Goal: Information Seeking & Learning: Learn about a topic

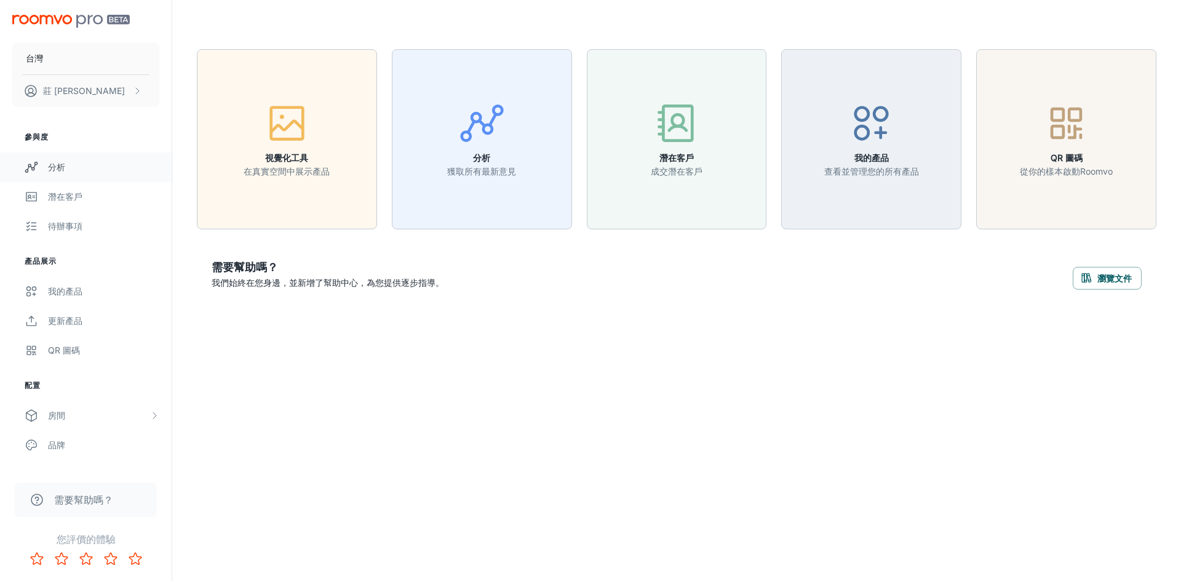
click at [61, 167] on font "分析" at bounding box center [56, 167] width 17 height 10
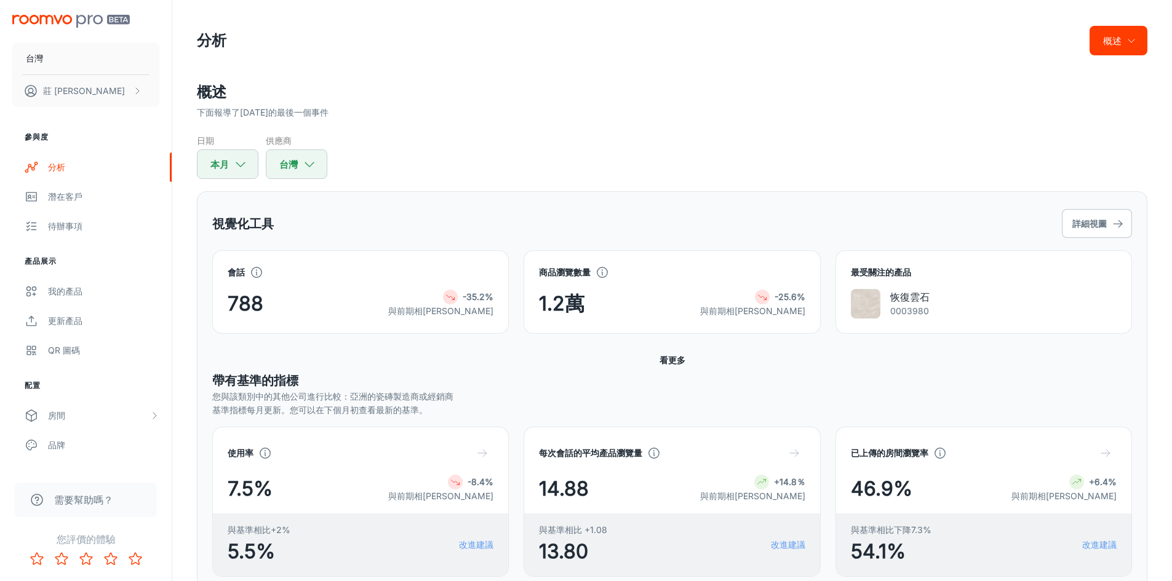
click at [1113, 47] on font "概述" at bounding box center [1112, 41] width 18 height 17
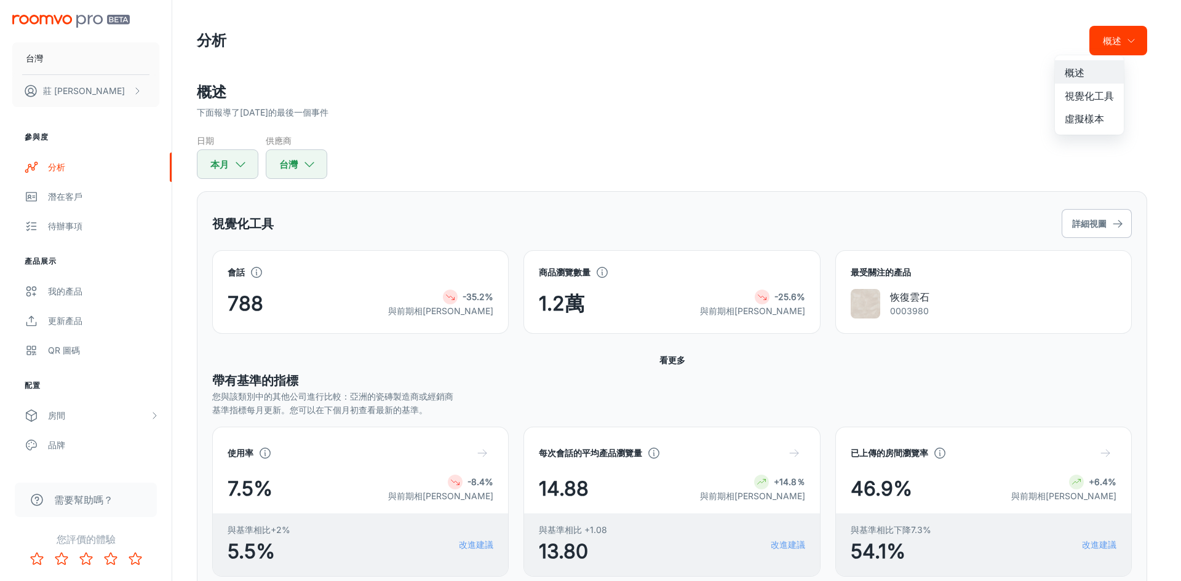
click at [1113, 47] on div at bounding box center [590, 290] width 1181 height 581
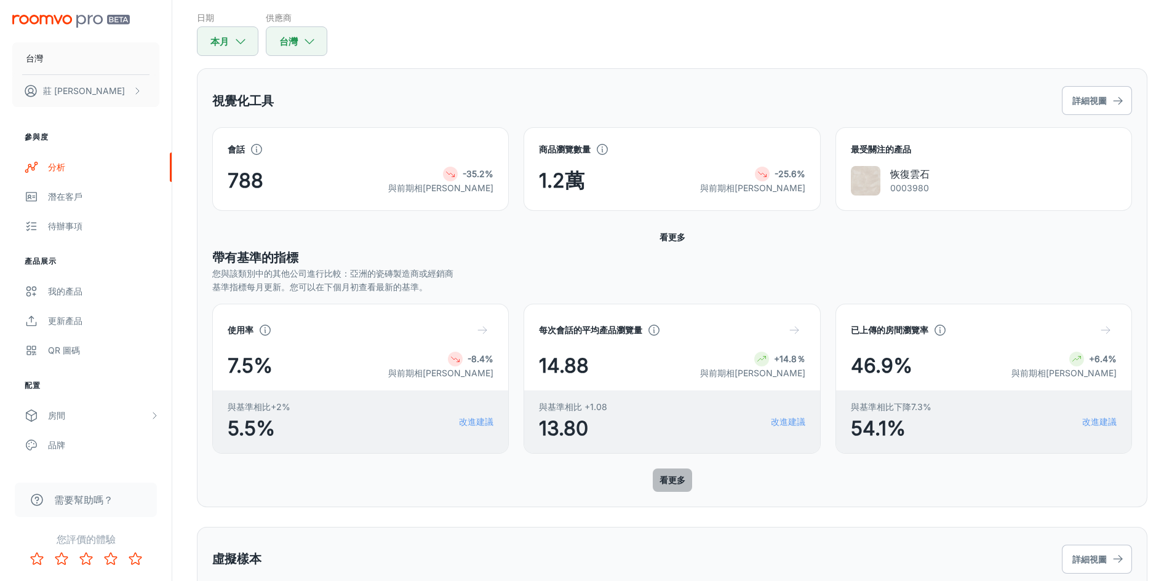
click at [662, 473] on font "看更多" at bounding box center [672, 479] width 26 height 15
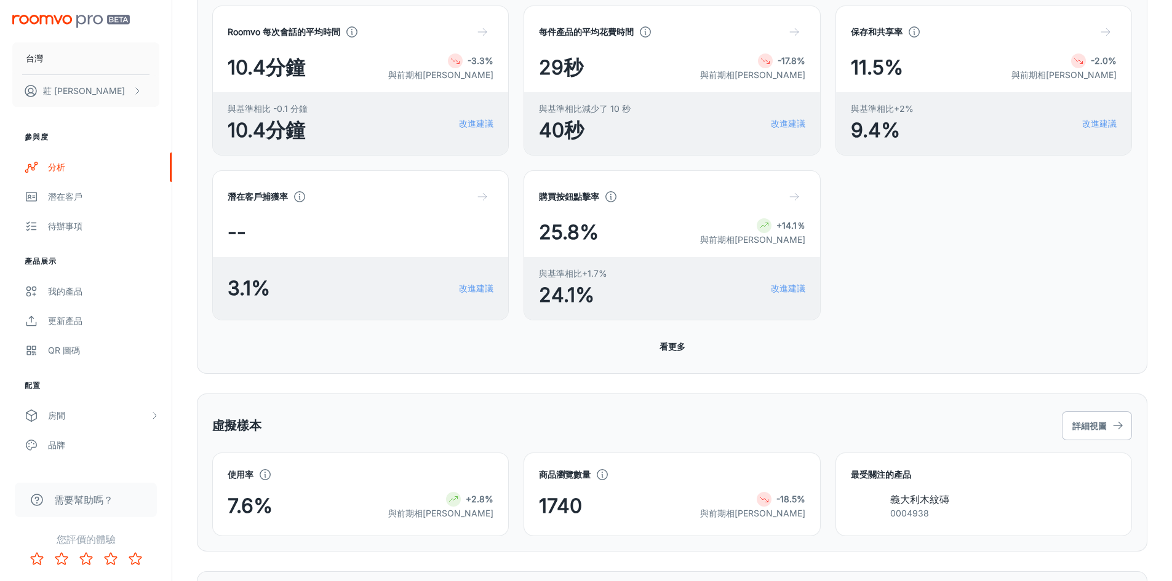
scroll to position [463, 0]
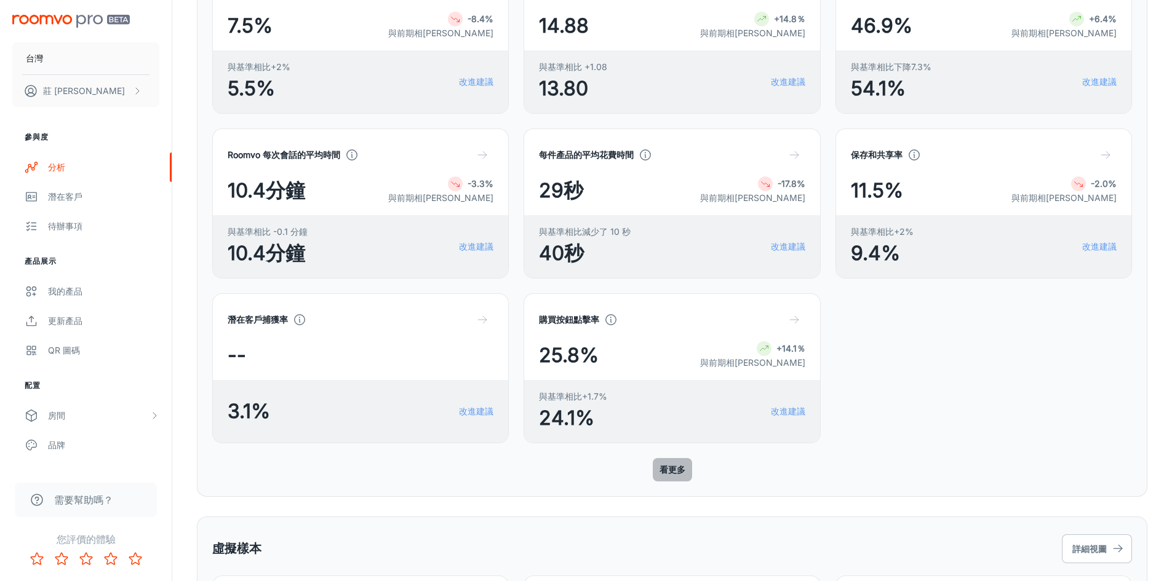
click at [663, 468] on font "看更多" at bounding box center [672, 470] width 26 height 10
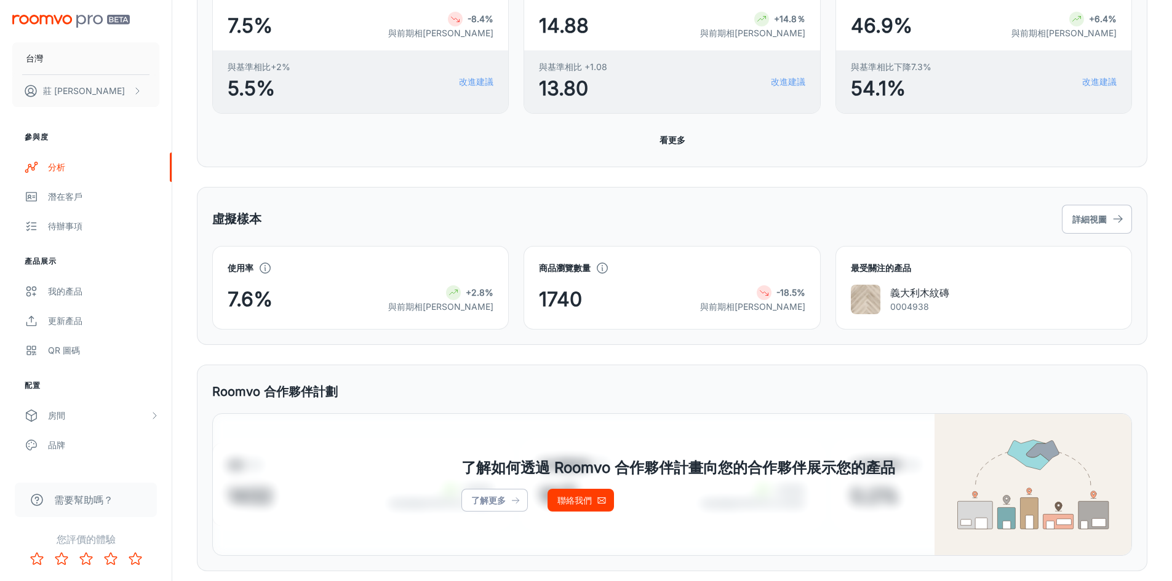
click at [667, 132] on font "看更多" at bounding box center [672, 139] width 26 height 15
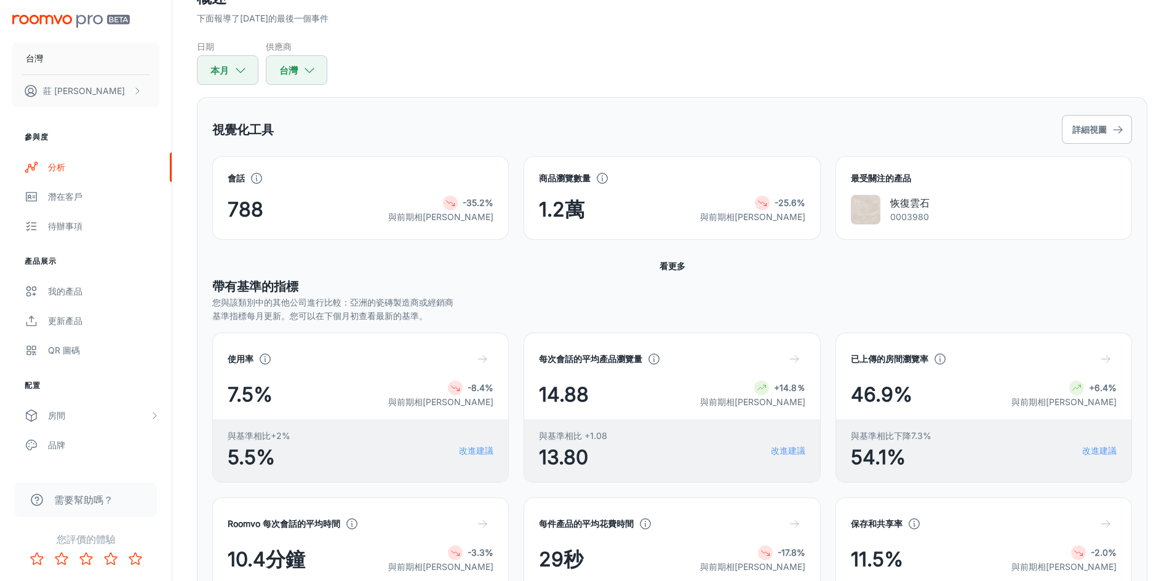
scroll to position [0, 0]
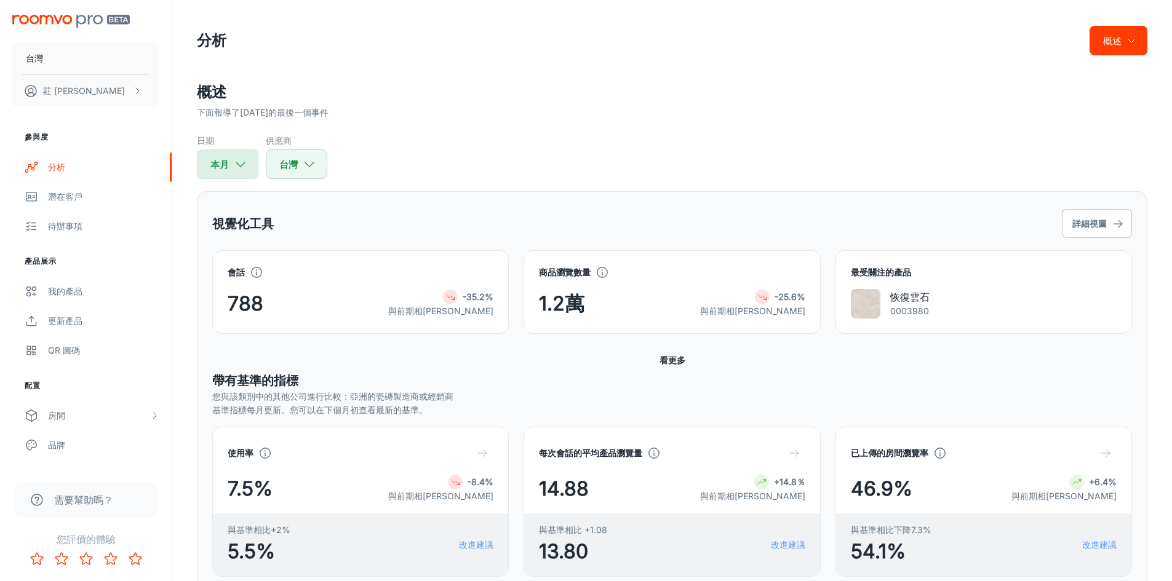
click at [234, 167] on icon "button" at bounding box center [241, 164] width 14 height 14
select select "7"
select select "2025"
select select "7"
select select "2025"
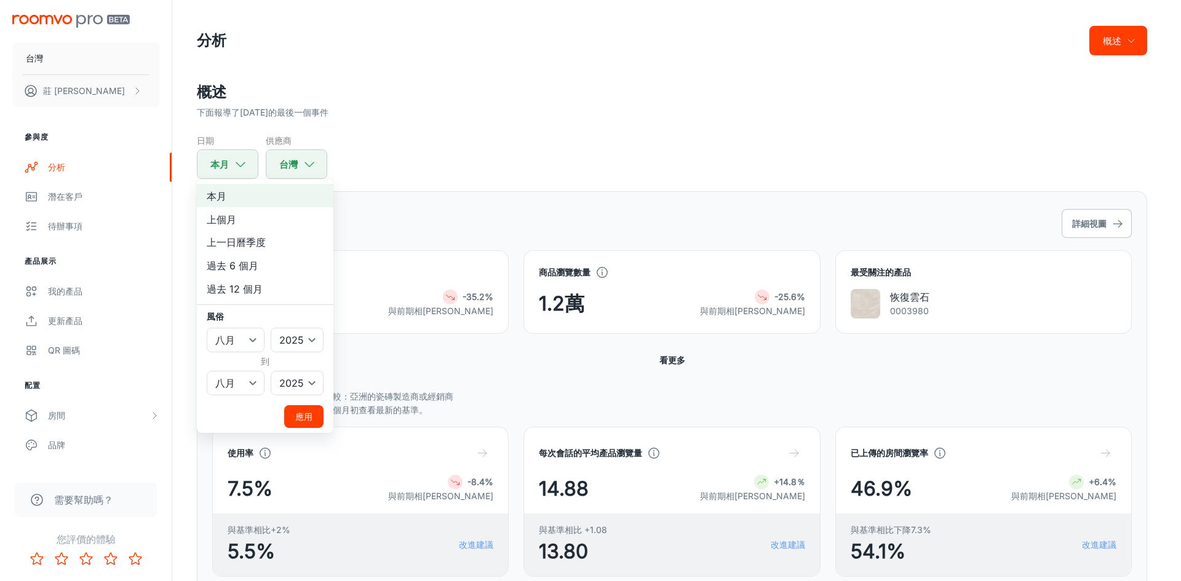
click at [241, 298] on li "過去 12 個月" at bounding box center [265, 288] width 137 height 23
select select "2024"
click at [240, 377] on select "一月 二月 行進 四月 可能 六月 七月 八月 九月 十月 十一月 十二月" at bounding box center [236, 383] width 58 height 25
select select "7"
click at [207, 371] on select "一月 二月 行進 四月 可能 六月 七月 八月 九月 十月 十一月 十二月" at bounding box center [236, 383] width 58 height 25
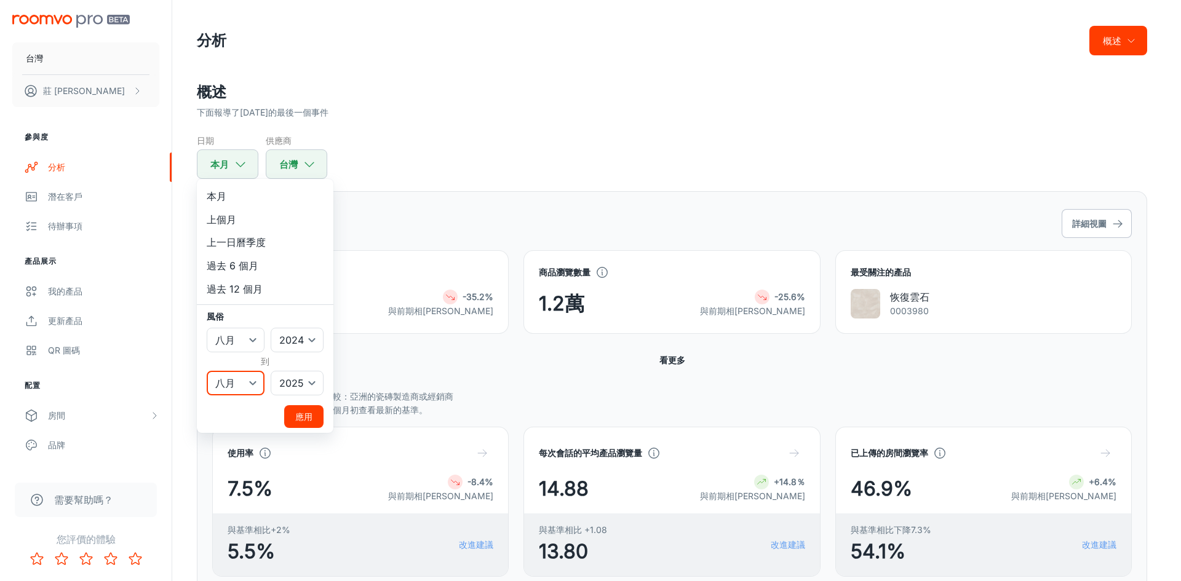
click at [252, 382] on select "一月 二月 行進 四月 可能 六月 七月 八月 九月 十月 十一月 十二月" at bounding box center [236, 383] width 58 height 25
click at [303, 421] on font "應用" at bounding box center [303, 417] width 17 height 10
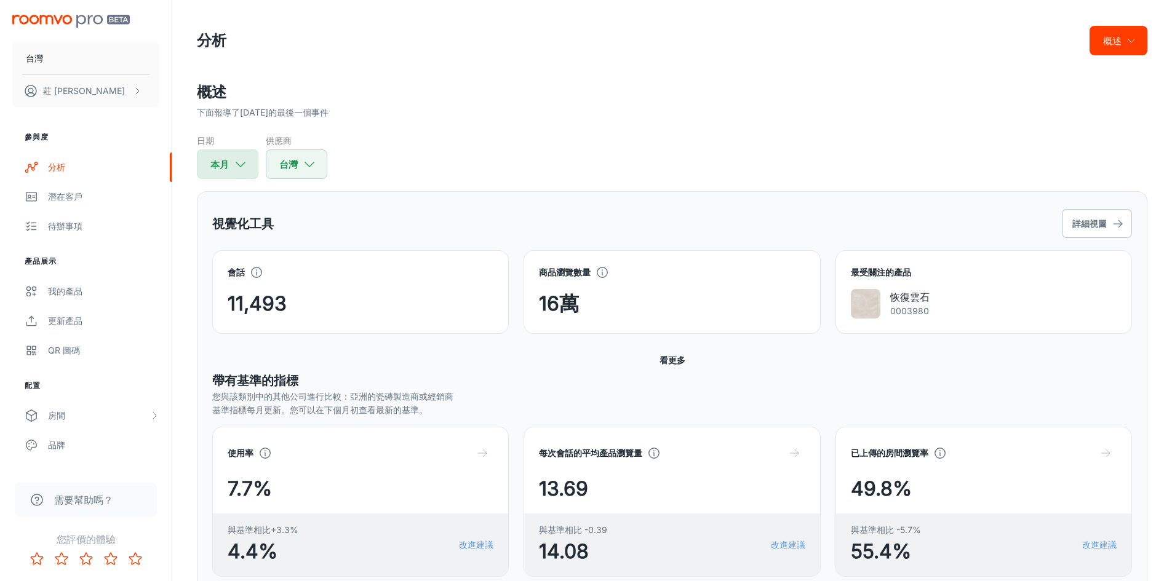
click at [242, 167] on icon "button" at bounding box center [241, 164] width 14 height 14
select select "7"
select select "2024"
select select "7"
select select "2025"
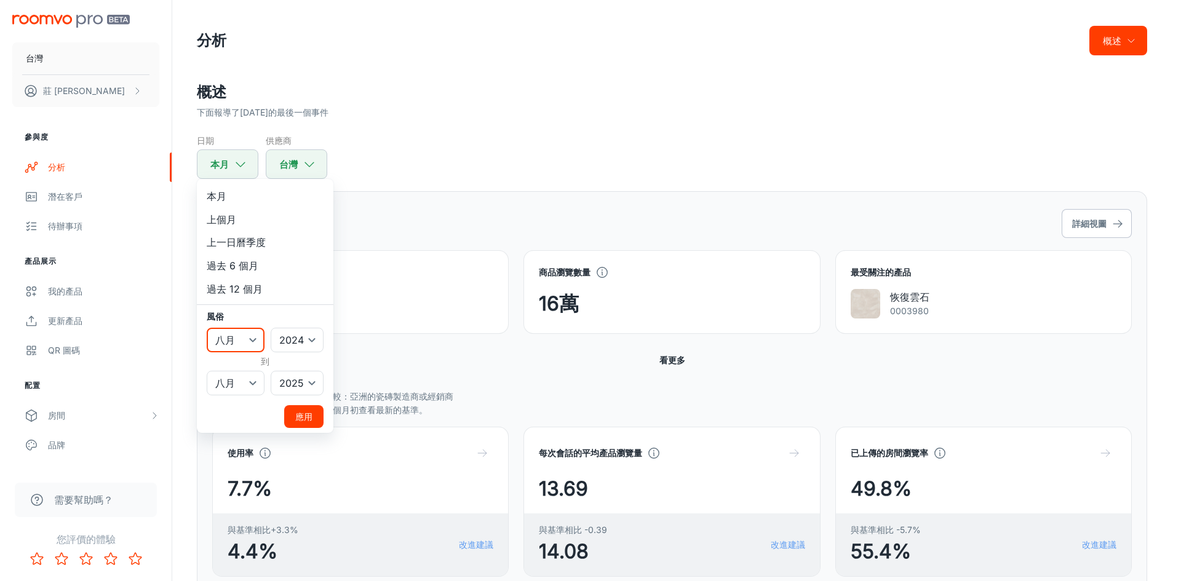
click at [240, 341] on select "一月 二月 行進 四月 可能 六月 七月 八月 九月 十月 十一月 十二月" at bounding box center [236, 340] width 58 height 25
click at [207, 328] on select "一月 二月 行進 四月 可能 六月 七月 八月 九月 十月 十一月 十二月" at bounding box center [236, 340] width 58 height 25
click at [236, 338] on select "一月 二月 行進 四月 可能 六月 七月 八月 九月 十月 十一月 十二月" at bounding box center [236, 340] width 58 height 25
select select "0"
click at [207, 328] on select "一月 二月 行進 四月 可能 六月 七月 八月 九月 十月 十一月 十二月" at bounding box center [236, 340] width 58 height 25
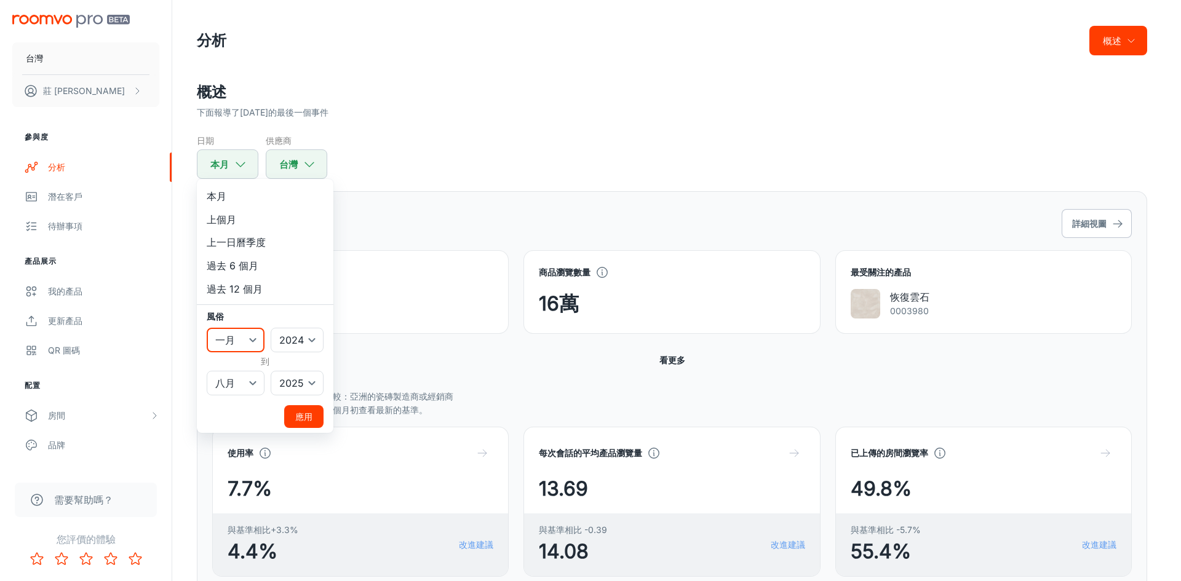
click at [314, 415] on button "應用" at bounding box center [303, 416] width 39 height 23
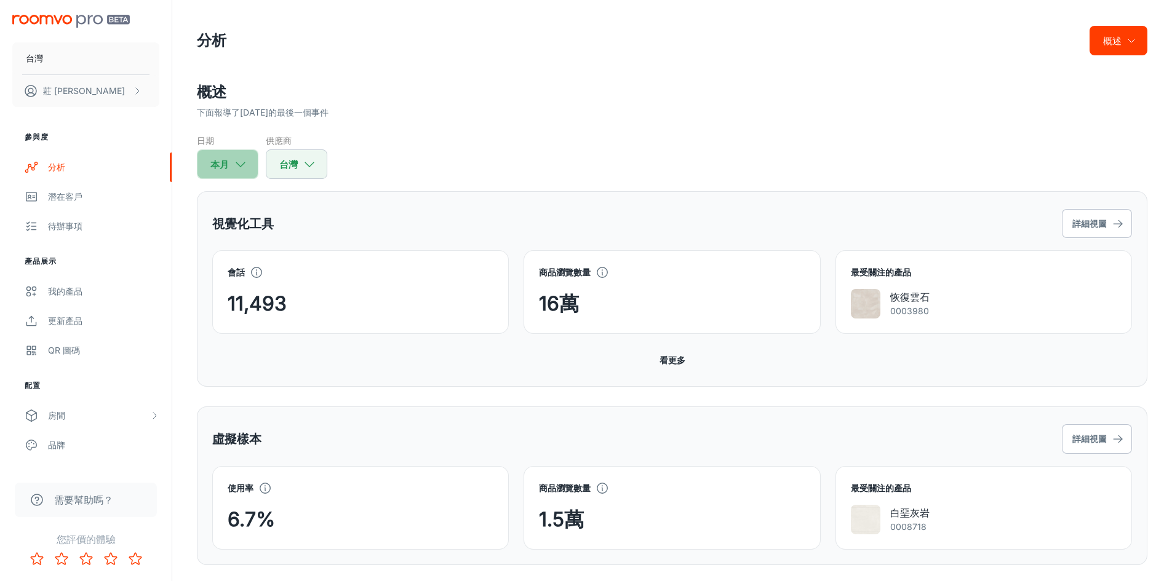
click at [218, 152] on button "本月" at bounding box center [228, 164] width 62 height 30
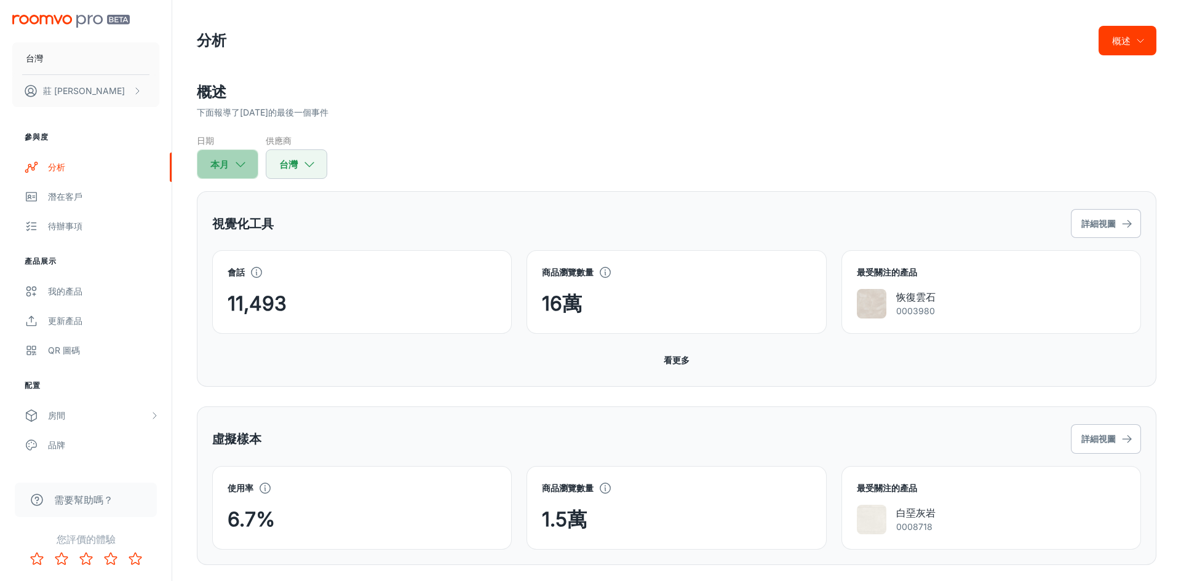
select select "2024"
select select "7"
select select "2025"
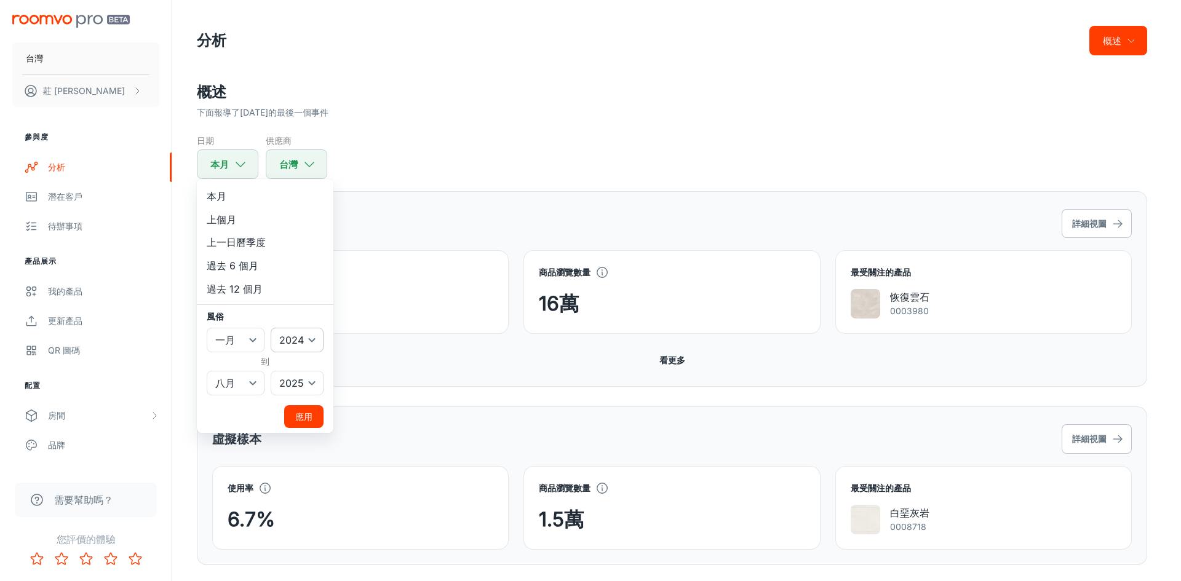
click at [281, 339] on select "2022 2023 2024 2025" at bounding box center [297, 340] width 53 height 25
select select "2022"
click at [271, 328] on select "2022 2023 2024 2025" at bounding box center [297, 340] width 53 height 25
click at [289, 410] on button "應用" at bounding box center [303, 416] width 39 height 23
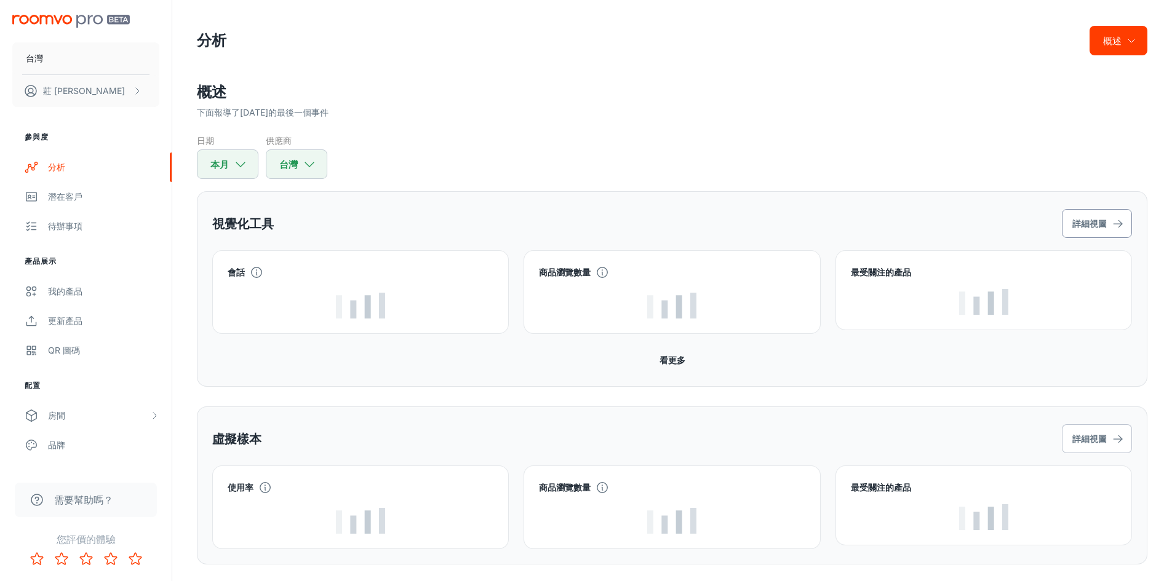
click at [1103, 217] on font "詳細視圖" at bounding box center [1089, 223] width 34 height 15
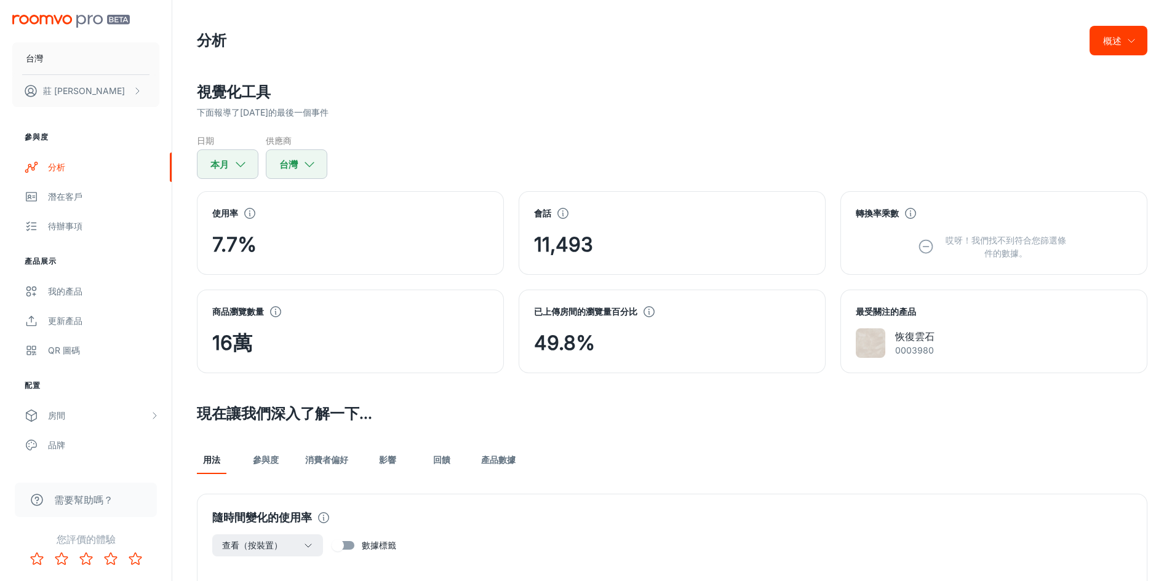
drag, startPoint x: 398, startPoint y: 74, endPoint x: 431, endPoint y: 220, distance: 149.4
click at [398, 74] on header "分析 概述" at bounding box center [672, 40] width 980 height 81
click at [246, 175] on button "本月" at bounding box center [228, 164] width 62 height 30
select select "7"
select select "2025"
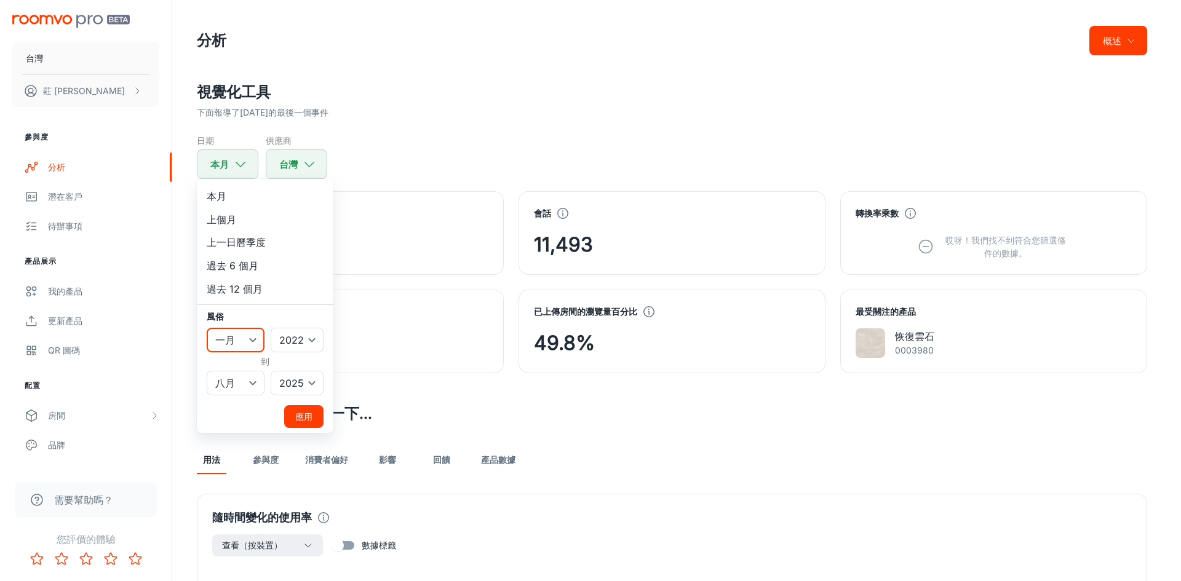
click at [243, 341] on select "一月 二月 行進 四月 可能 六月 七月 八月 九月 十月 十一月 十二月" at bounding box center [236, 340] width 58 height 25
click at [293, 343] on select "2022 2023 2024 2025" at bounding box center [297, 340] width 53 height 25
select select "2024"
click at [271, 328] on select "2022 2023 2024 2025" at bounding box center [297, 340] width 53 height 25
click at [256, 343] on select "一月 二月 行進 四月 可能 六月 七月 八月 九月 十月 十一月 十二月" at bounding box center [236, 340] width 58 height 25
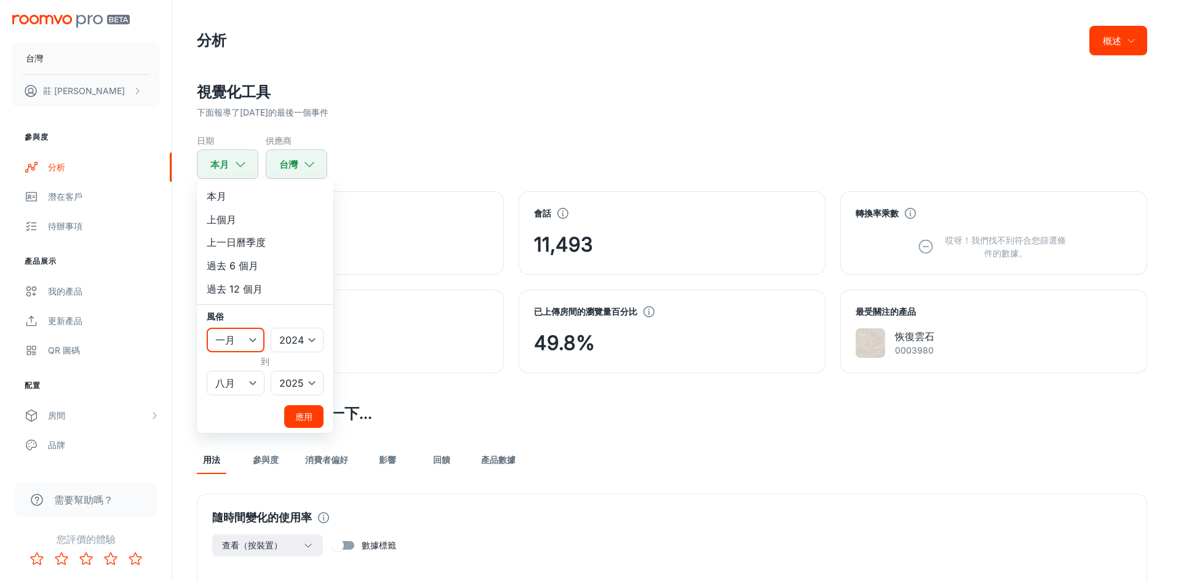
select select "5"
click at [207, 328] on select "一月 二月 行進 四月 可能 六月 七月 八月 九月 十月 十一月 十二月" at bounding box center [236, 340] width 58 height 25
click at [311, 423] on font "應用" at bounding box center [303, 416] width 17 height 15
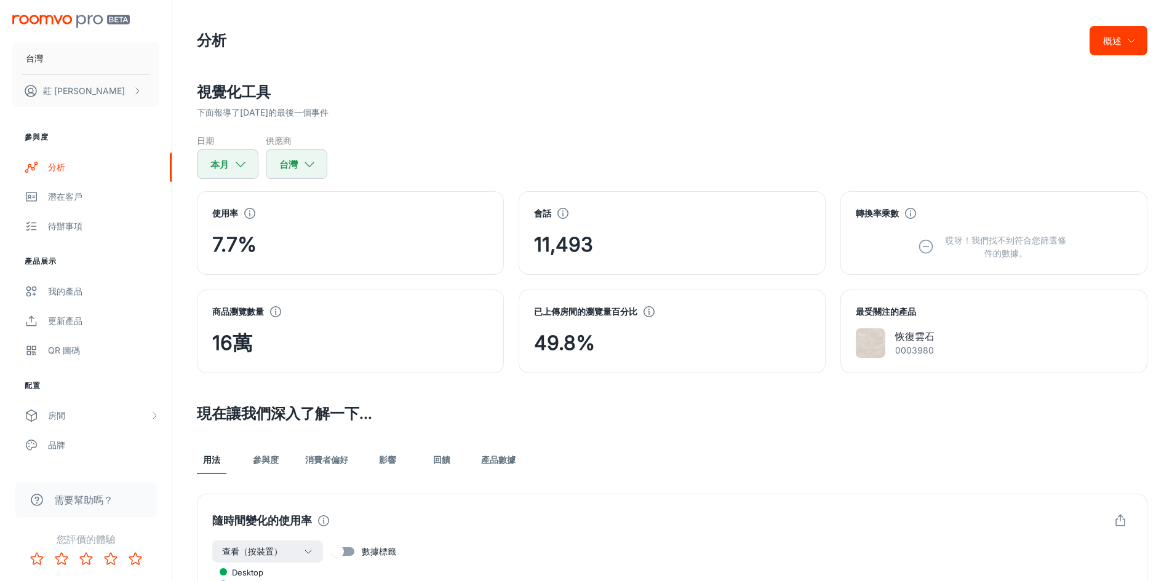
click at [720, 111] on div "下面報導了[DATE]的最後一個事件" at bounding box center [672, 113] width 950 height 14
click at [249, 173] on button "本月" at bounding box center [228, 164] width 62 height 30
select select "5"
select select "2024"
select select "7"
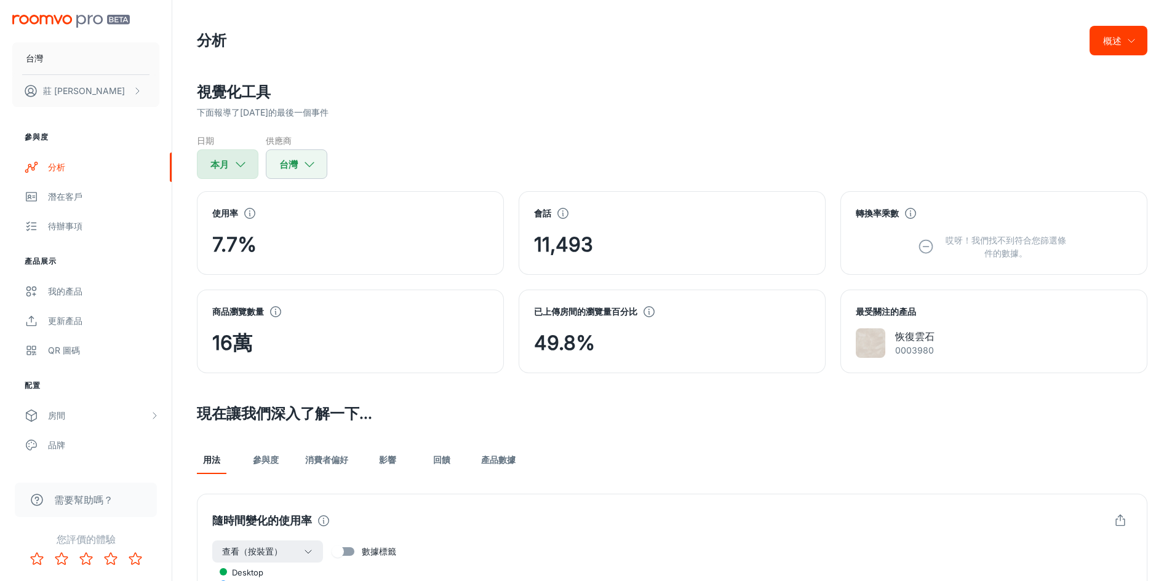
select select "2025"
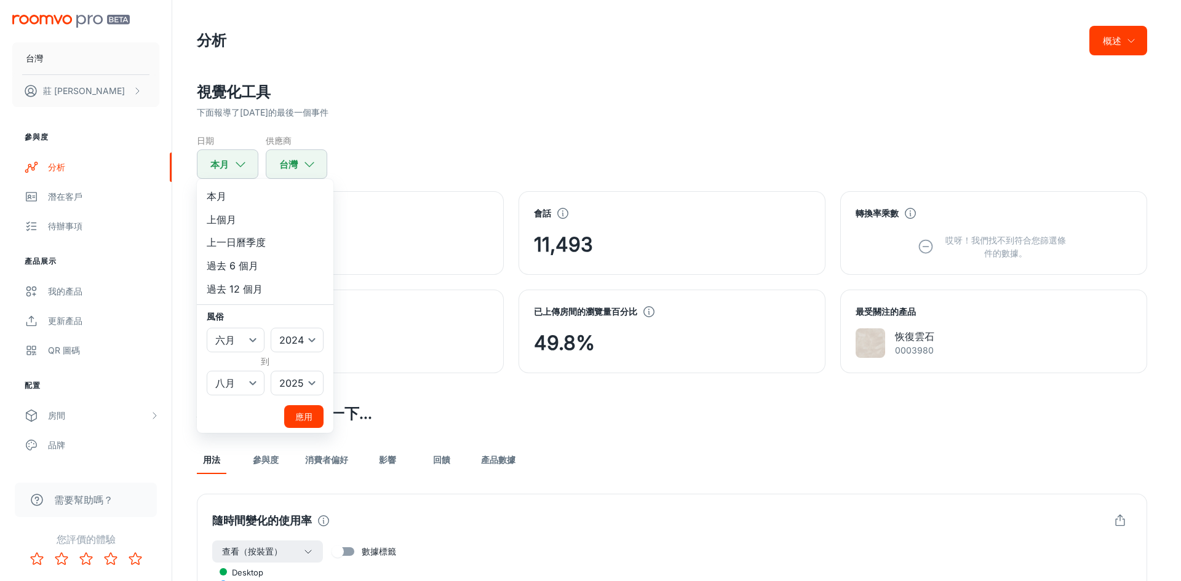
click at [300, 410] on font "應用" at bounding box center [303, 416] width 17 height 15
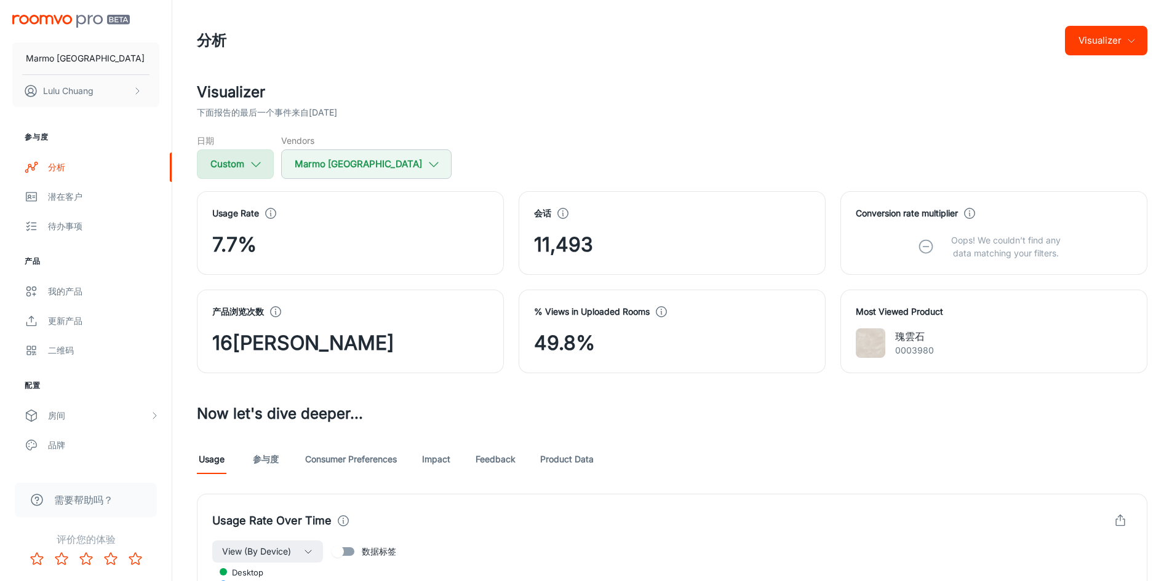
click at [249, 170] on icon "button" at bounding box center [256, 164] width 14 height 14
select select "5"
select select "2024"
select select "7"
select select "2025"
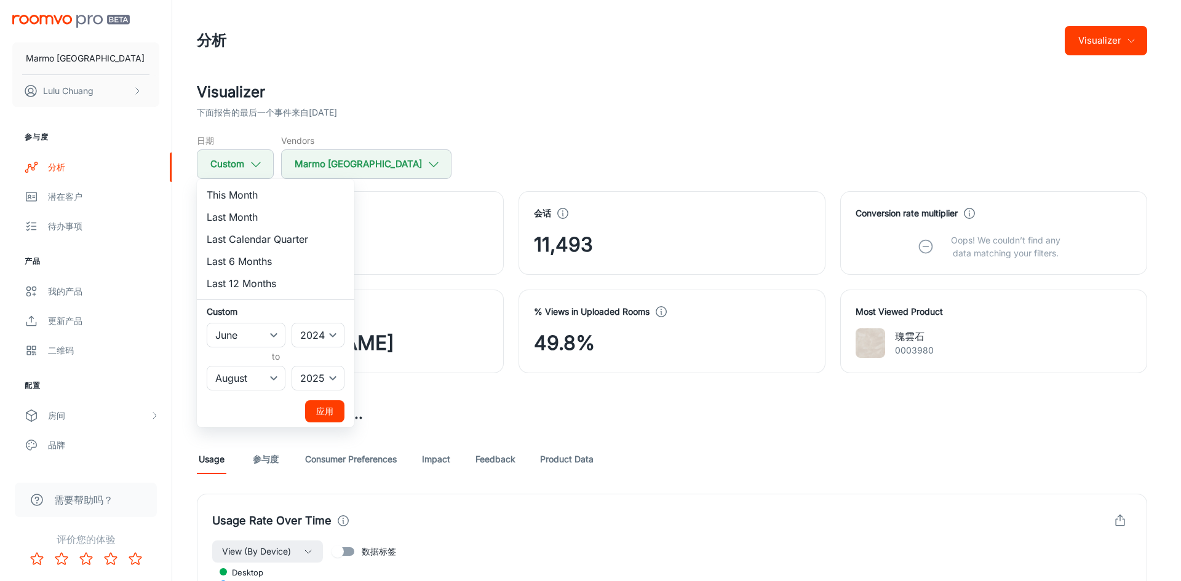
click at [256, 282] on li "Last 12 Months" at bounding box center [275, 284] width 157 height 22
select select "7"
click at [253, 386] on select "January February March April May June July August September October November De…" at bounding box center [246, 378] width 79 height 25
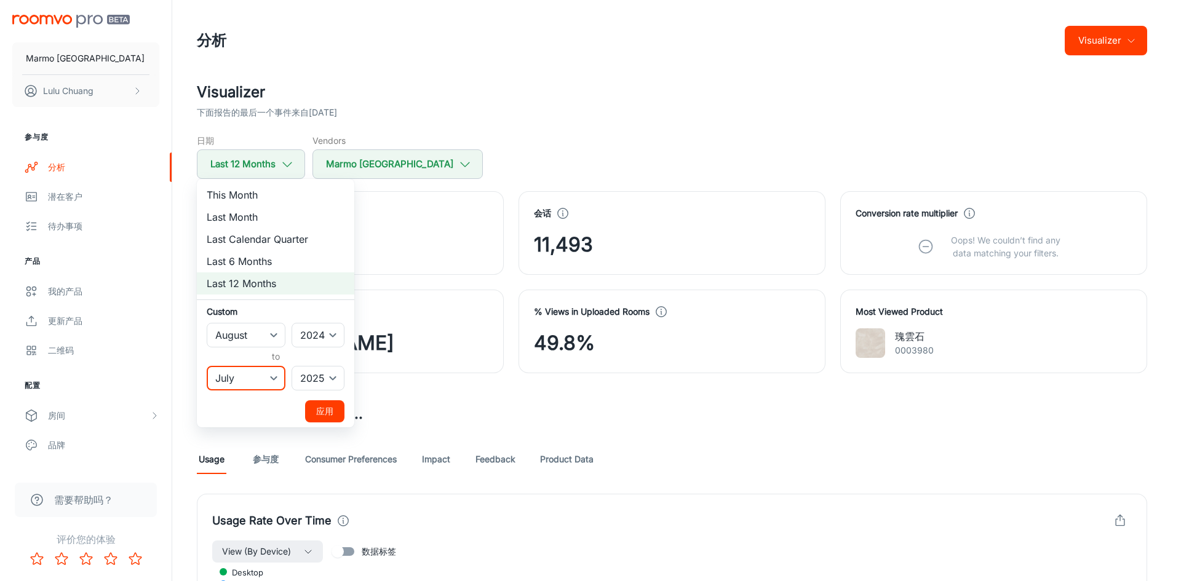
select select "8"
click at [207, 366] on select "January February March April May June July August September October November De…" at bounding box center [246, 378] width 79 height 25
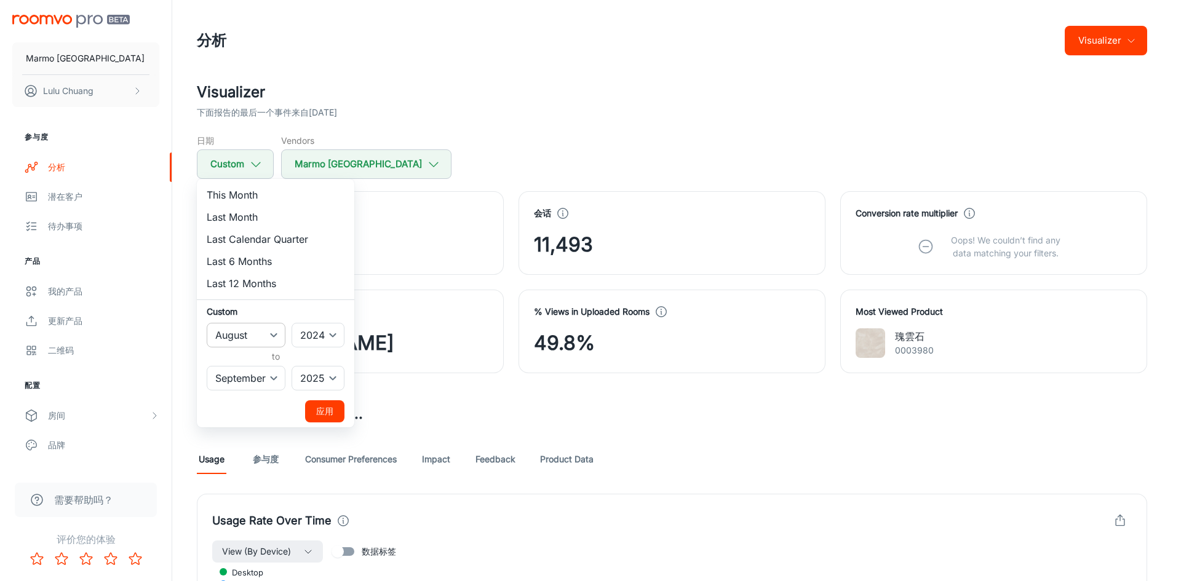
click at [254, 335] on select "January February March April May June July August September October November De…" at bounding box center [246, 335] width 79 height 25
click at [317, 405] on button "应用" at bounding box center [324, 411] width 39 height 22
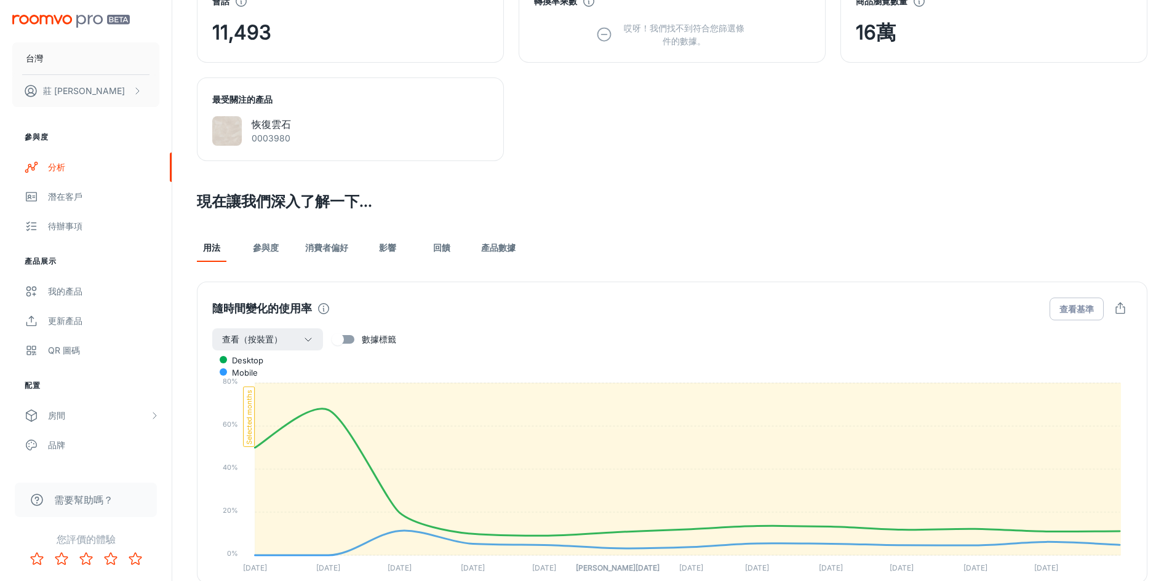
scroll to position [615, 0]
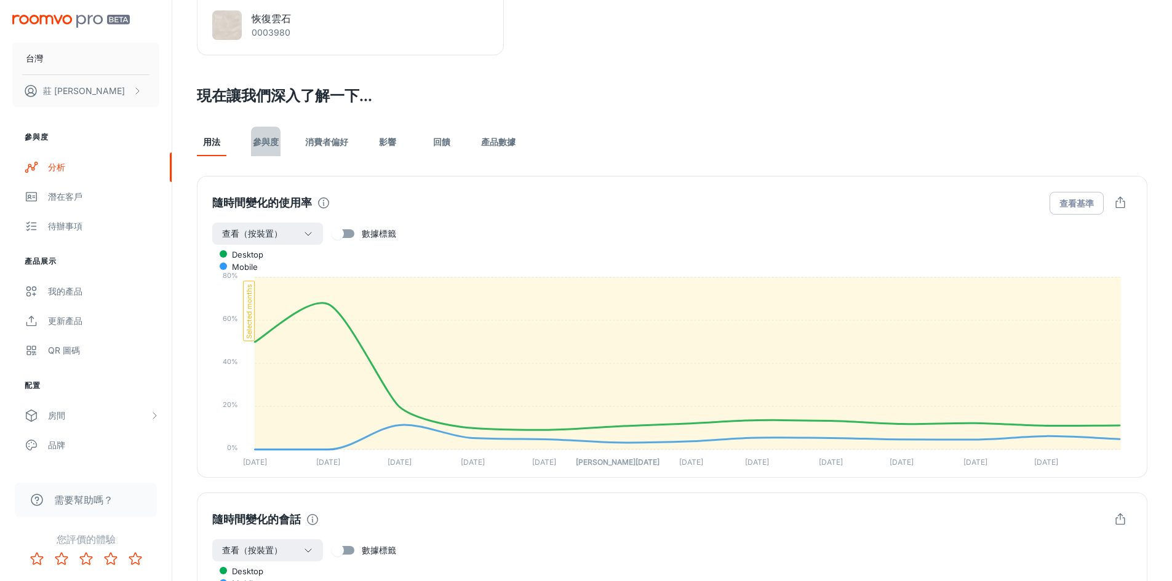
click at [255, 148] on link "參與度" at bounding box center [266, 142] width 30 height 30
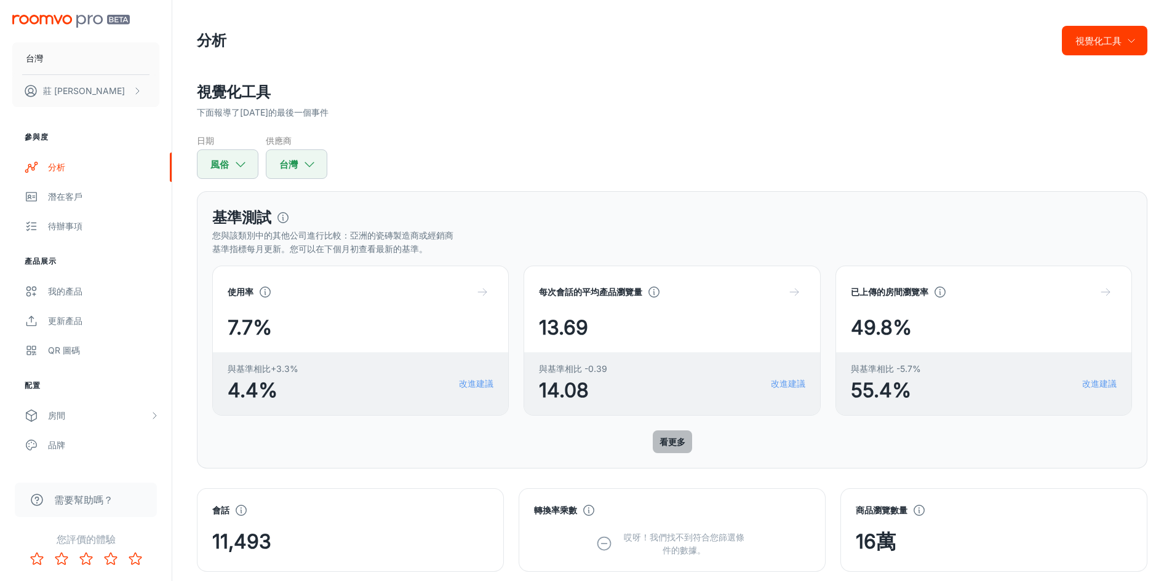
click at [669, 441] on font "看更多" at bounding box center [672, 442] width 26 height 10
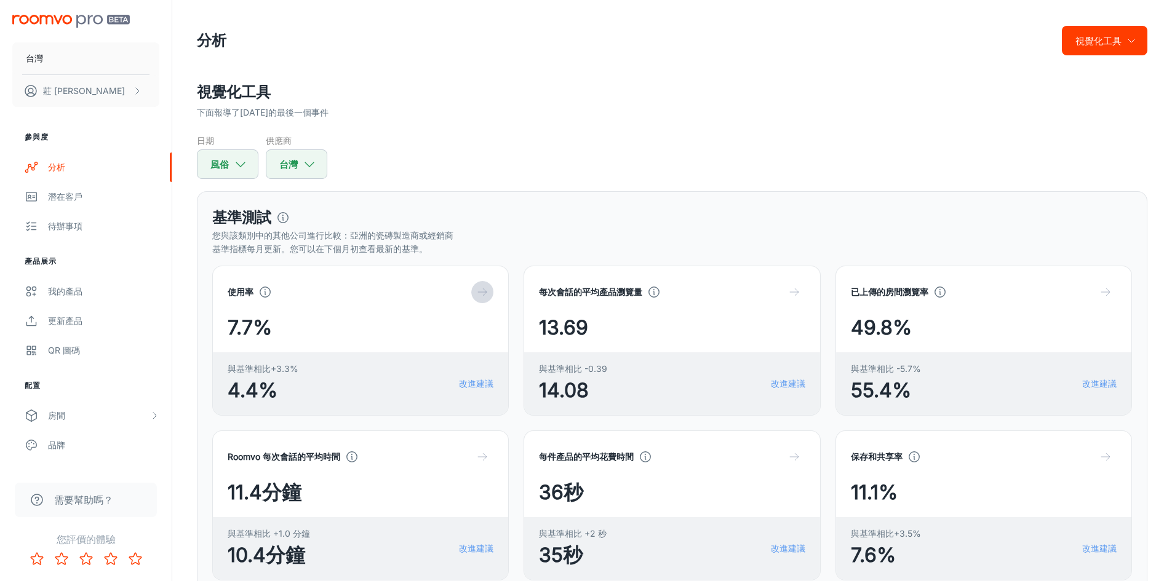
click at [484, 287] on icon "button" at bounding box center [482, 292] width 12 height 12
click at [71, 201] on font "潛在客戶" at bounding box center [65, 196] width 34 height 10
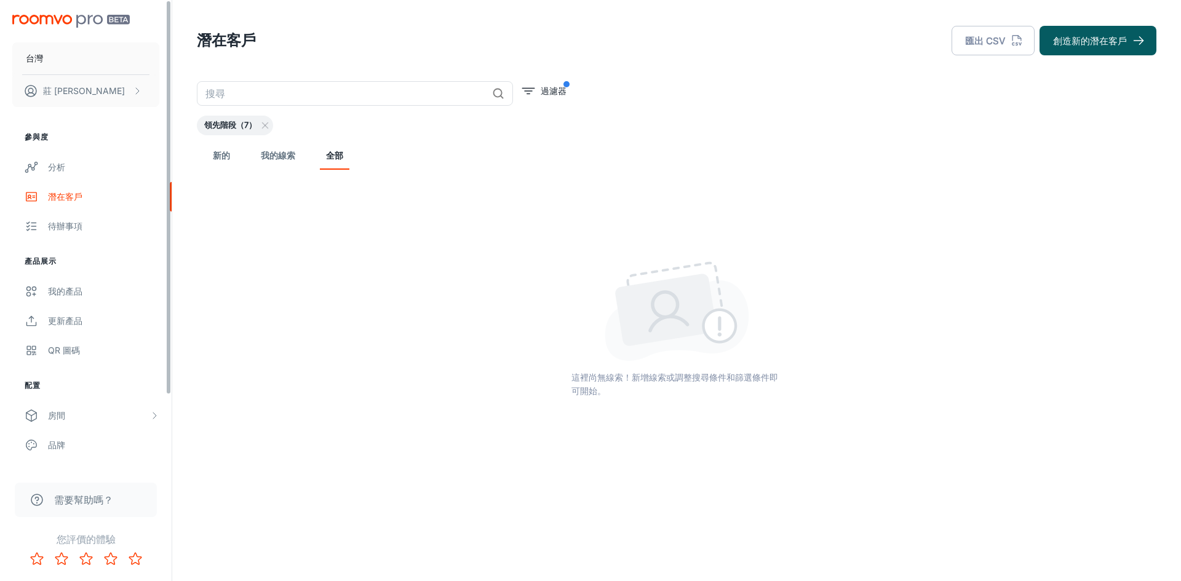
click at [205, 128] on font "領先階段（7）" at bounding box center [230, 125] width 52 height 10
click at [233, 124] on font "領先階段（7）" at bounding box center [230, 125] width 52 height 10
click at [226, 148] on link "新的" at bounding box center [222, 155] width 30 height 30
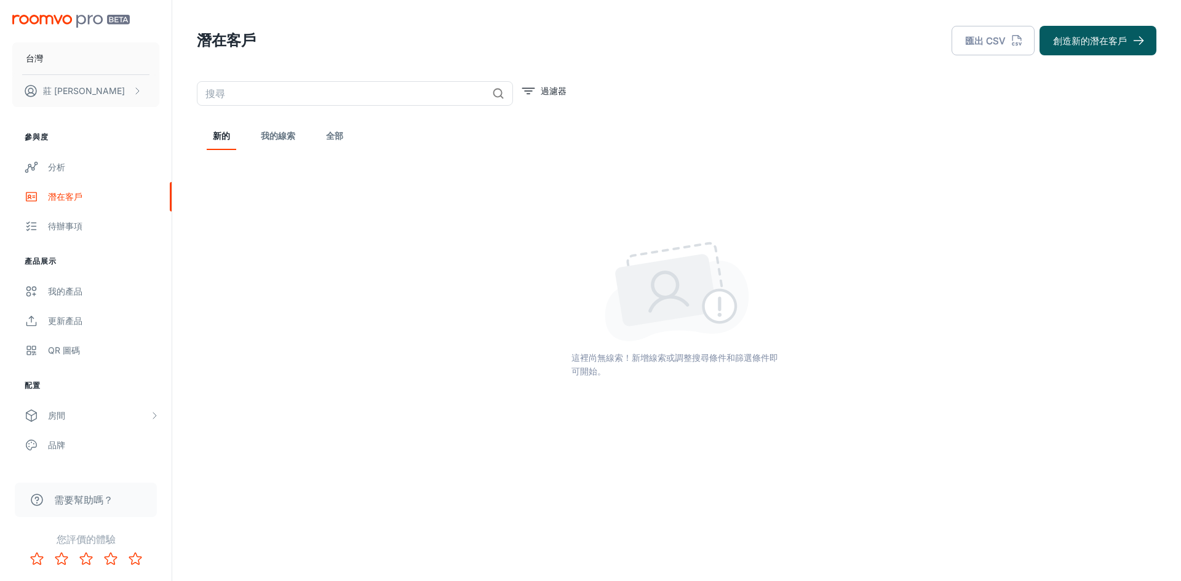
click at [269, 133] on font "我的線索" at bounding box center [278, 135] width 34 height 10
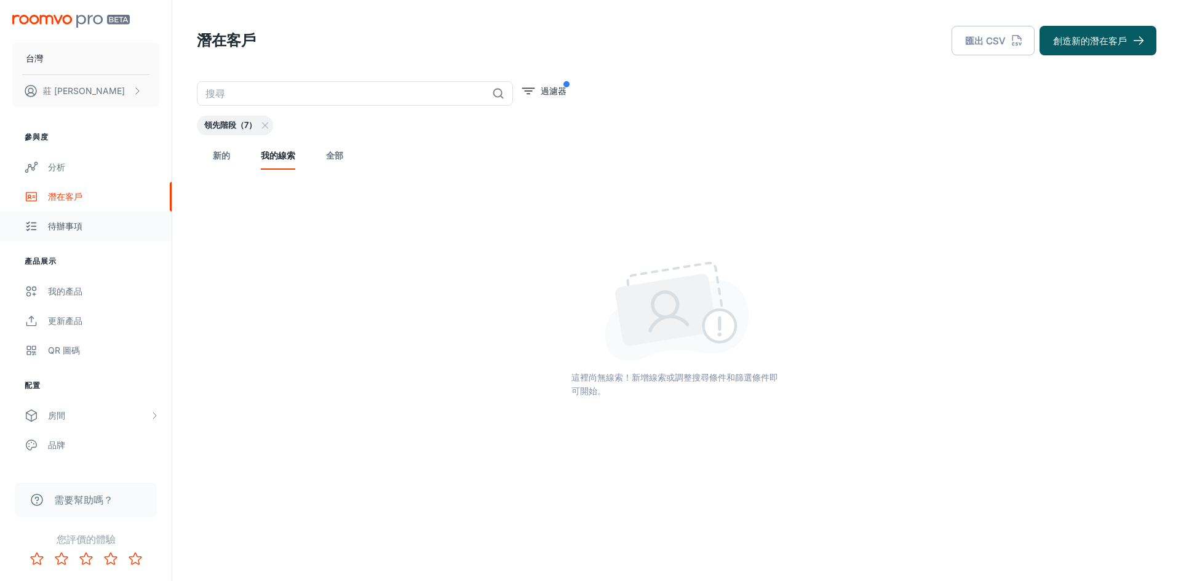
click at [70, 229] on font "待辦事項" at bounding box center [65, 226] width 34 height 10
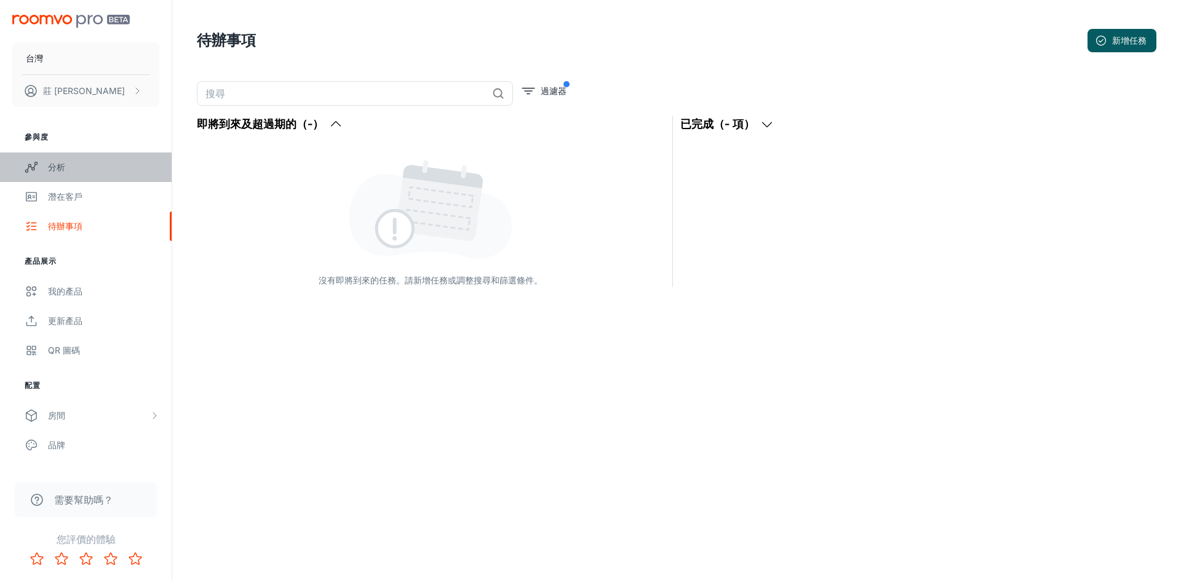
click at [51, 159] on link "分析" at bounding box center [86, 168] width 172 height 30
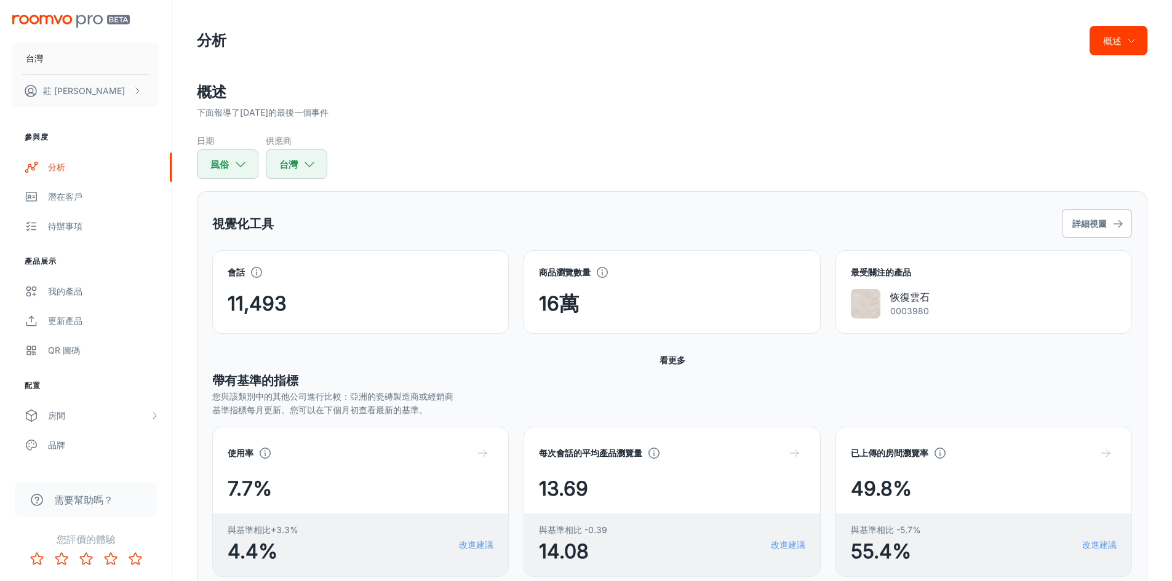
click at [669, 355] on font "看更多" at bounding box center [672, 360] width 26 height 10
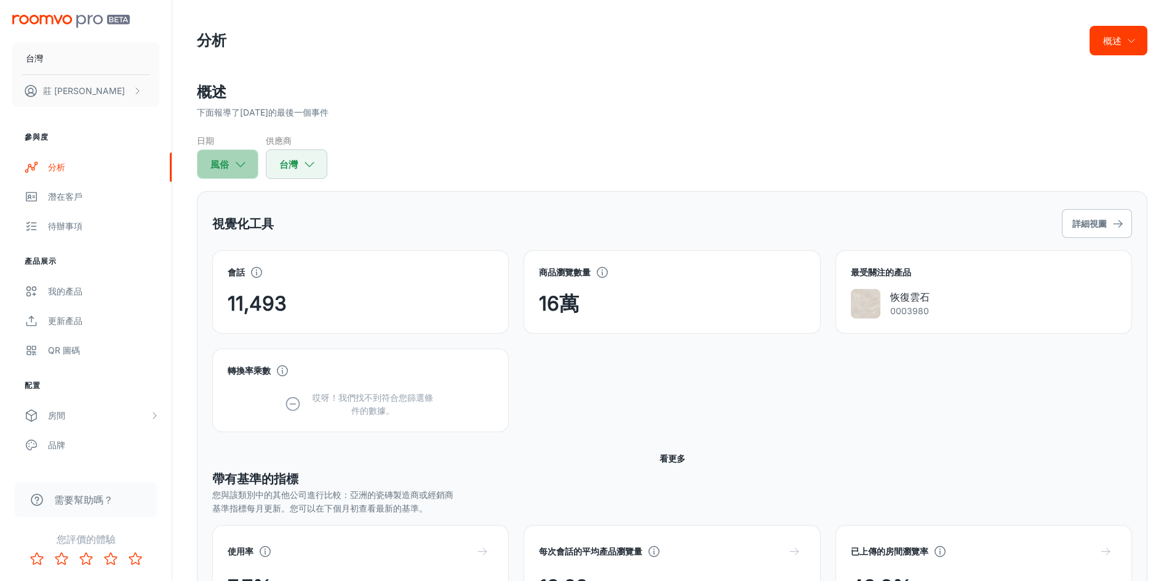
click at [224, 169] on font "風俗" at bounding box center [219, 165] width 18 height 12
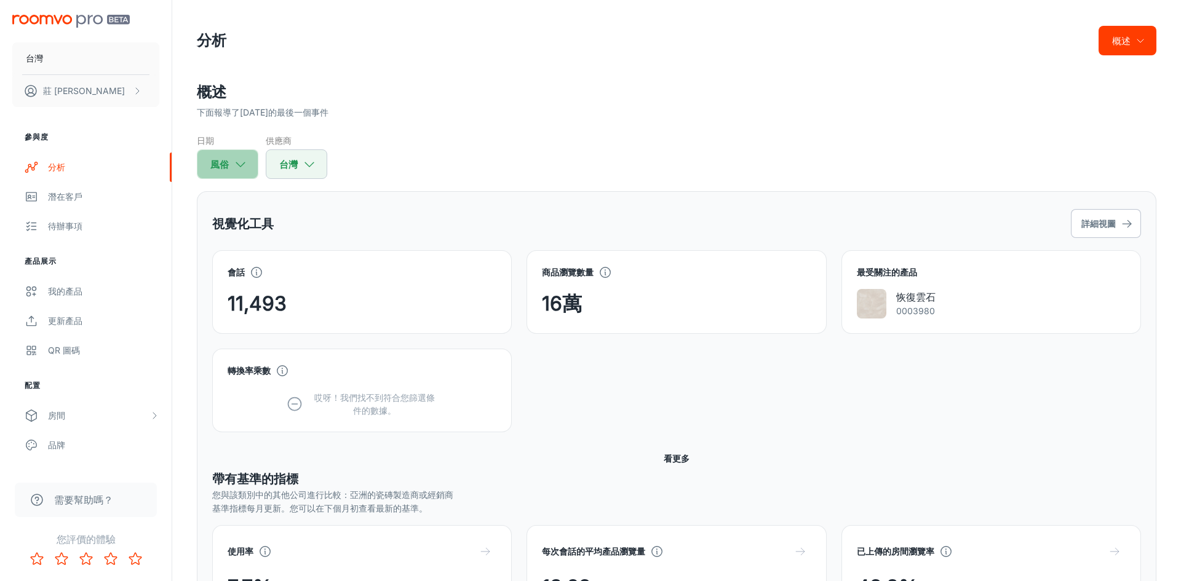
select select "7"
select select "2024"
select select "8"
select select "2025"
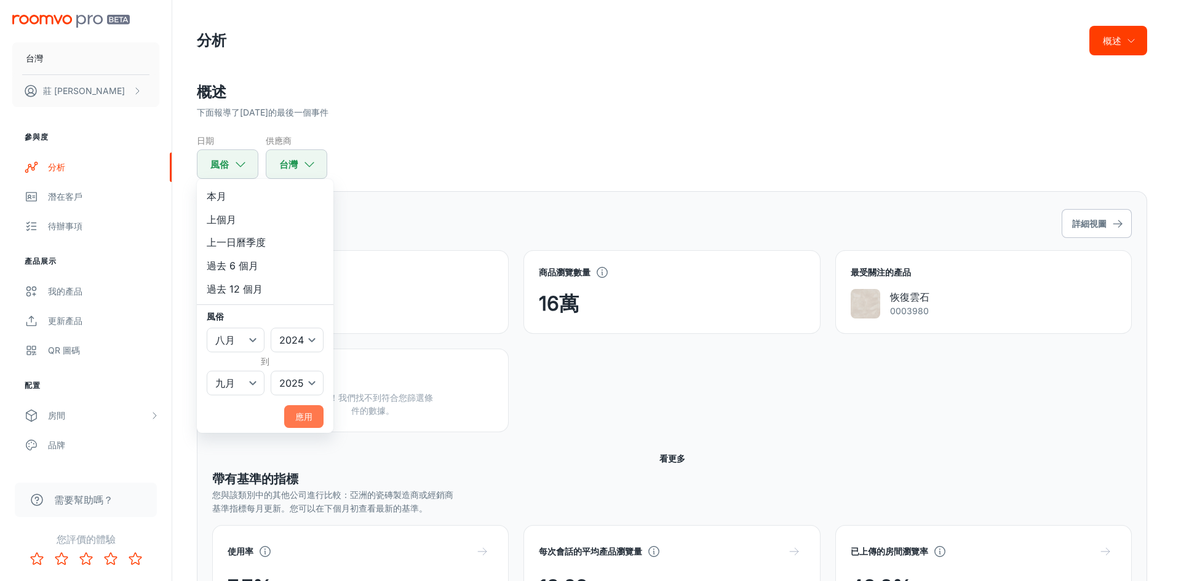
click at [302, 412] on font "應用" at bounding box center [303, 417] width 17 height 10
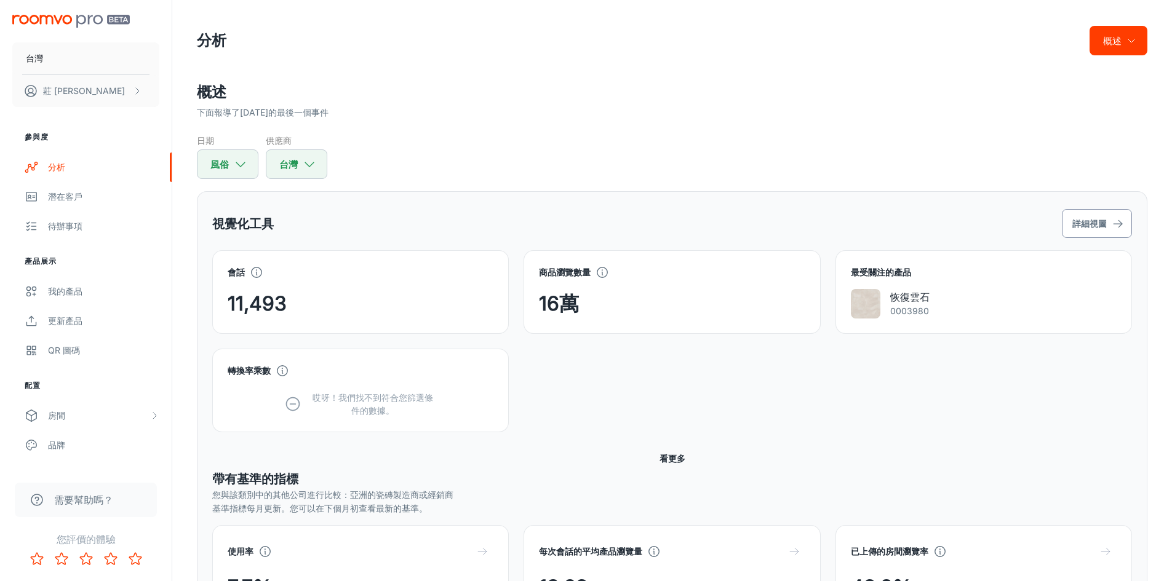
click at [1096, 228] on font "詳細視圖" at bounding box center [1089, 223] width 34 height 10
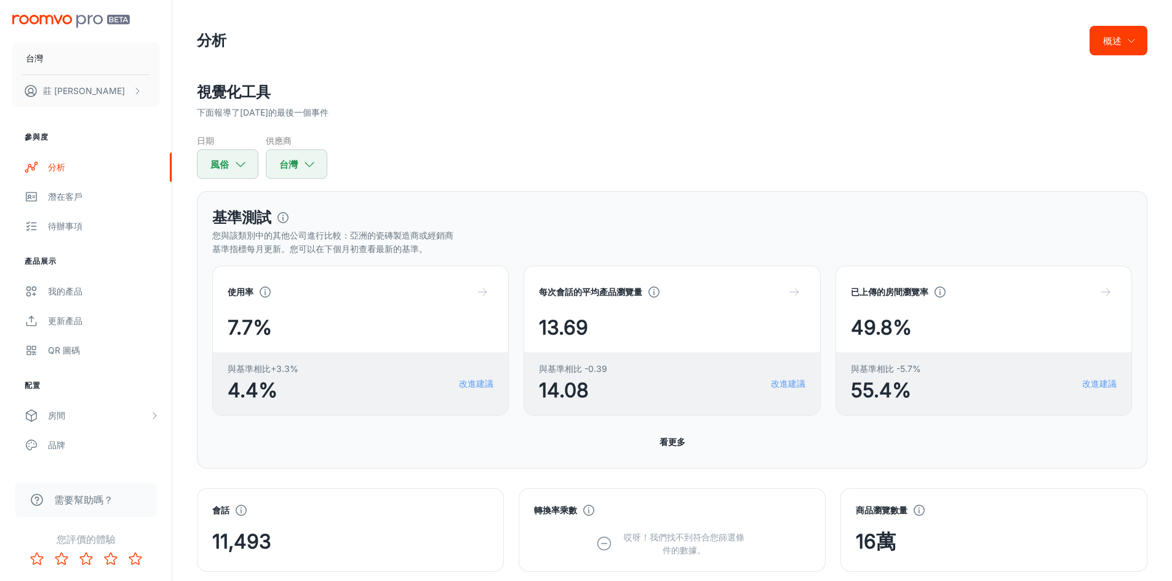
click at [672, 441] on font "看更多" at bounding box center [672, 442] width 26 height 10
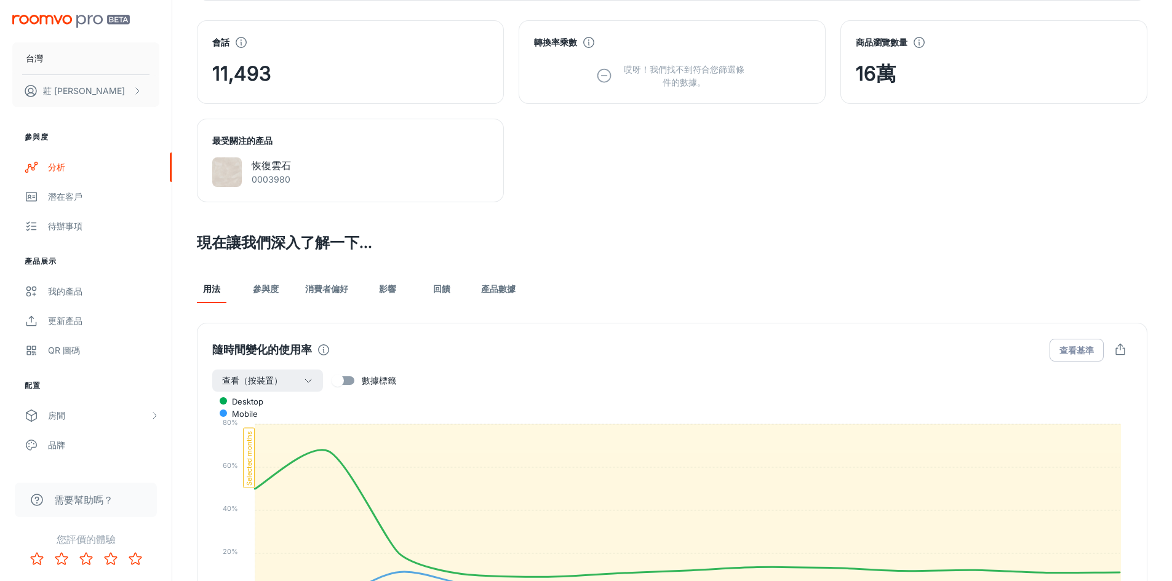
scroll to position [800, 0]
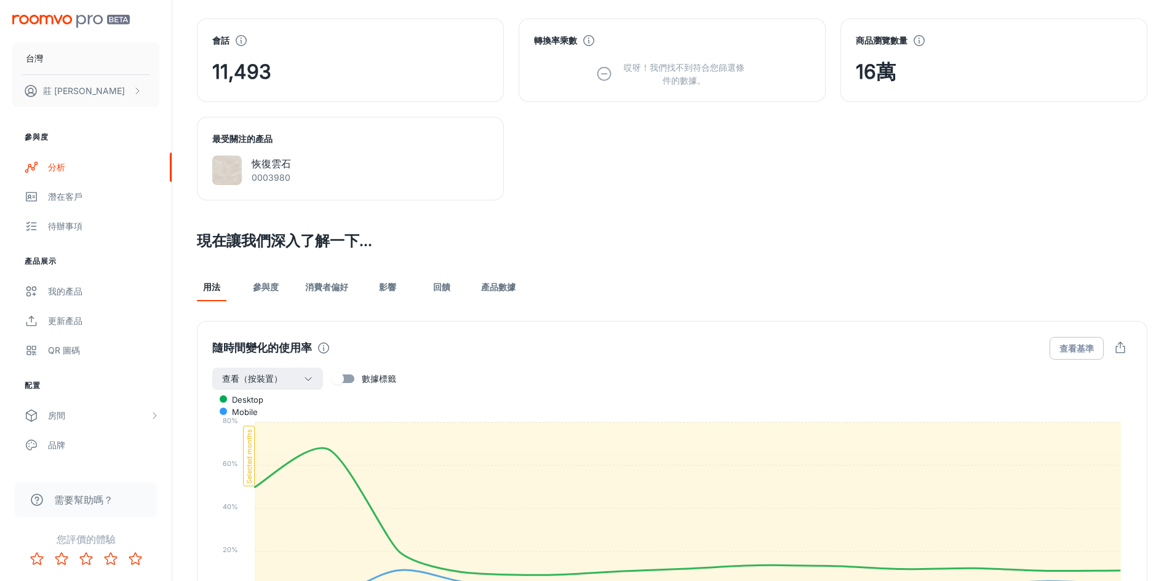
click at [278, 291] on font "參與度" at bounding box center [266, 287] width 26 height 10
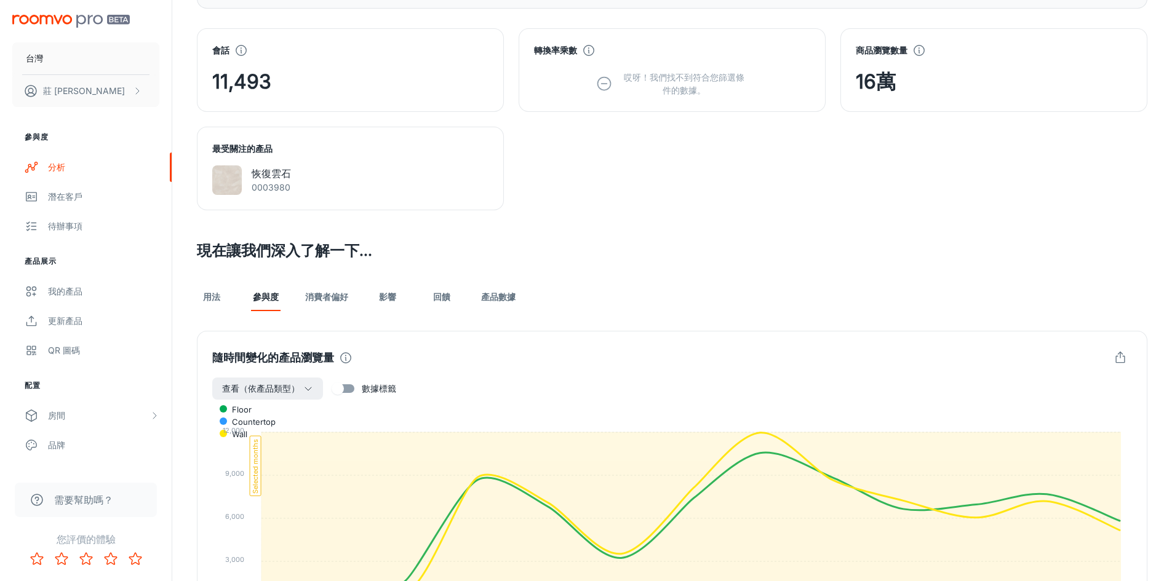
scroll to position [800, 0]
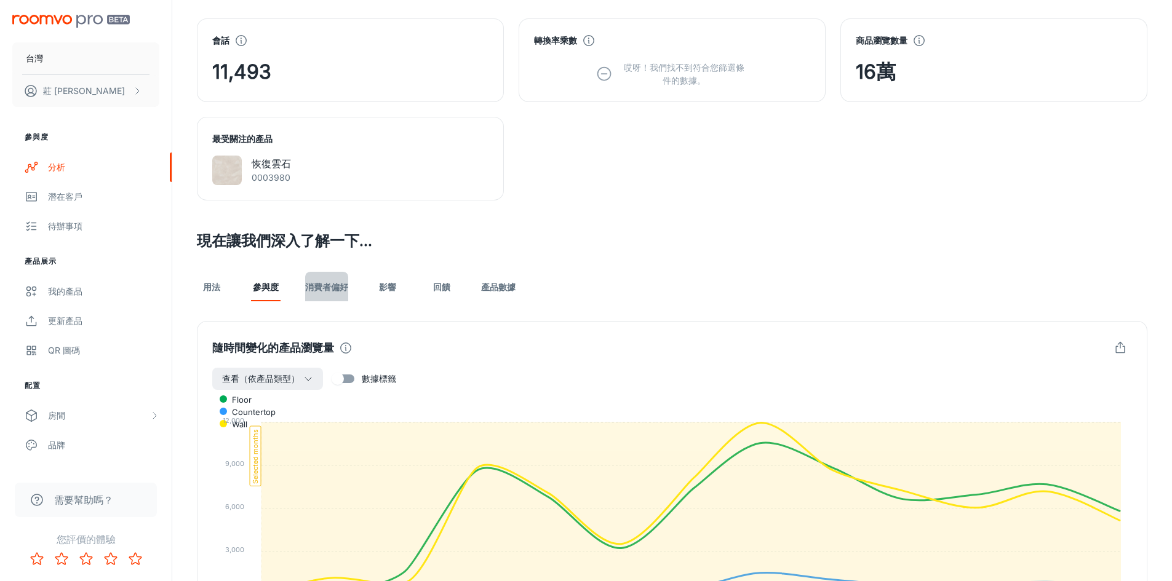
click at [330, 292] on font "消費者偏好" at bounding box center [326, 287] width 43 height 10
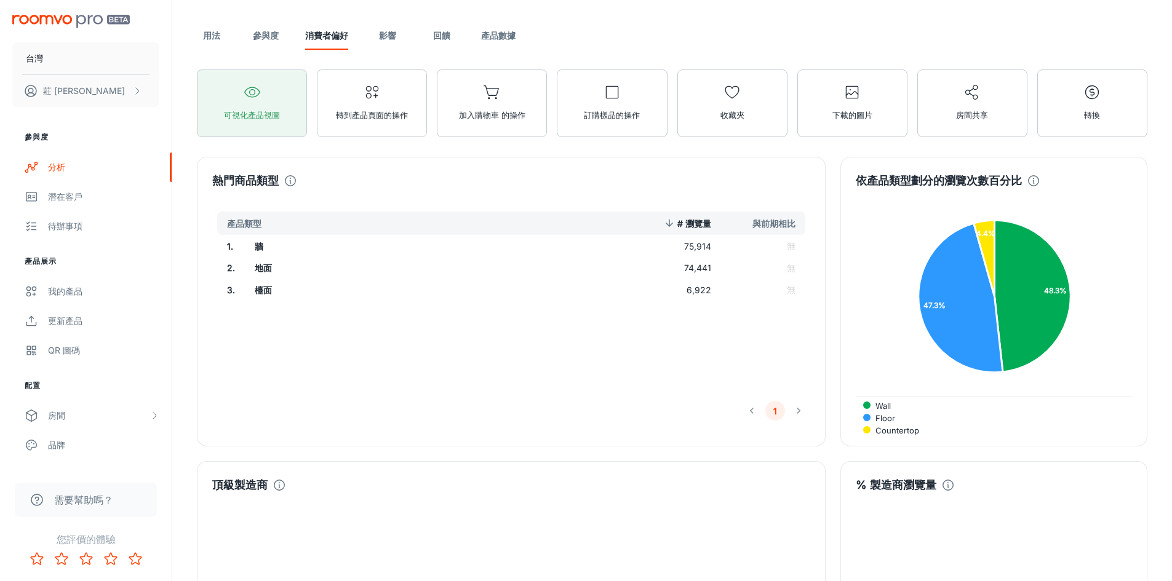
scroll to position [1169, 0]
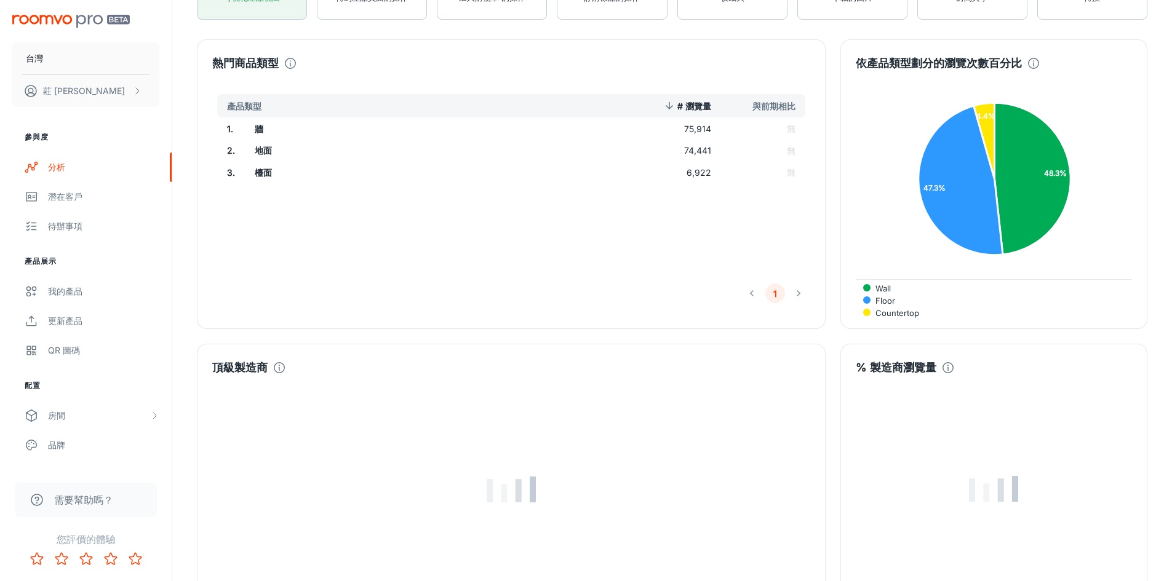
click at [801, 294] on li "分頁導航" at bounding box center [798, 294] width 23 height 20
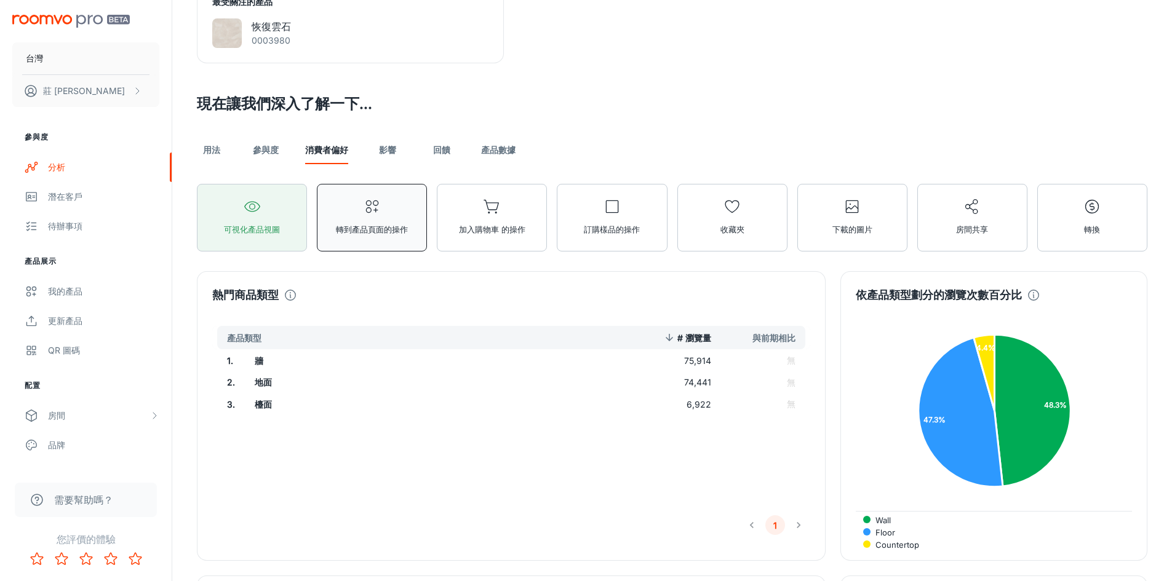
scroll to position [923, 0]
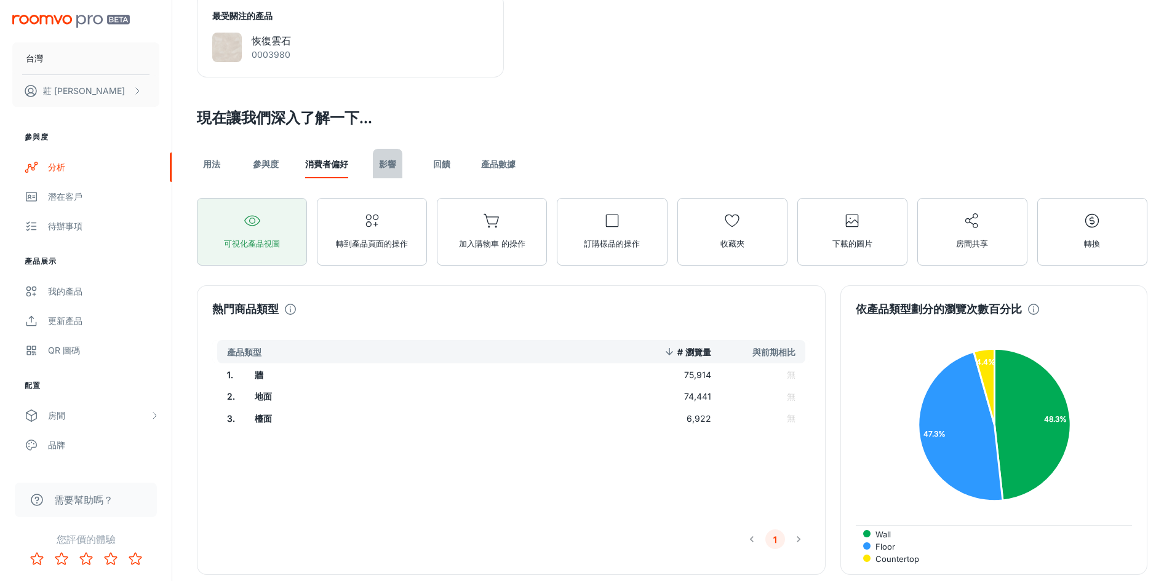
click at [396, 166] on link "影響" at bounding box center [388, 164] width 30 height 30
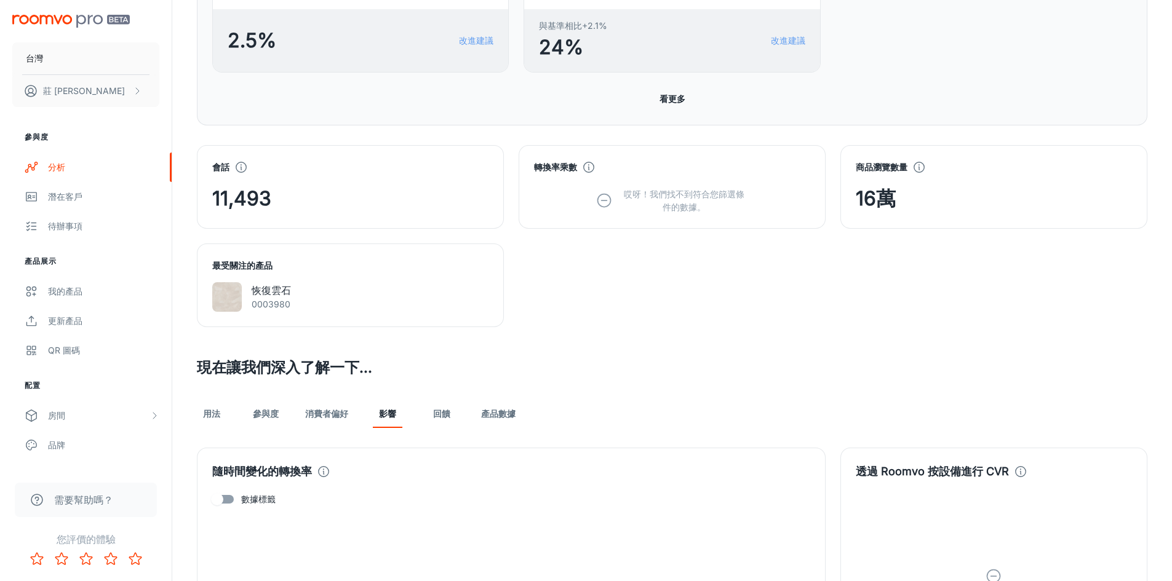
scroll to position [800, 0]
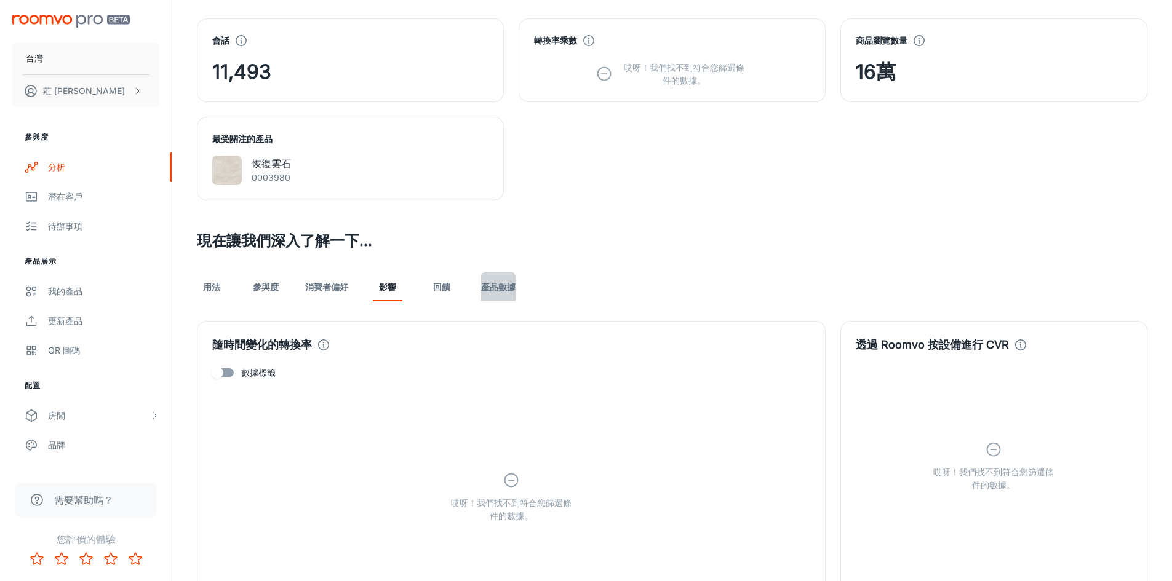
click at [507, 284] on font "產品數據" at bounding box center [498, 287] width 34 height 10
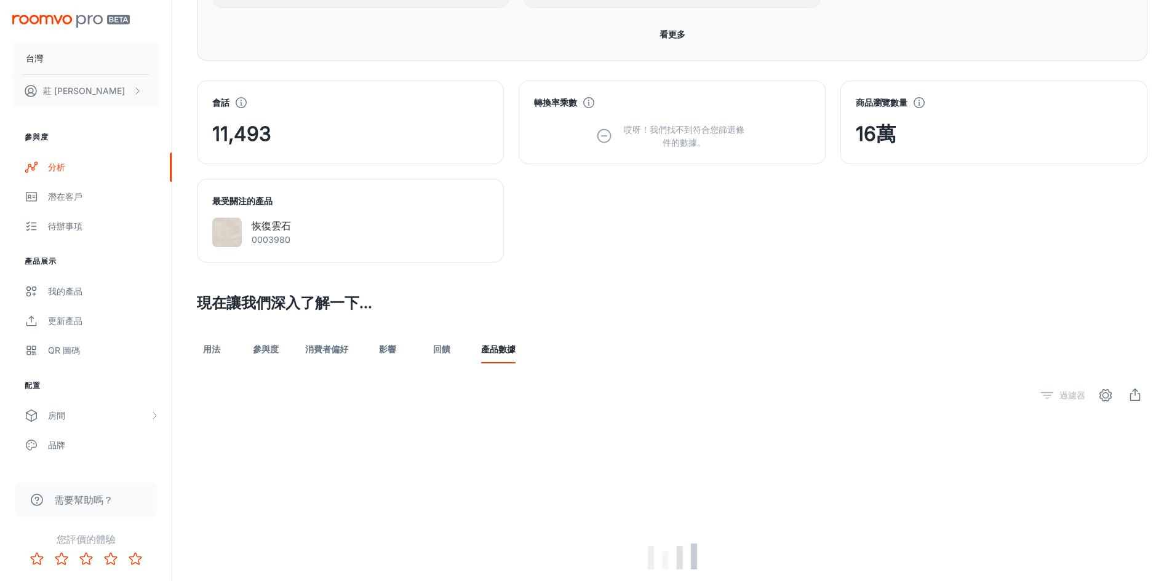
scroll to position [861, 0]
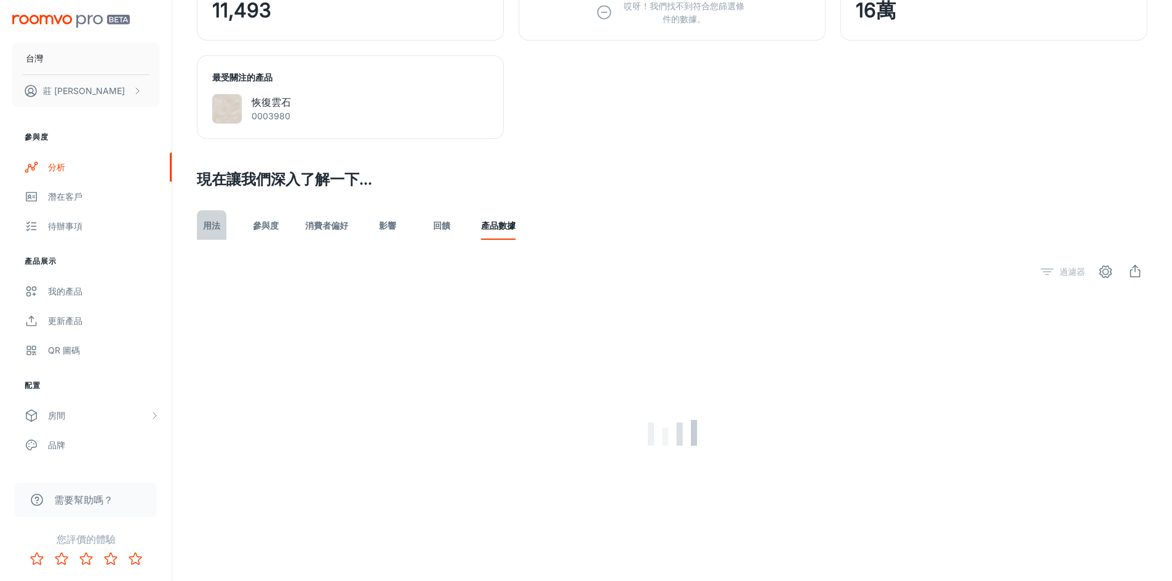
click at [215, 227] on font "用法" at bounding box center [211, 225] width 17 height 10
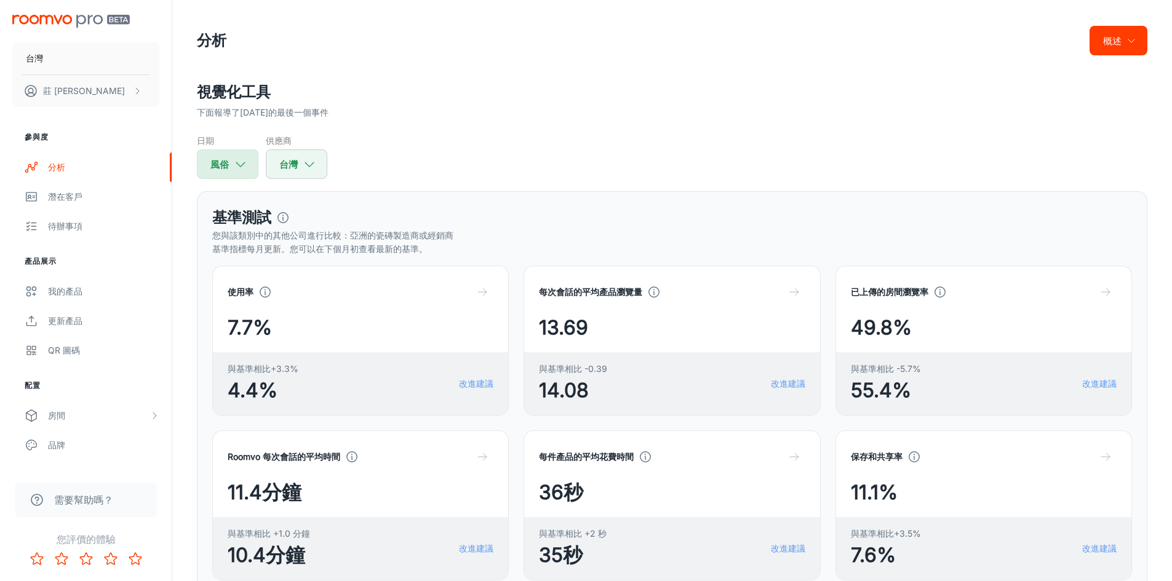
click at [245, 161] on icon "button" at bounding box center [241, 164] width 14 height 14
select select "7"
select select "2024"
select select "8"
select select "2025"
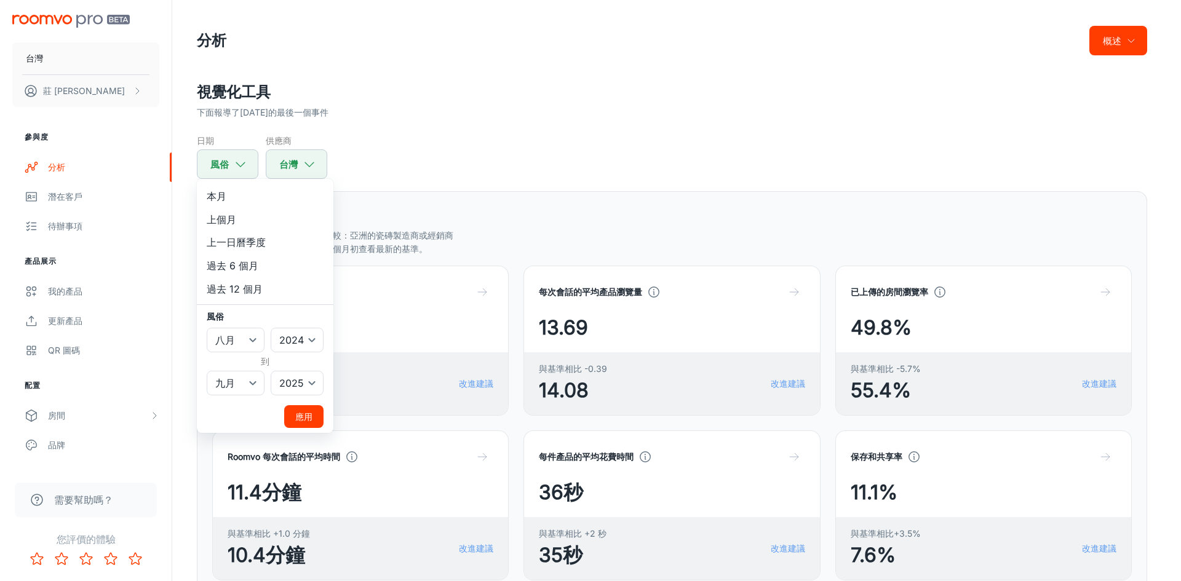
click at [227, 221] on font "上個月" at bounding box center [222, 219] width 30 height 12
select select "6"
select select "2025"
select select "6"
click at [310, 422] on font "應用" at bounding box center [303, 417] width 17 height 10
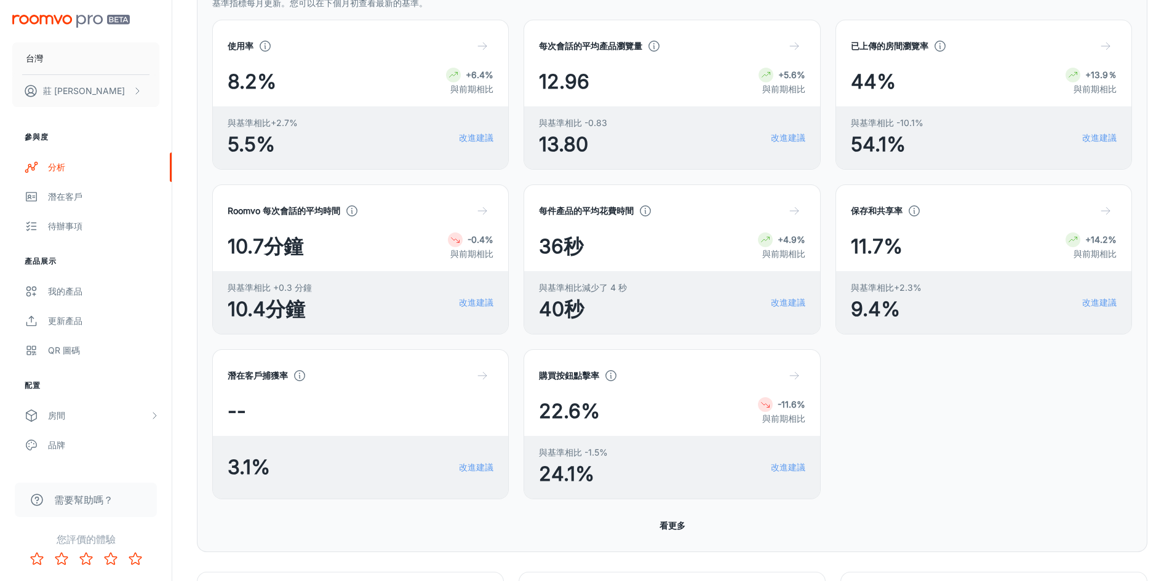
scroll to position [62, 0]
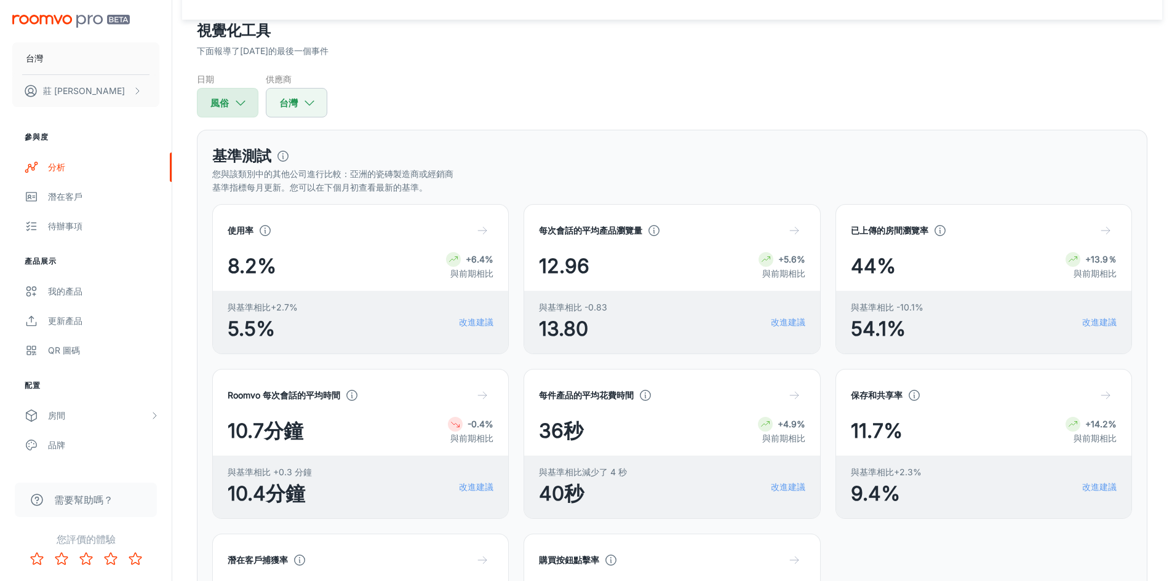
click at [248, 106] on button "風俗" at bounding box center [228, 103] width 62 height 30
select select "6"
select select "2025"
select select "6"
select select "2025"
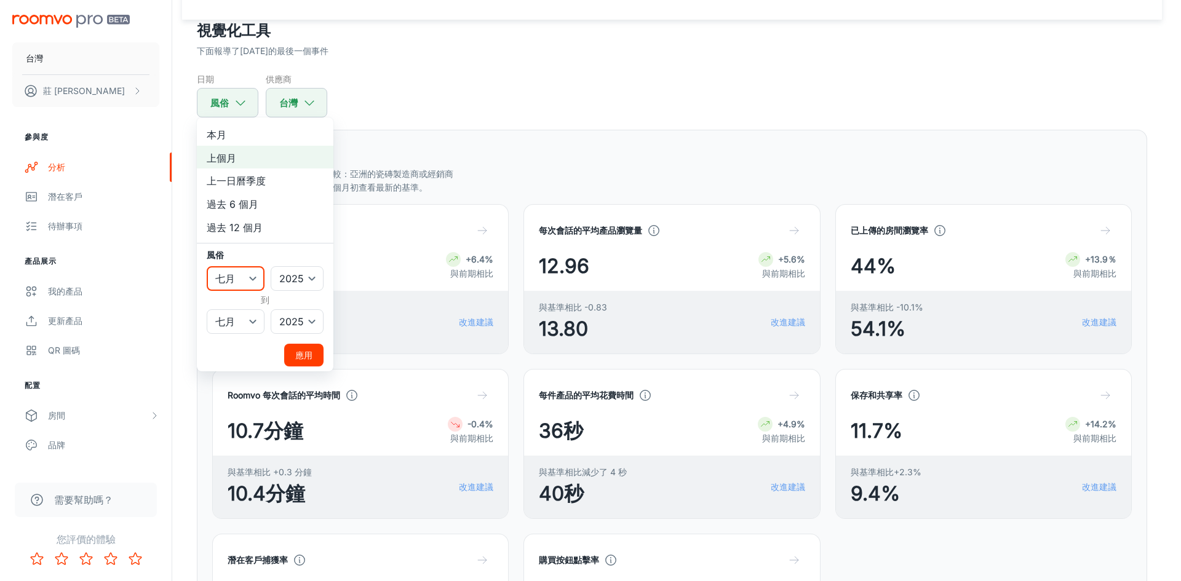
click at [244, 279] on select "一月 二月 行進 四月 可能 六月 七月 八月 九月 十月 十一月 十二月" at bounding box center [236, 278] width 58 height 25
drag, startPoint x: 287, startPoint y: 276, endPoint x: 285, endPoint y: 288, distance: 12.4
click at [287, 276] on select "2022 2023 2024 2025" at bounding box center [297, 278] width 53 height 25
select select "2024"
click at [271, 266] on select "2022 2023 2024 2025" at bounding box center [297, 278] width 53 height 25
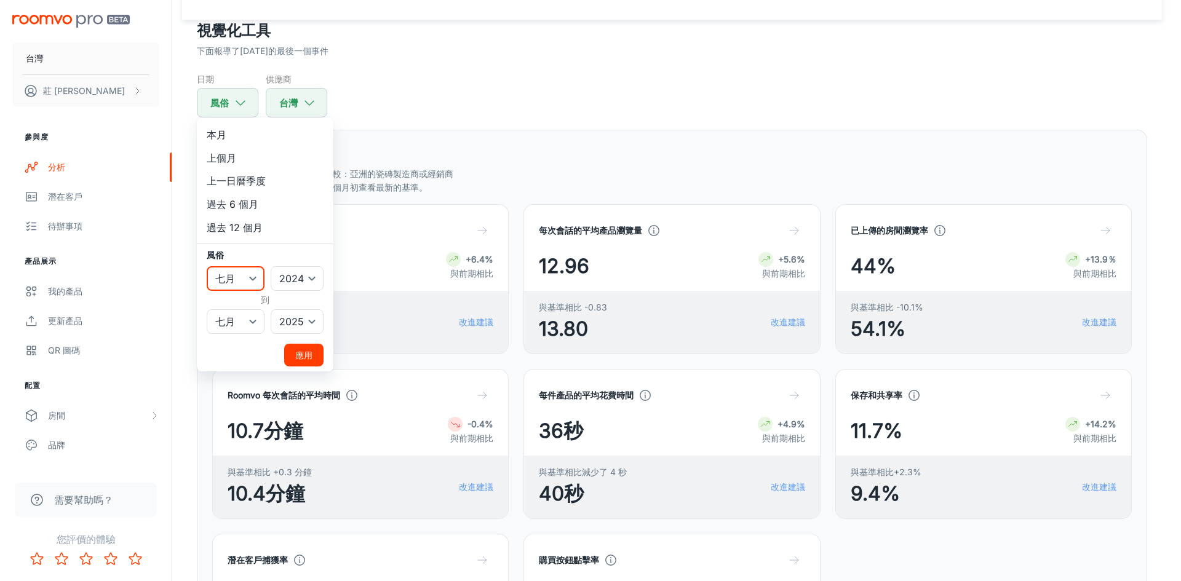
click at [245, 282] on select "一月 二月 行進 四月 可能 六月 七月 八月 九月 十月 十一月 十二月" at bounding box center [236, 278] width 58 height 25
select select "10"
click at [207, 266] on select "一月 二月 行進 四月 可能 六月 七月 八月 九月 十月 十一月 十二月" at bounding box center [236, 278] width 58 height 25
click at [242, 324] on select "一月 二月 行進 四月 可能 六月 七月 八月 九月 十月 十一月 十二月" at bounding box center [236, 321] width 58 height 25
select select "7"
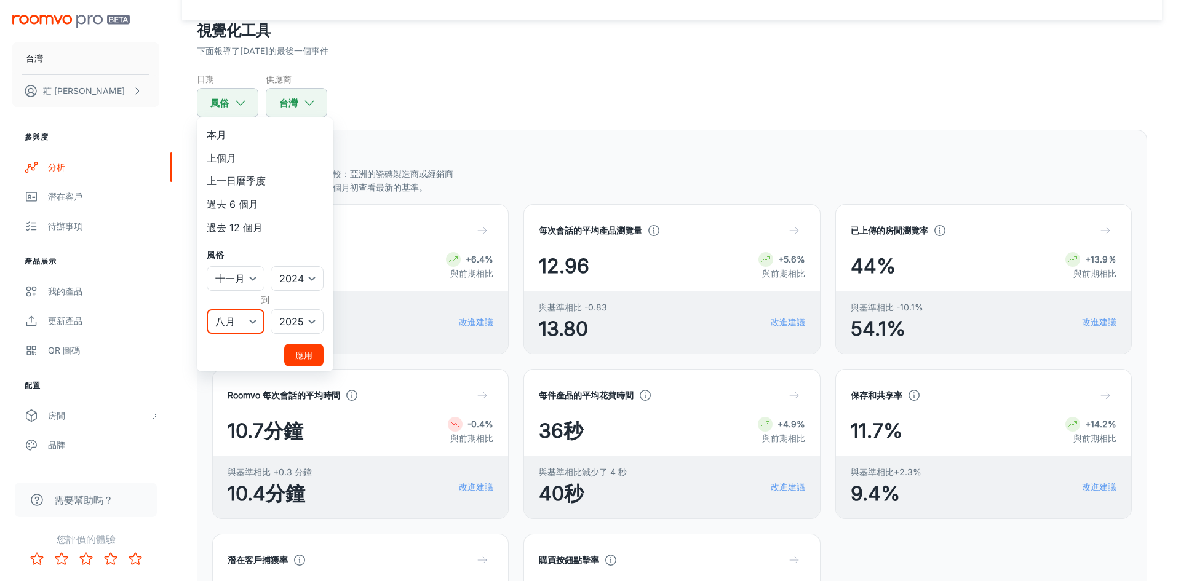
click at [207, 309] on select "一月 二月 行進 四月 可能 六月 七月 八月 九月 十月 十一月 十二月" at bounding box center [236, 321] width 58 height 25
click at [301, 358] on font "應用" at bounding box center [303, 355] width 17 height 10
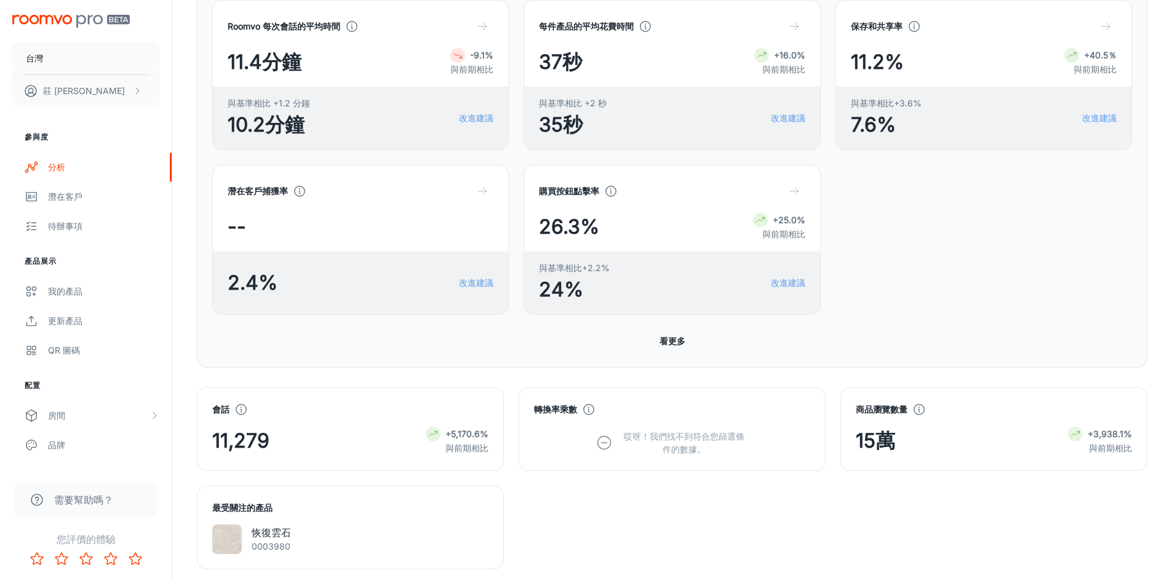
scroll to position [677, 0]
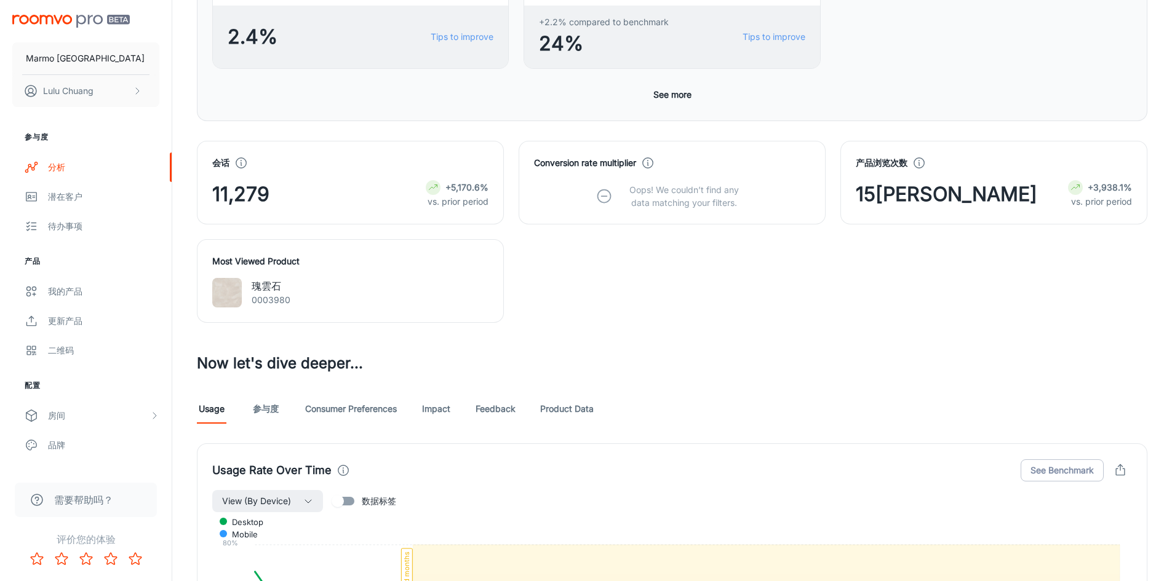
drag, startPoint x: 1082, startPoint y: 47, endPoint x: 1052, endPoint y: 53, distance: 30.8
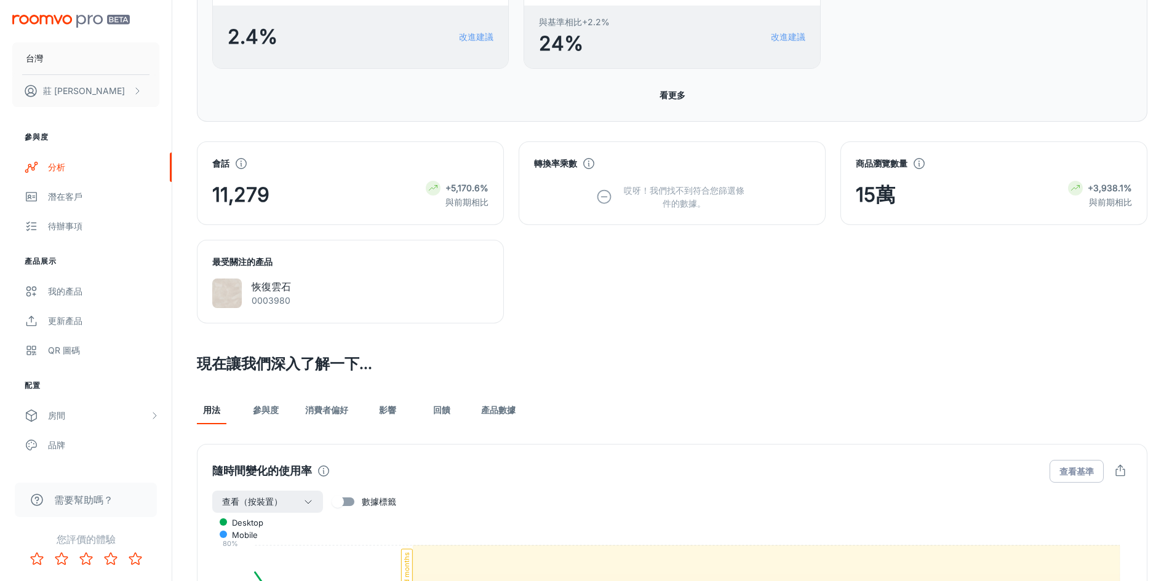
drag, startPoint x: 947, startPoint y: 298, endPoint x: 924, endPoint y: 292, distance: 24.3
click at [947, 298] on div "會話 11,279 +5,170.6% 與前期相比 轉換率乘數 哎呀！我們找不到符合您篩選條件的數據。 商品瀏覽數量 15萬 +3,938.1% 與前期相比 …" at bounding box center [664, 225] width 965 height 197
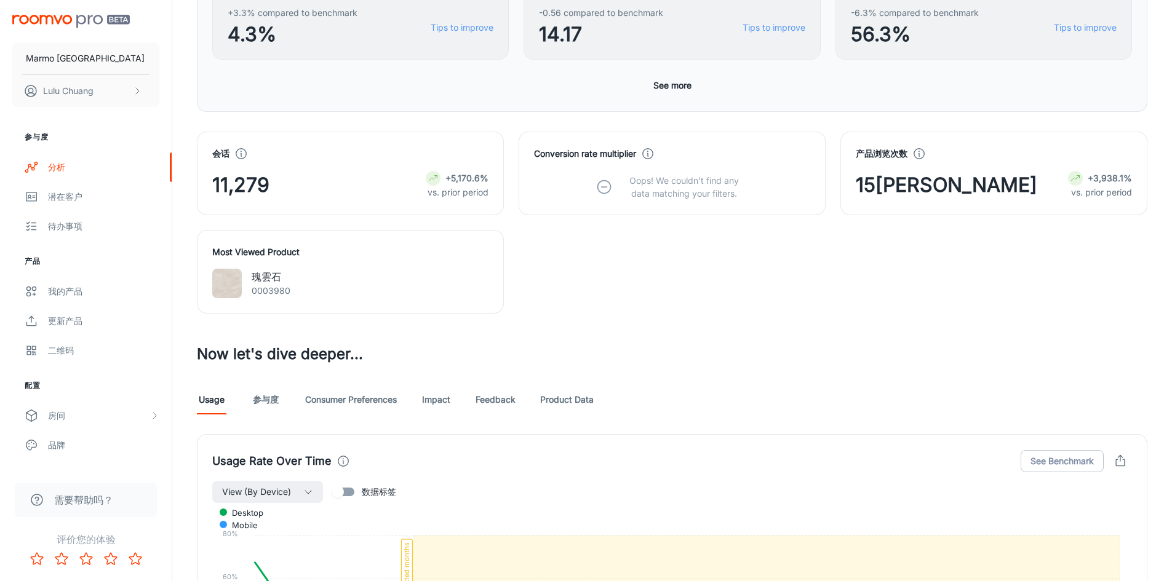
scroll to position [246, 0]
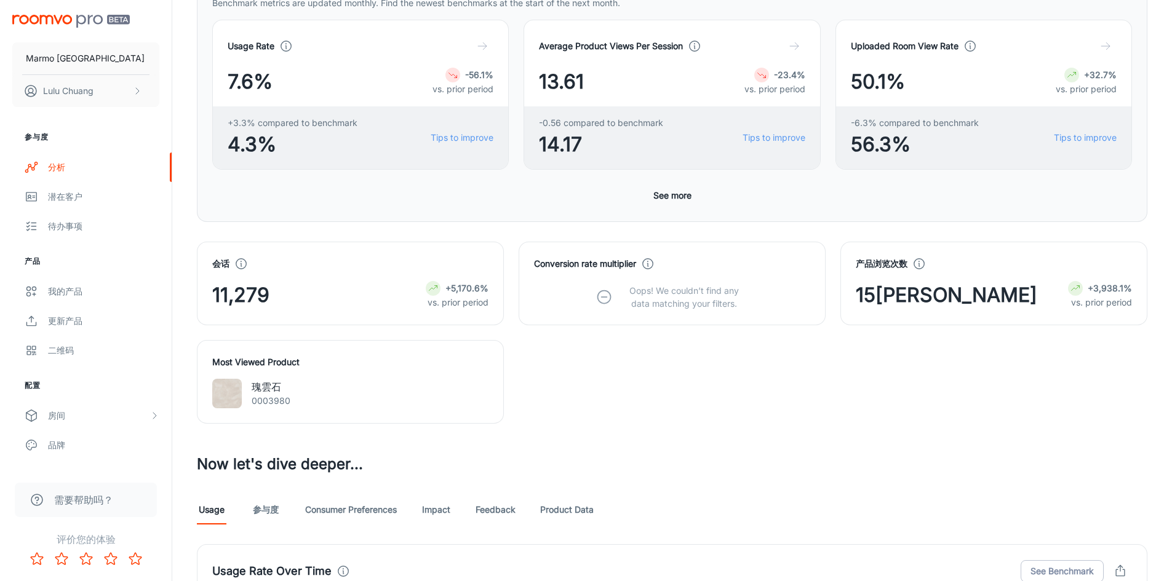
click at [1085, 372] on div "会话 11,279 +5,170.6% vs. prior period Conversion rate multiplier Oops! We couldn…" at bounding box center [664, 325] width 965 height 197
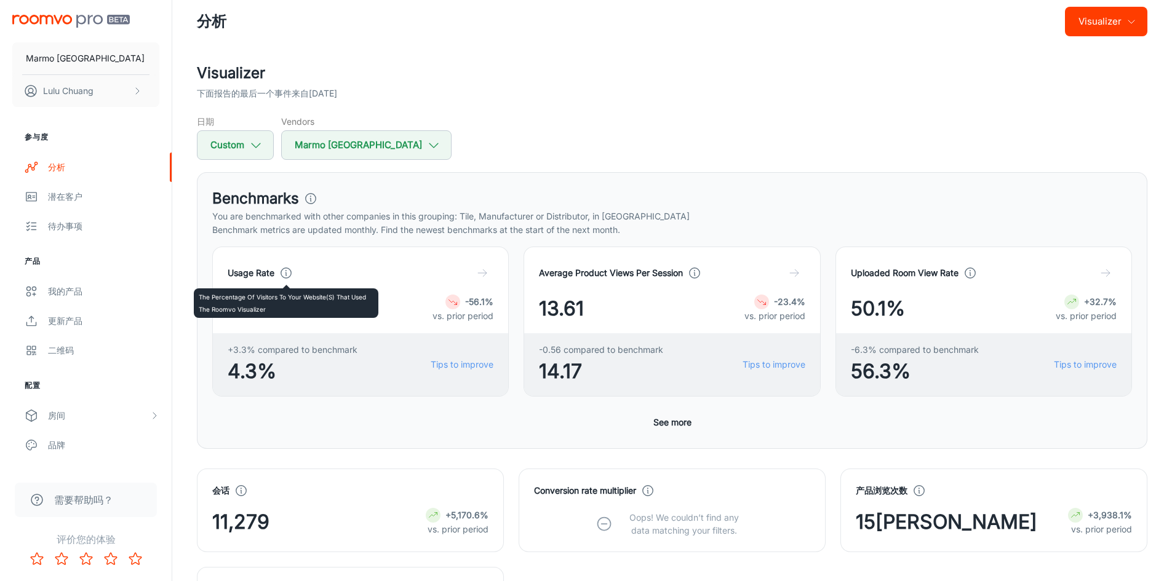
scroll to position [0, 0]
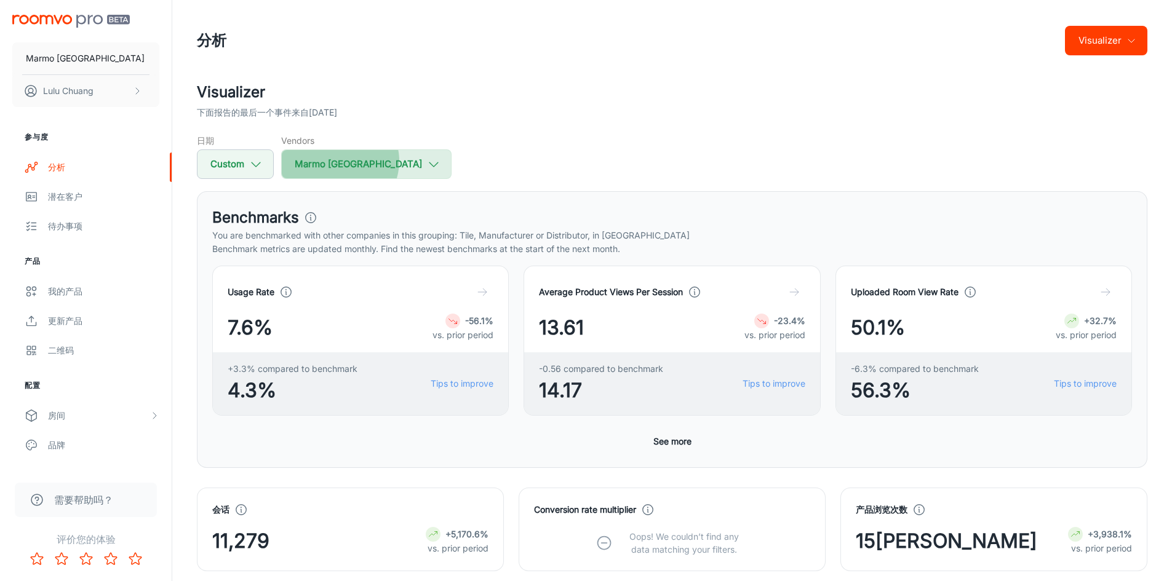
click at [339, 161] on button "Marmo [GEOGRAPHIC_DATA]" at bounding box center [366, 164] width 170 height 30
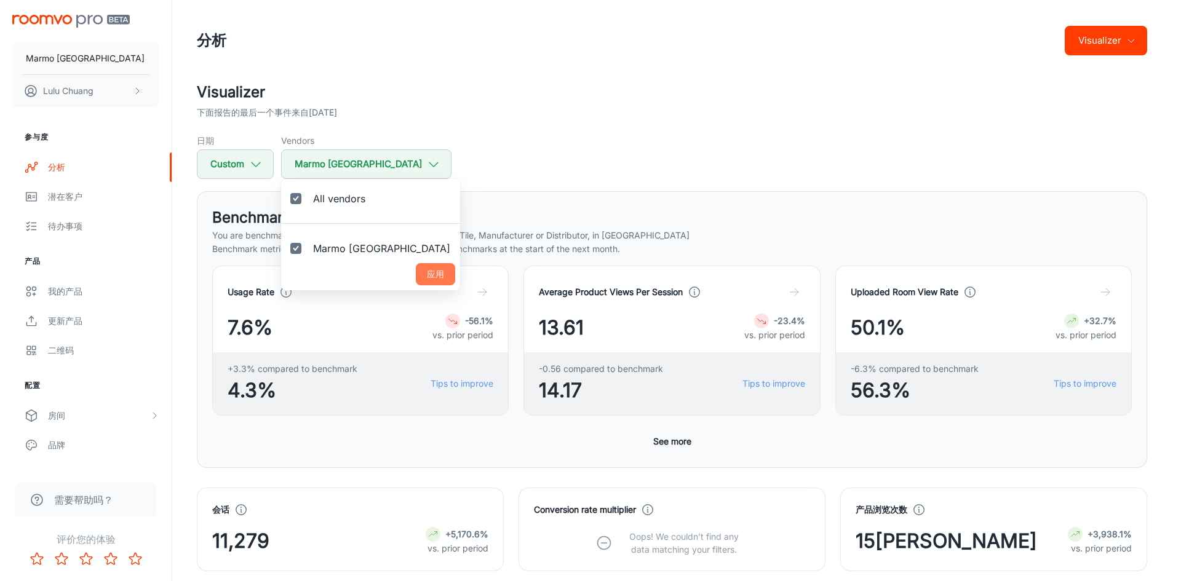
click at [416, 272] on button "应用" at bounding box center [435, 274] width 39 height 22
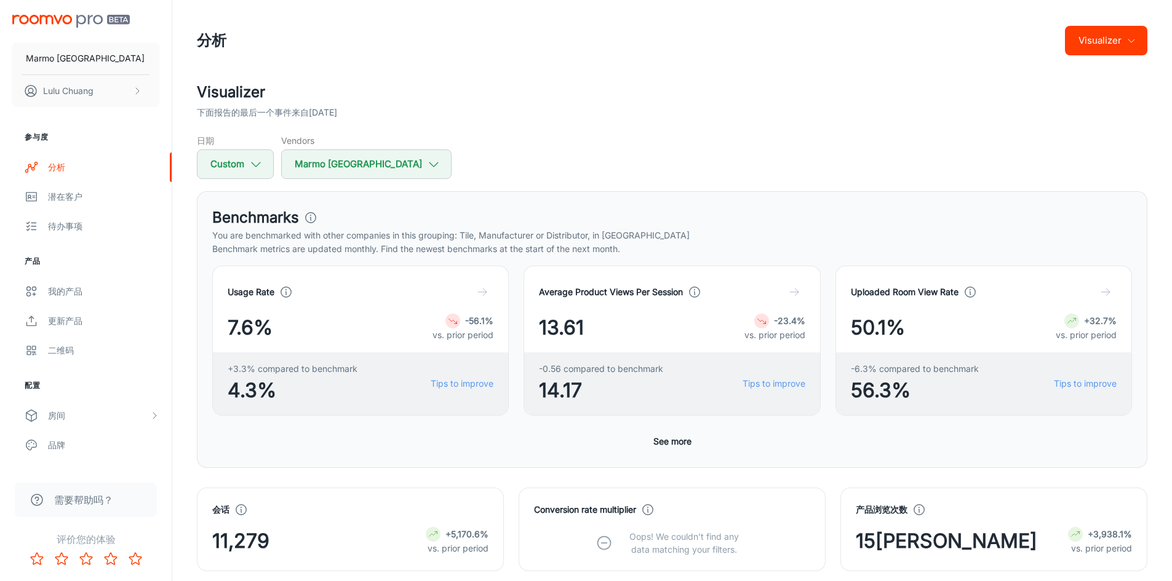
click at [1124, 52] on button "Visualizer" at bounding box center [1106, 41] width 82 height 30
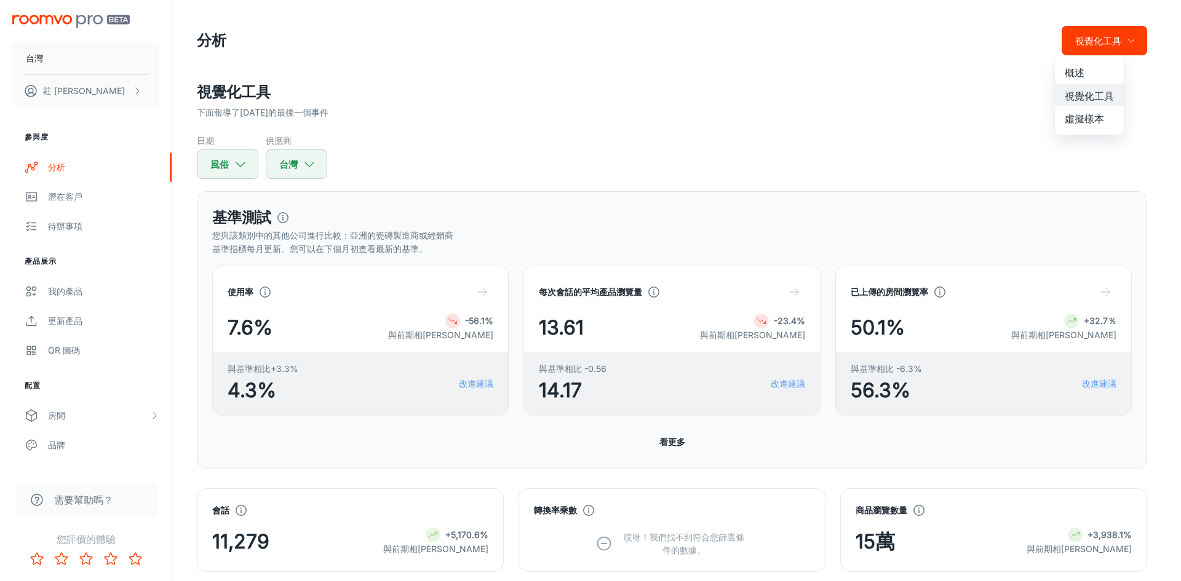
click at [1104, 71] on li "概述" at bounding box center [1089, 71] width 69 height 23
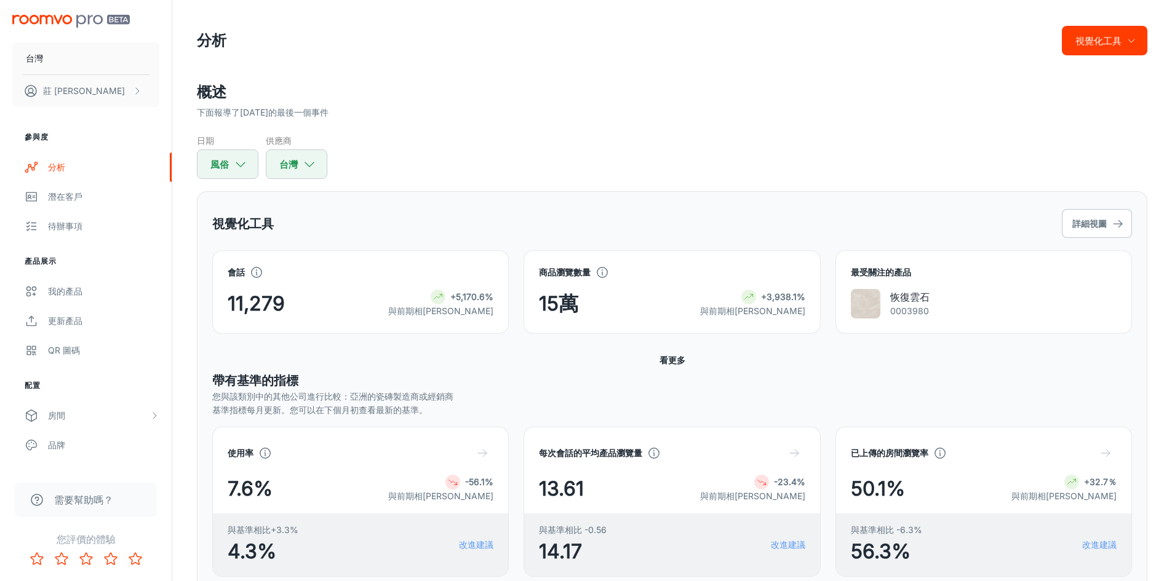
click at [666, 363] on font "看更多" at bounding box center [672, 360] width 26 height 10
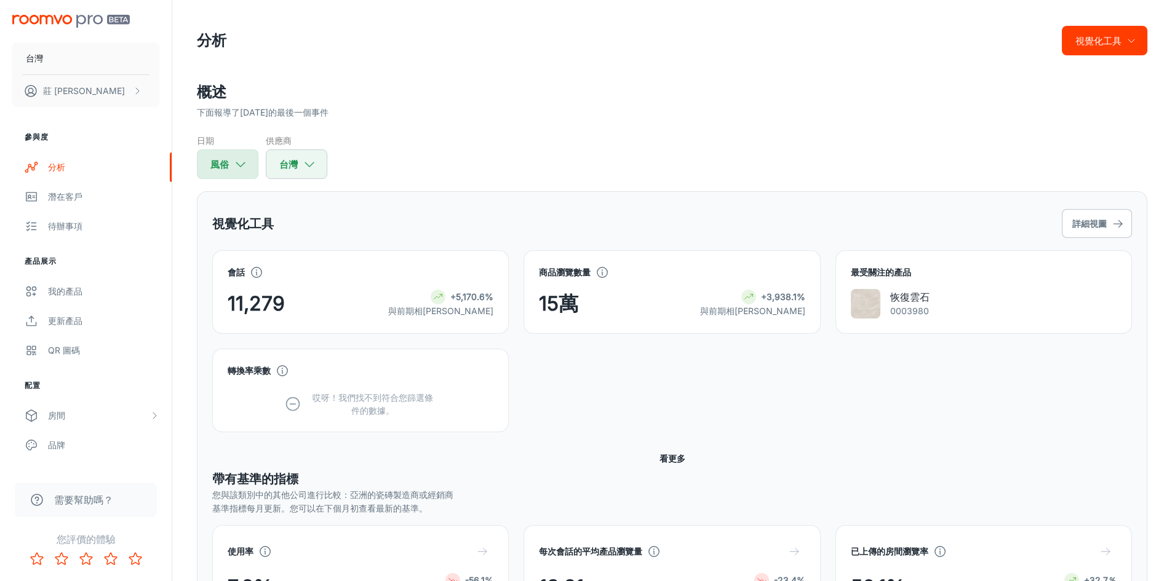
click at [223, 156] on font "風俗" at bounding box center [219, 164] width 18 height 17
select select "10"
select select "2024"
select select "7"
select select "2025"
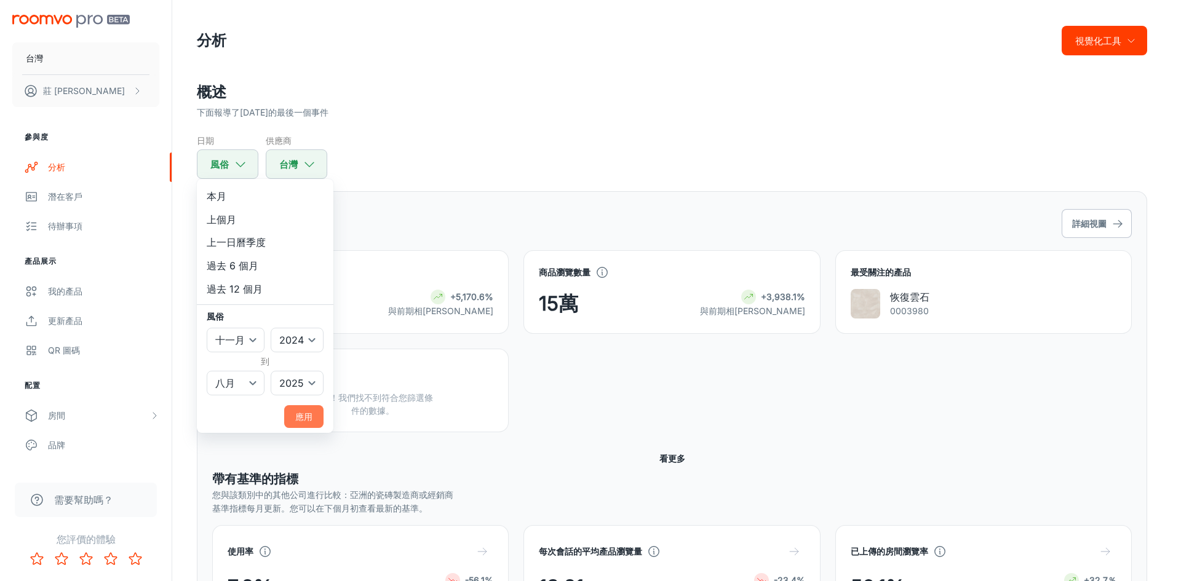
click at [306, 412] on font "應用" at bounding box center [303, 417] width 17 height 10
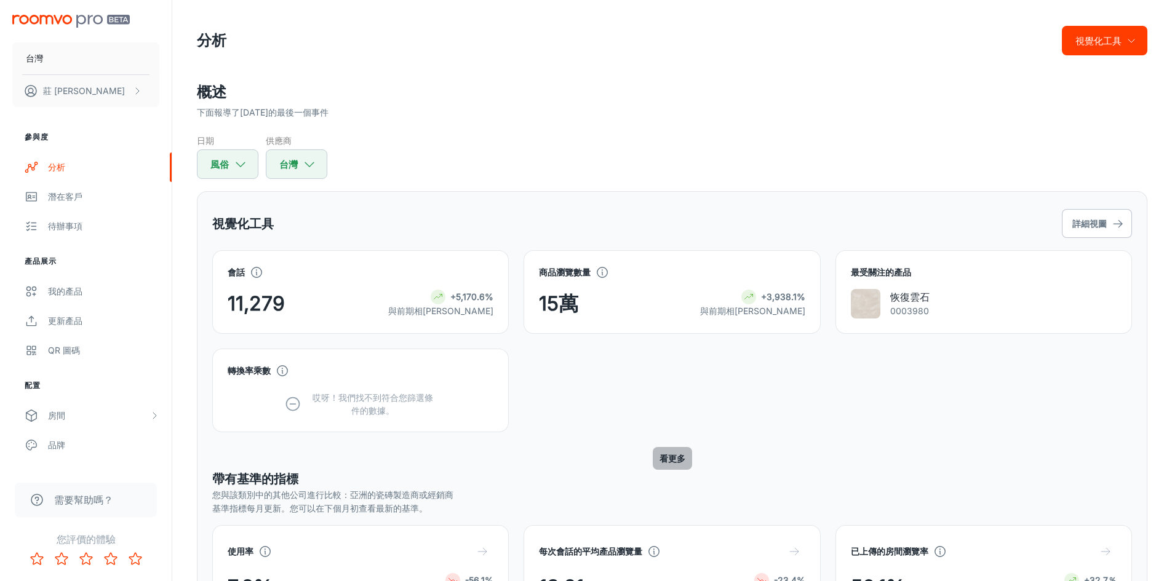
click at [667, 459] on font "看更多" at bounding box center [672, 458] width 26 height 10
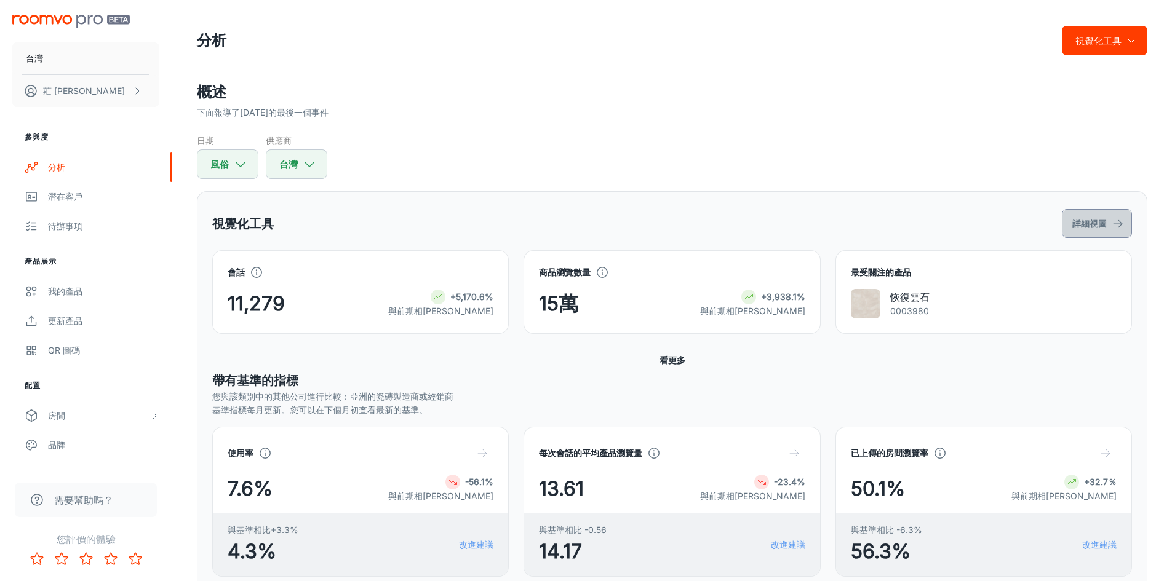
click at [1104, 229] on font "詳細視圖" at bounding box center [1089, 223] width 34 height 15
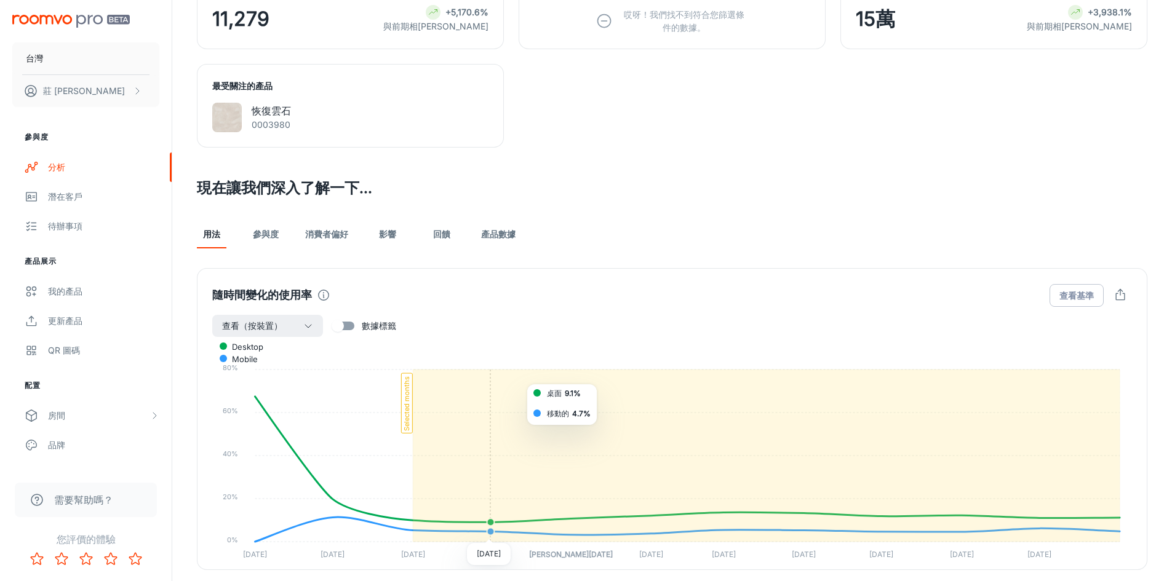
scroll to position [615, 0]
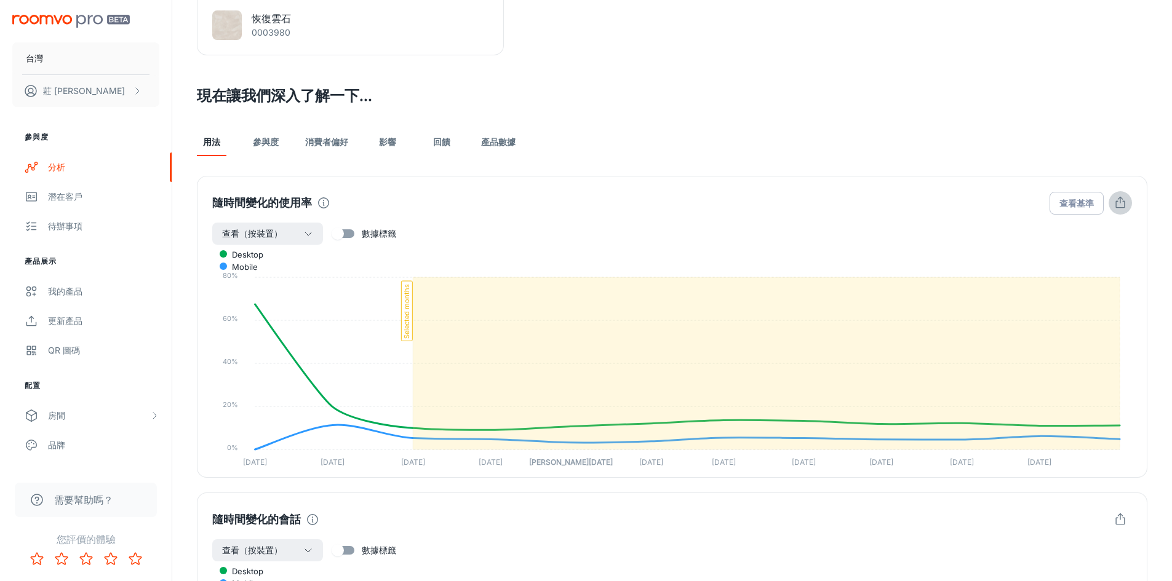
click at [1118, 203] on icon "button" at bounding box center [1120, 203] width 14 height 14
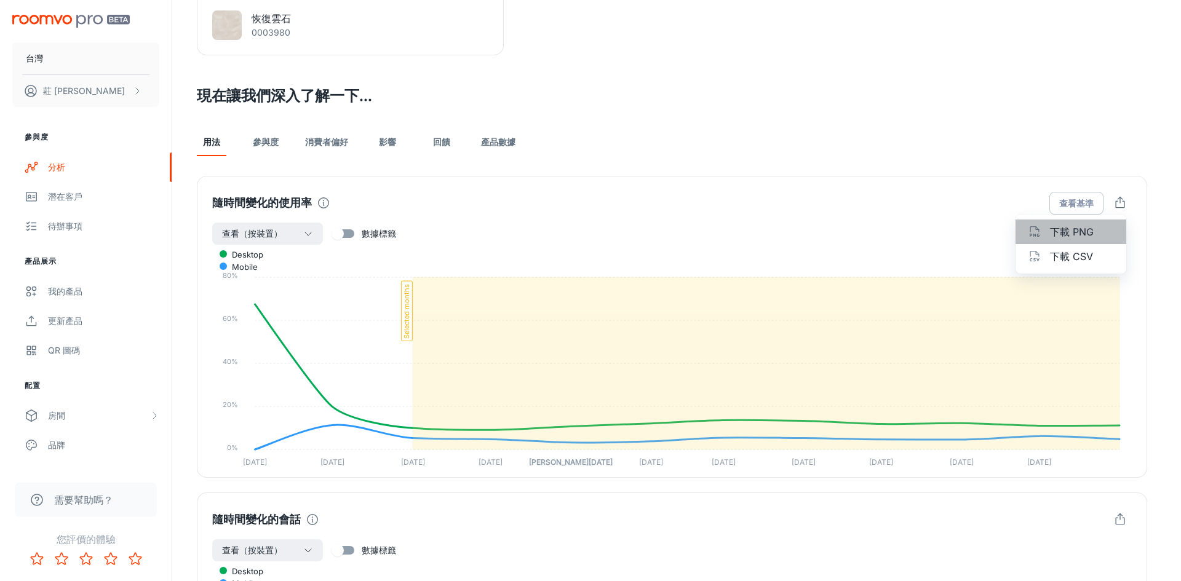
click at [1097, 228] on span "下載 PNG" at bounding box center [1082, 232] width 64 height 15
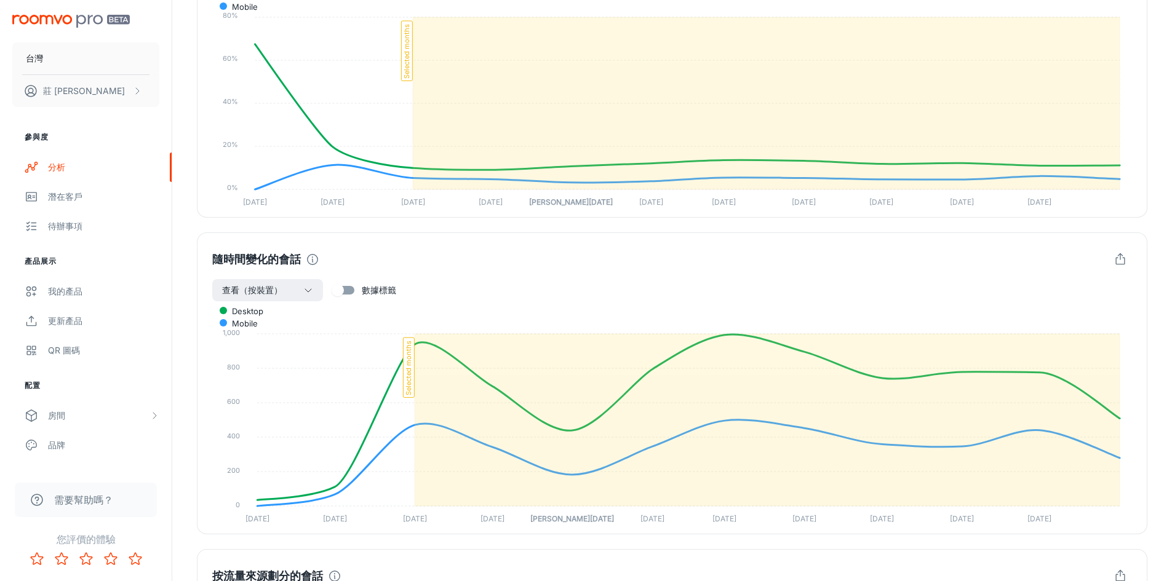
scroll to position [677, 0]
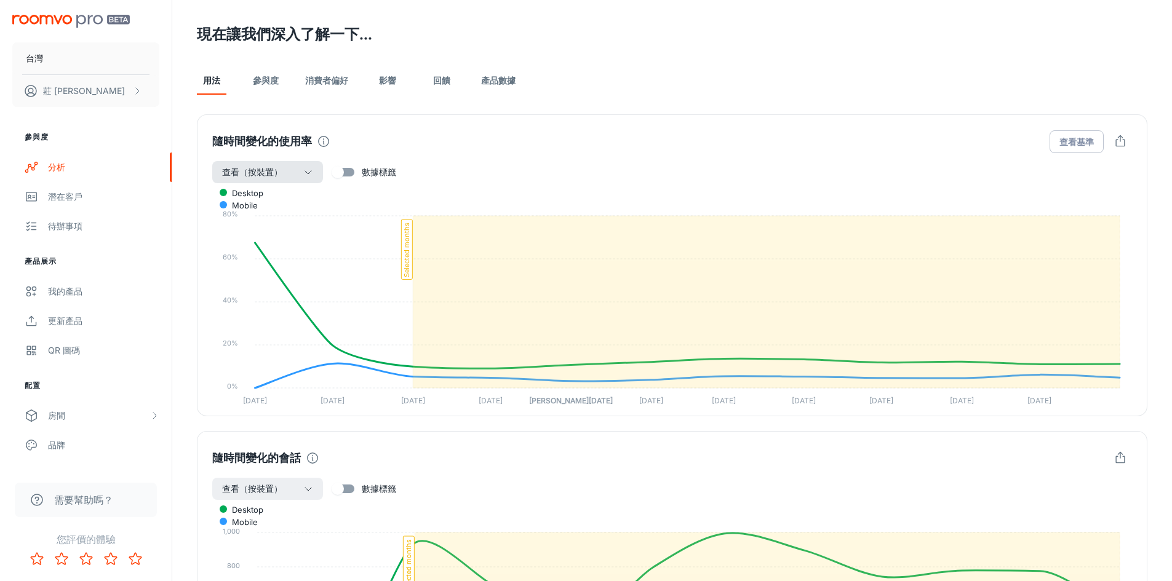
click at [294, 165] on button "查看（按裝置）" at bounding box center [267, 172] width 111 height 22
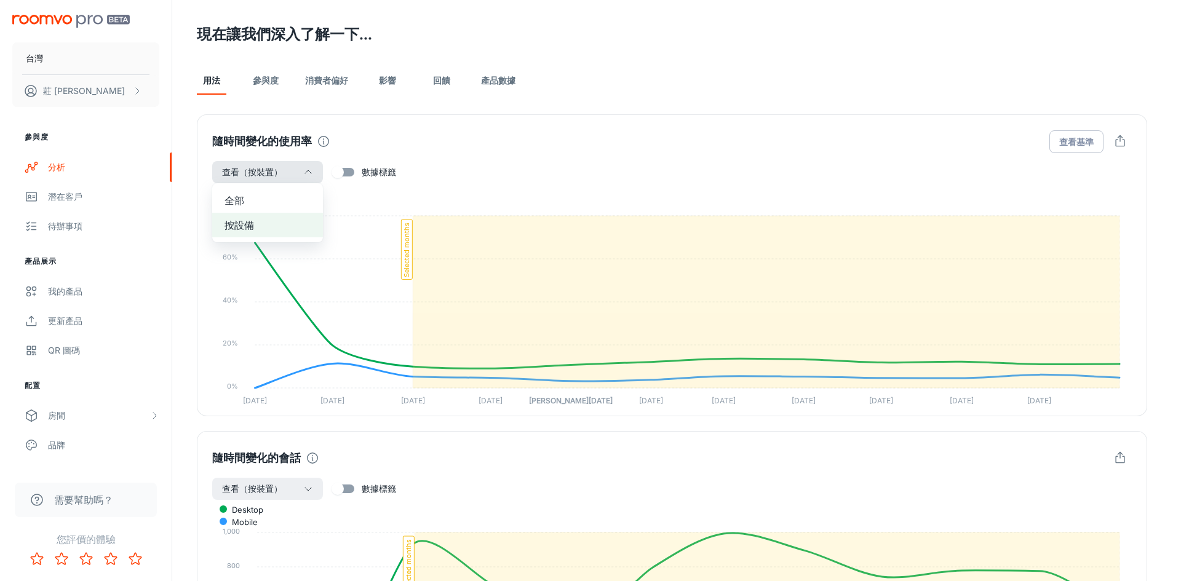
click at [294, 165] on div at bounding box center [590, 290] width 1181 height 581
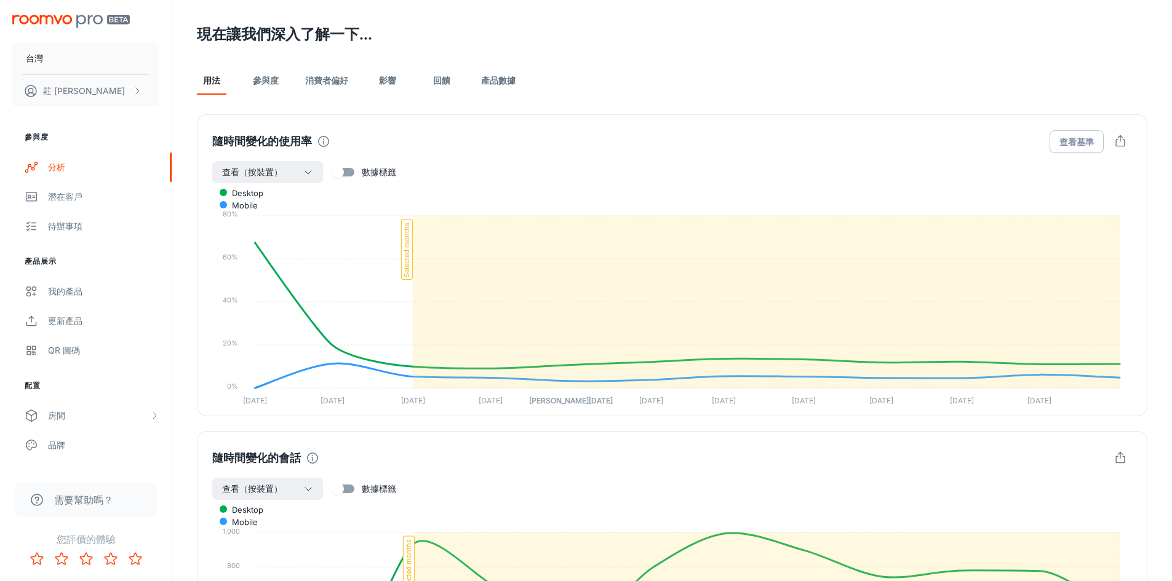
click at [348, 172] on input "數據標籤" at bounding box center [338, 172] width 70 height 23
checkbox input "true"
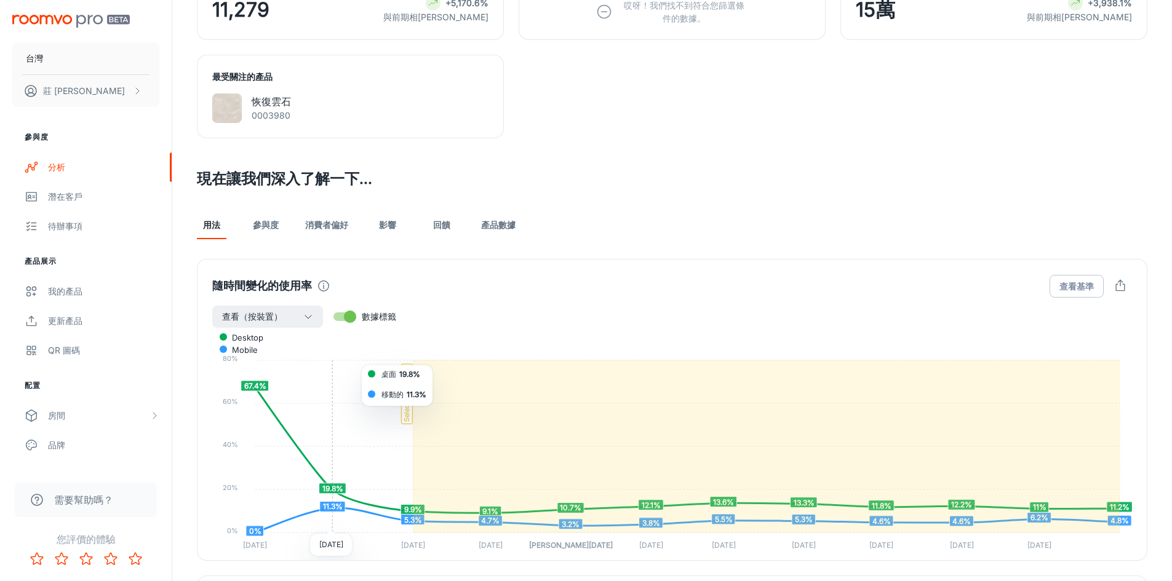
scroll to position [531, 0]
click at [273, 223] on font "參與度" at bounding box center [266, 225] width 26 height 10
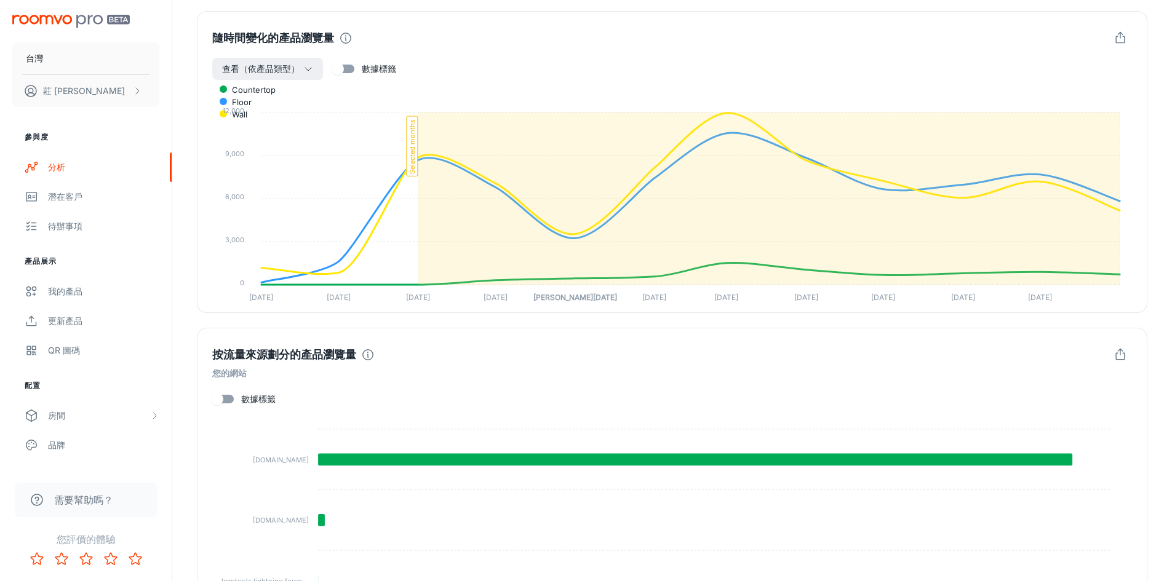
scroll to position [677, 0]
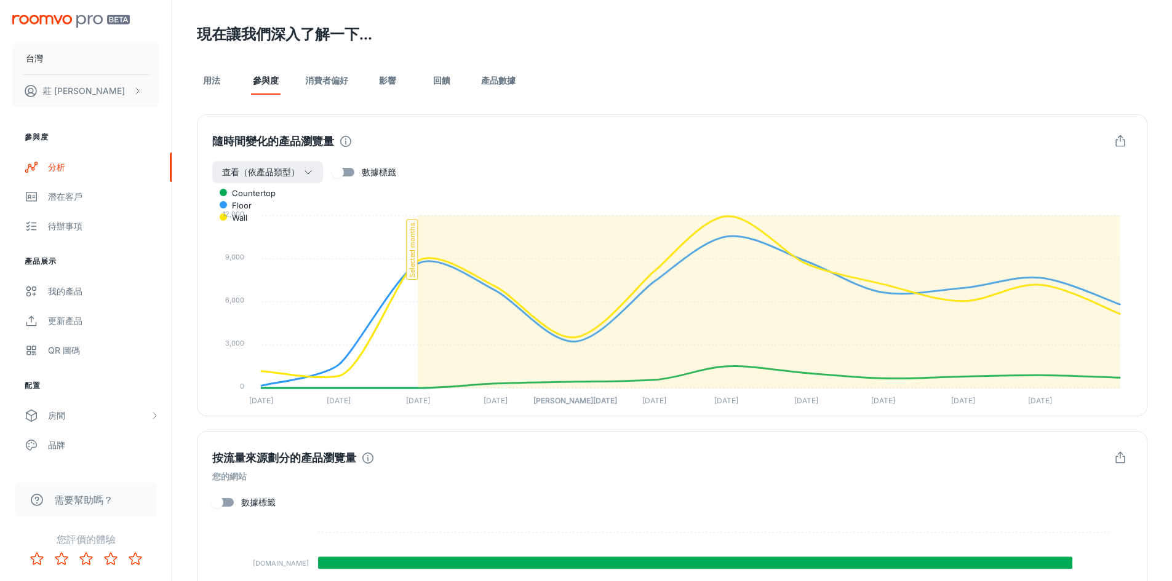
click at [330, 91] on link "消費者偏好" at bounding box center [326, 80] width 43 height 30
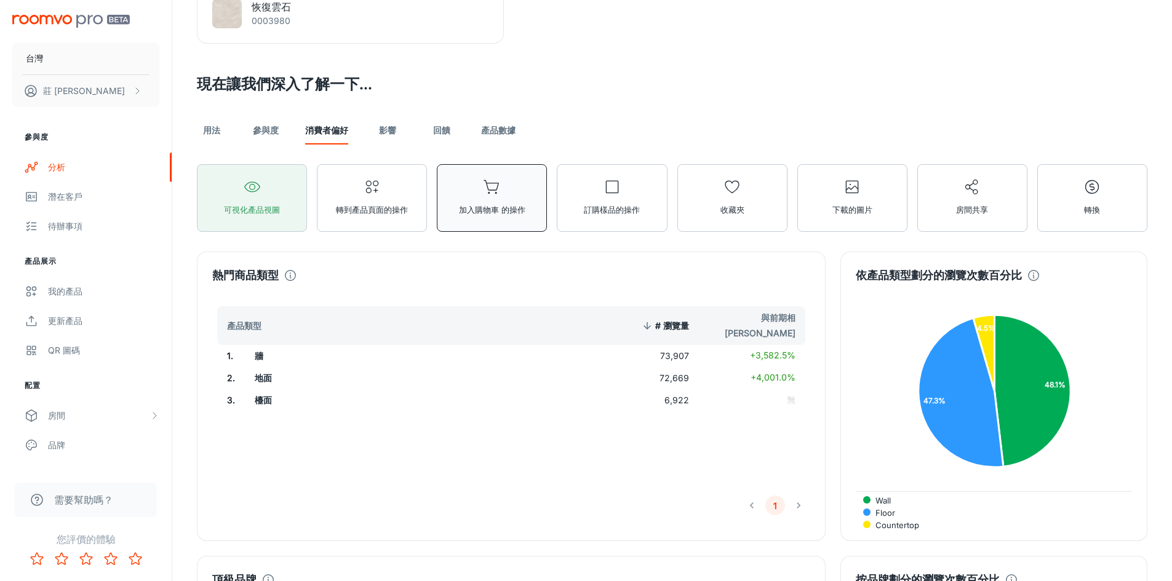
scroll to position [431, 0]
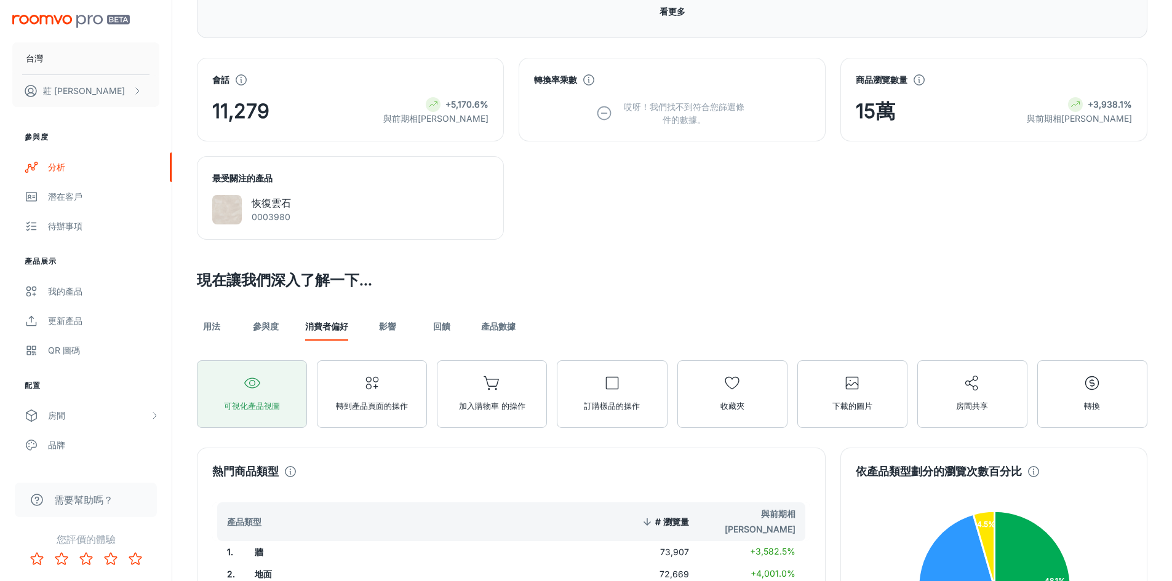
click at [376, 335] on link "影響" at bounding box center [388, 326] width 30 height 30
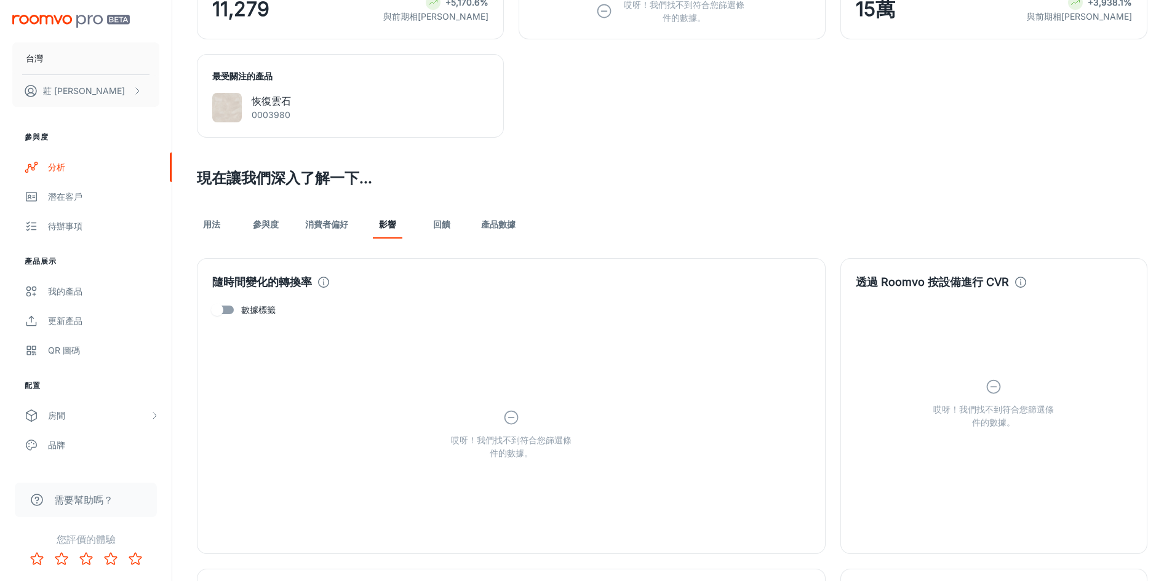
scroll to position [554, 0]
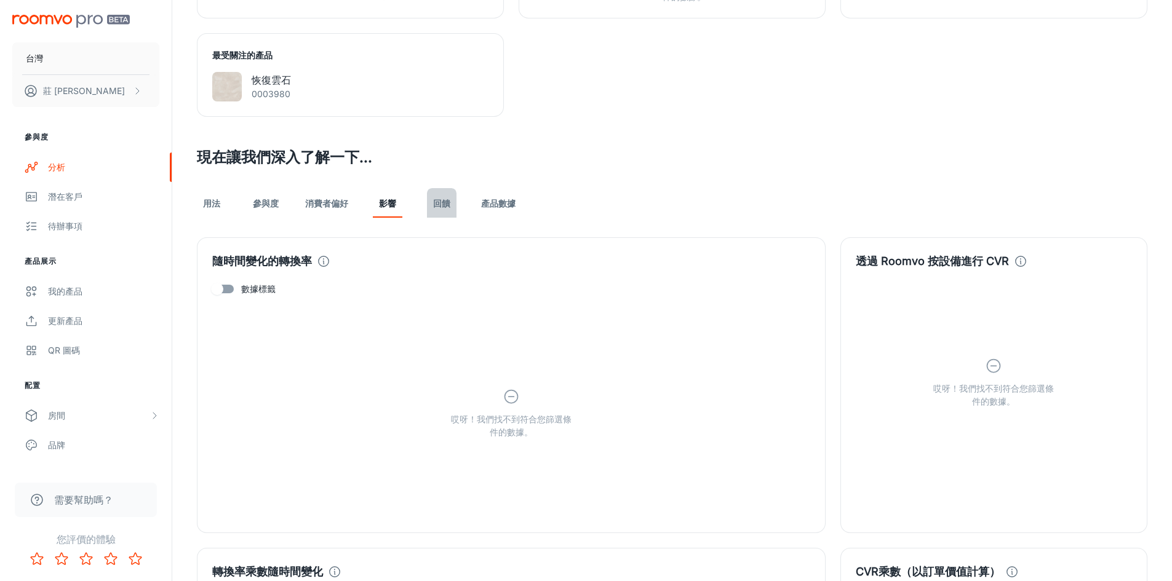
click at [439, 201] on font "回饋" at bounding box center [441, 203] width 17 height 10
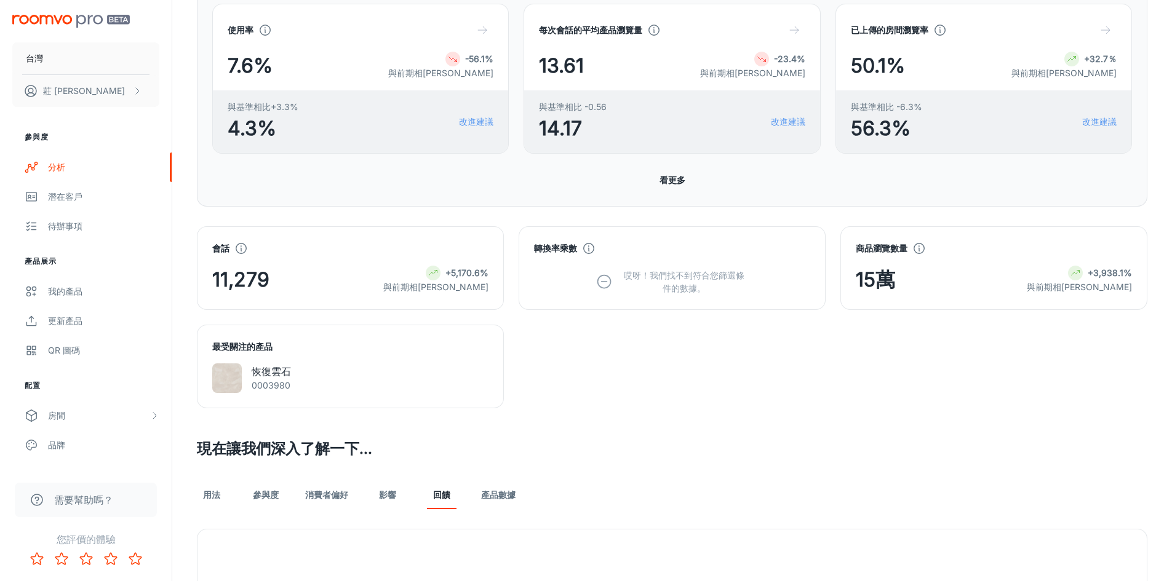
scroll to position [369, 0]
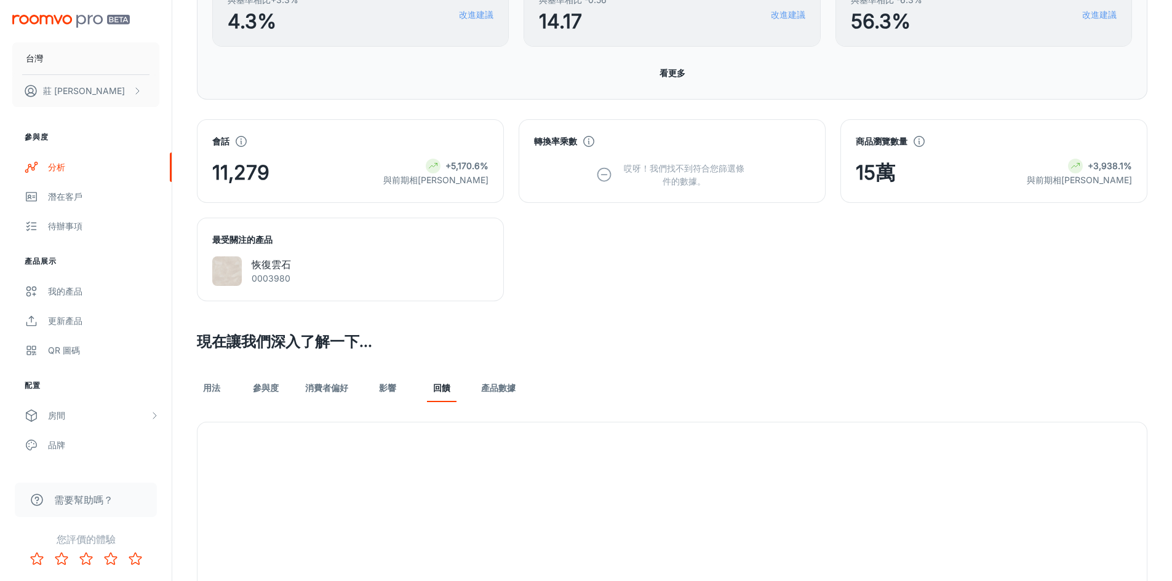
click at [507, 385] on font "產品數據" at bounding box center [498, 388] width 34 height 10
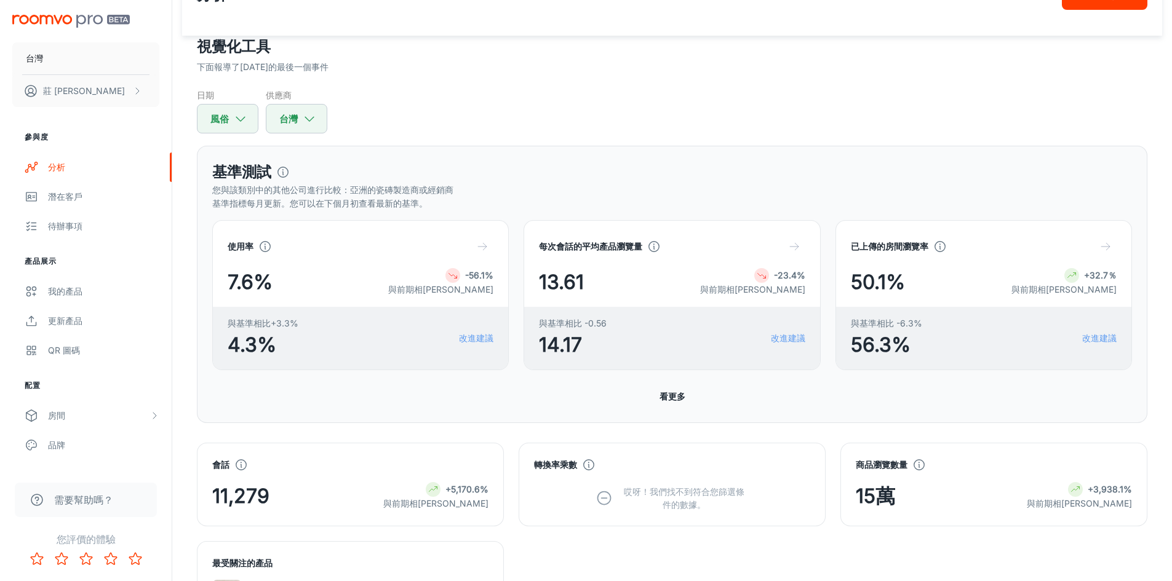
scroll to position [76, 0]
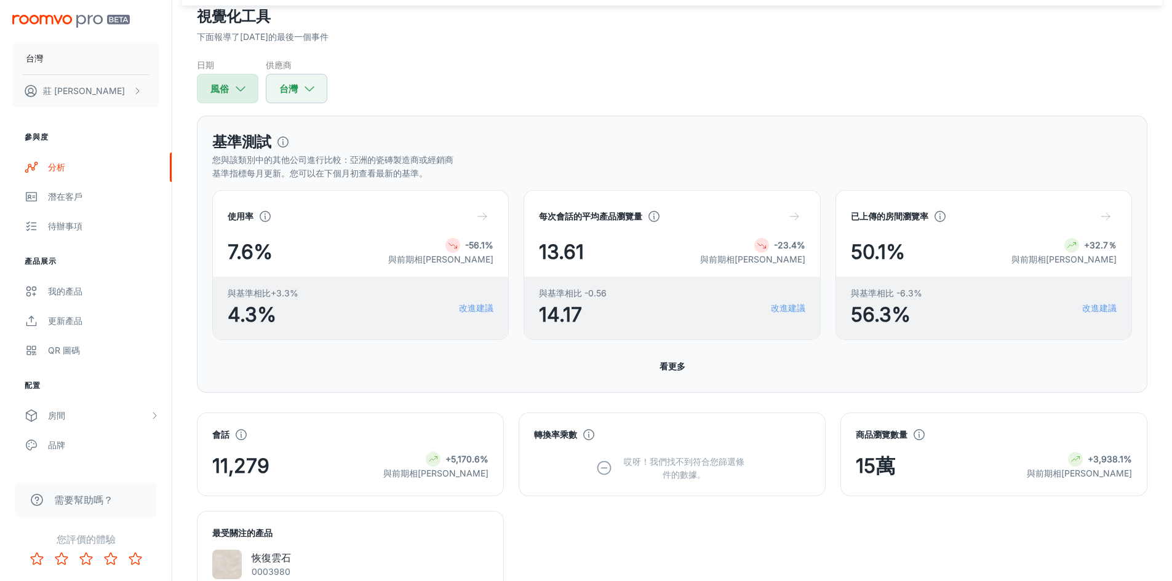
click at [234, 86] on icon "button" at bounding box center [241, 89] width 14 height 14
select select "10"
select select "2024"
select select "7"
select select "2025"
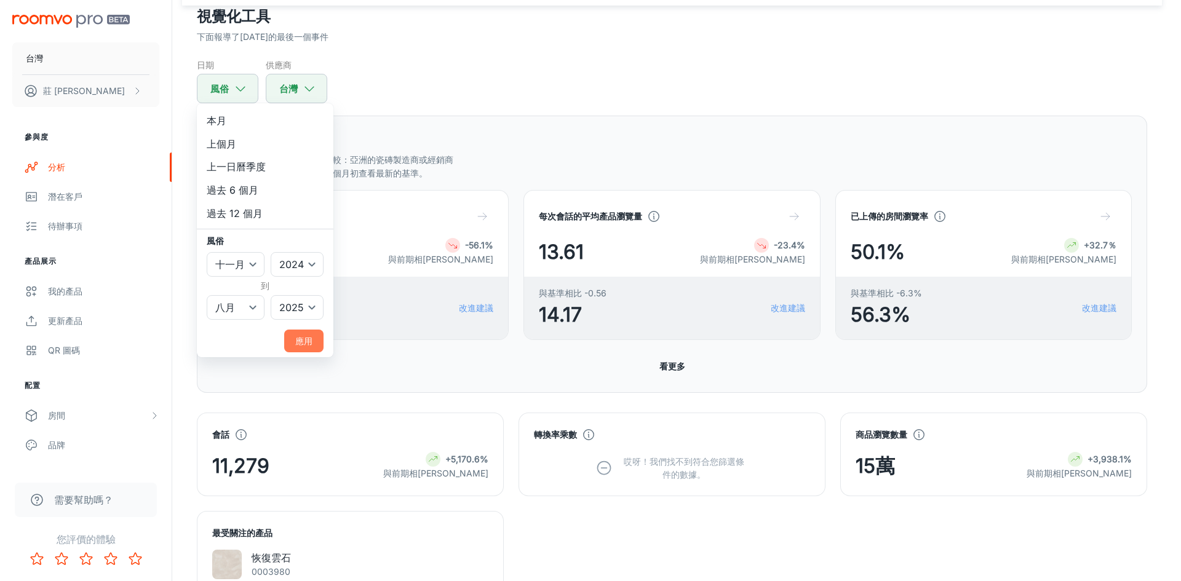
click at [295, 341] on font "應用" at bounding box center [303, 341] width 17 height 10
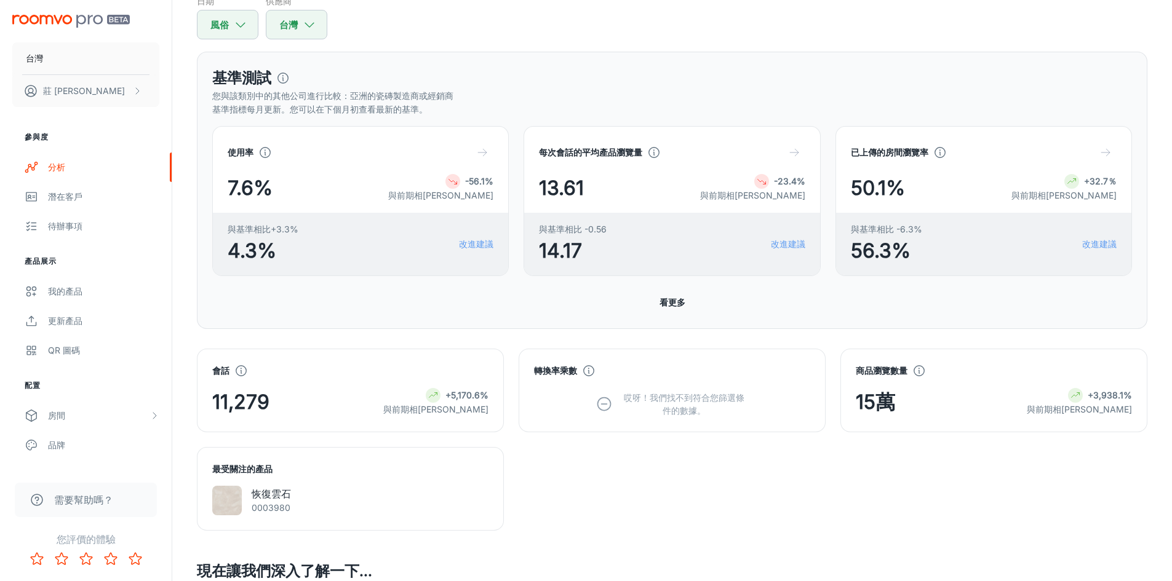
scroll to position [199, 0]
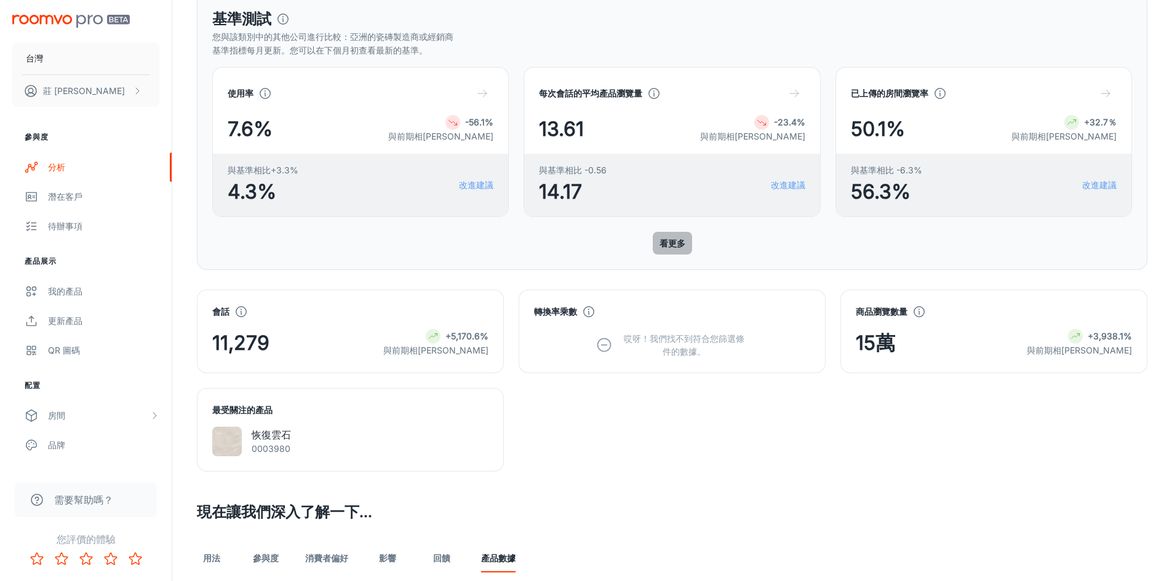
click at [676, 241] on font "看更多" at bounding box center [672, 243] width 26 height 10
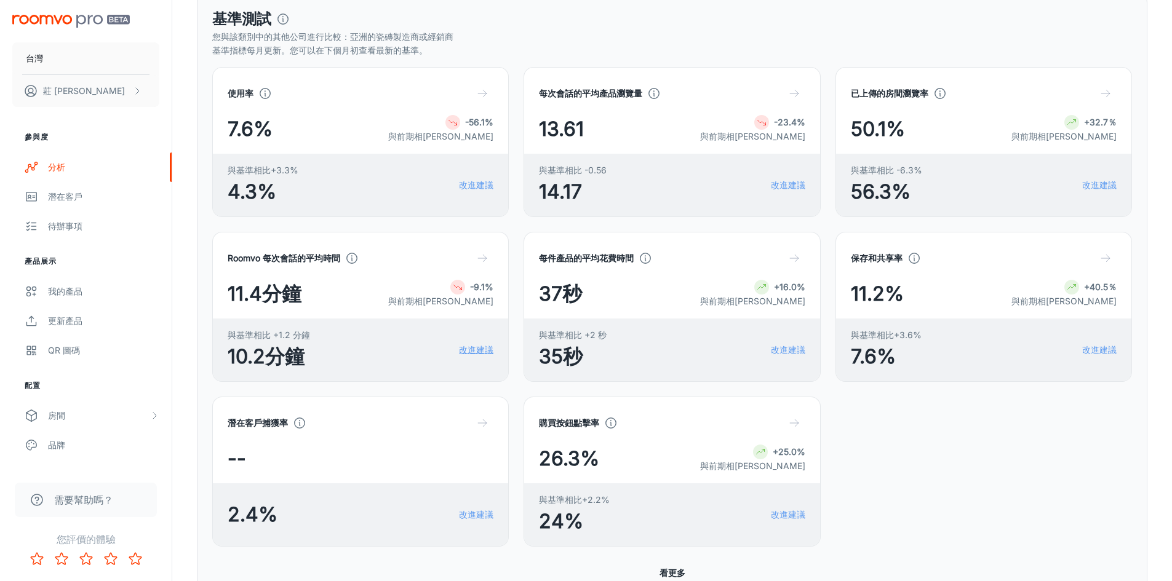
click at [486, 349] on font "改進建議" at bounding box center [476, 349] width 34 height 10
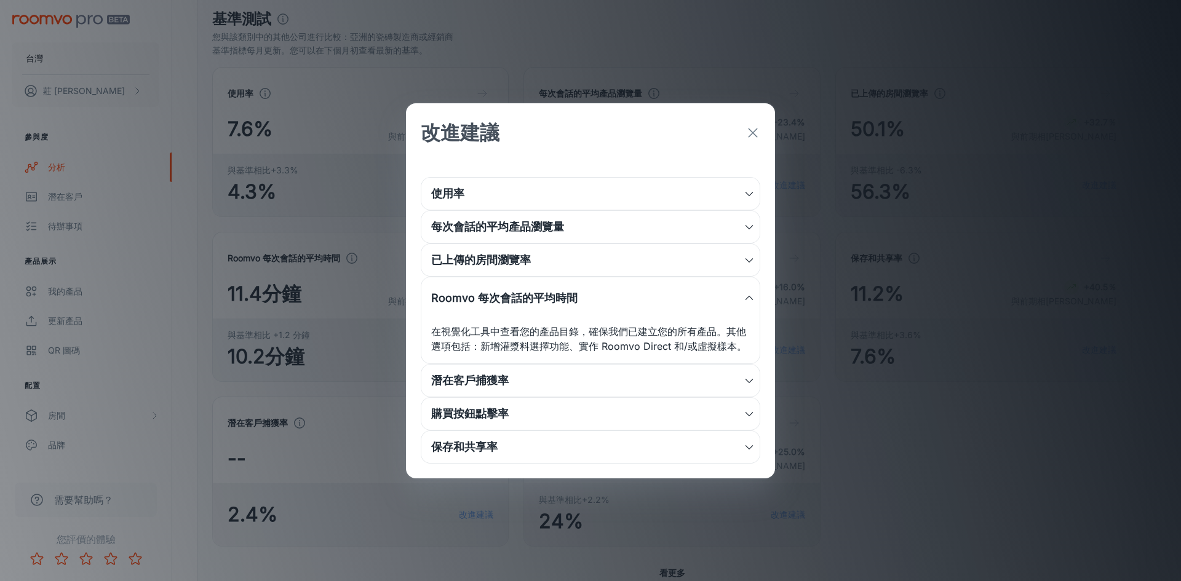
click at [754, 117] on div "改進建議" at bounding box center [590, 132] width 369 height 59
click at [753, 124] on button "button" at bounding box center [753, 133] width 25 height 25
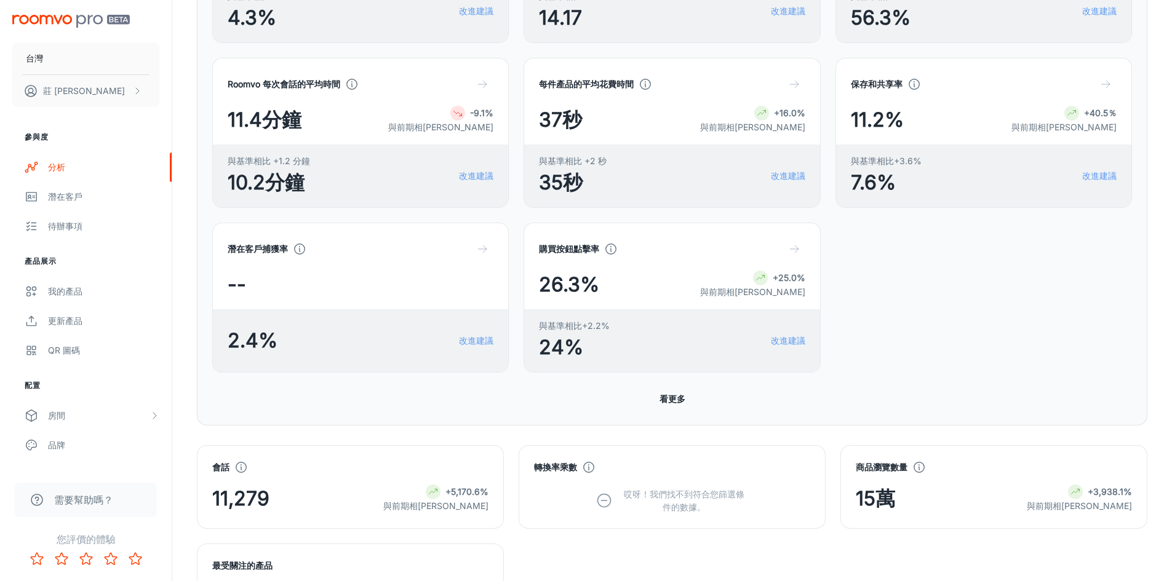
scroll to position [383, 0]
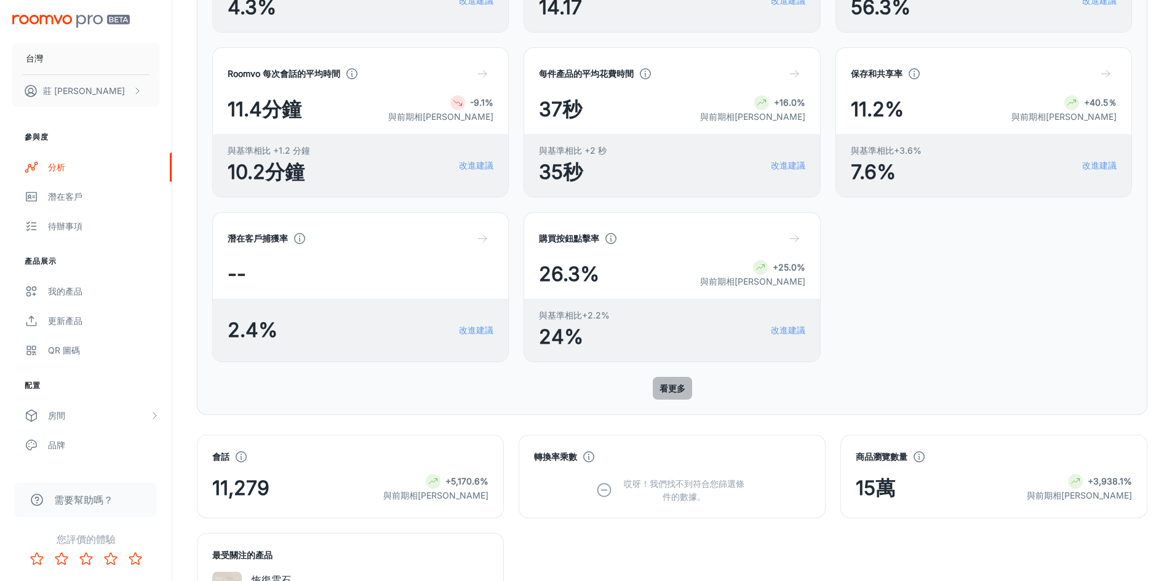
click at [675, 392] on font "看更多" at bounding box center [672, 388] width 26 height 10
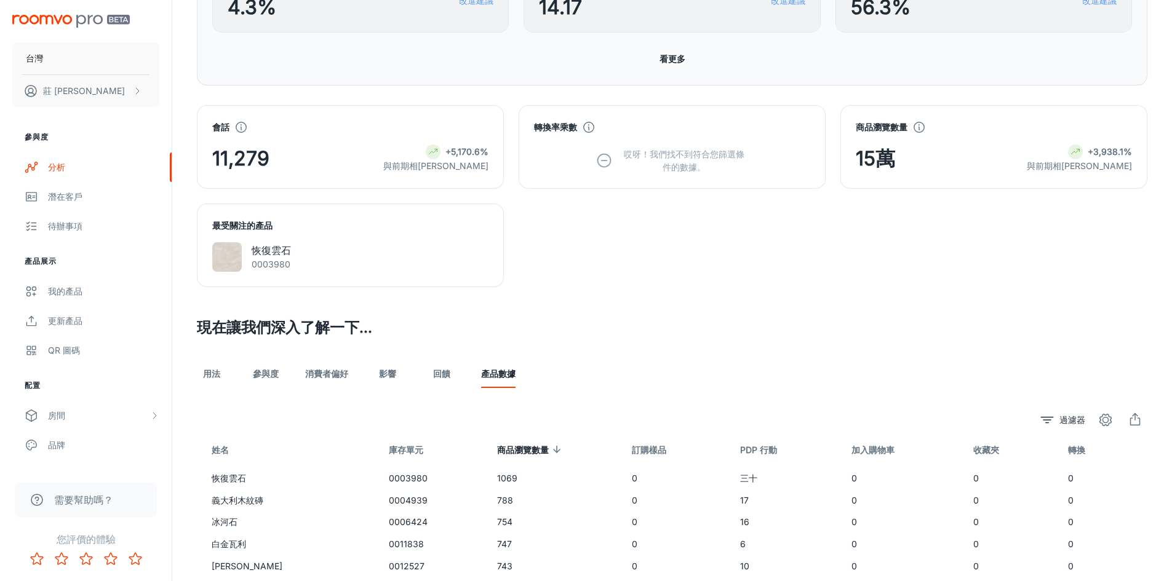
click at [661, 64] on font "看更多" at bounding box center [672, 59] width 26 height 10
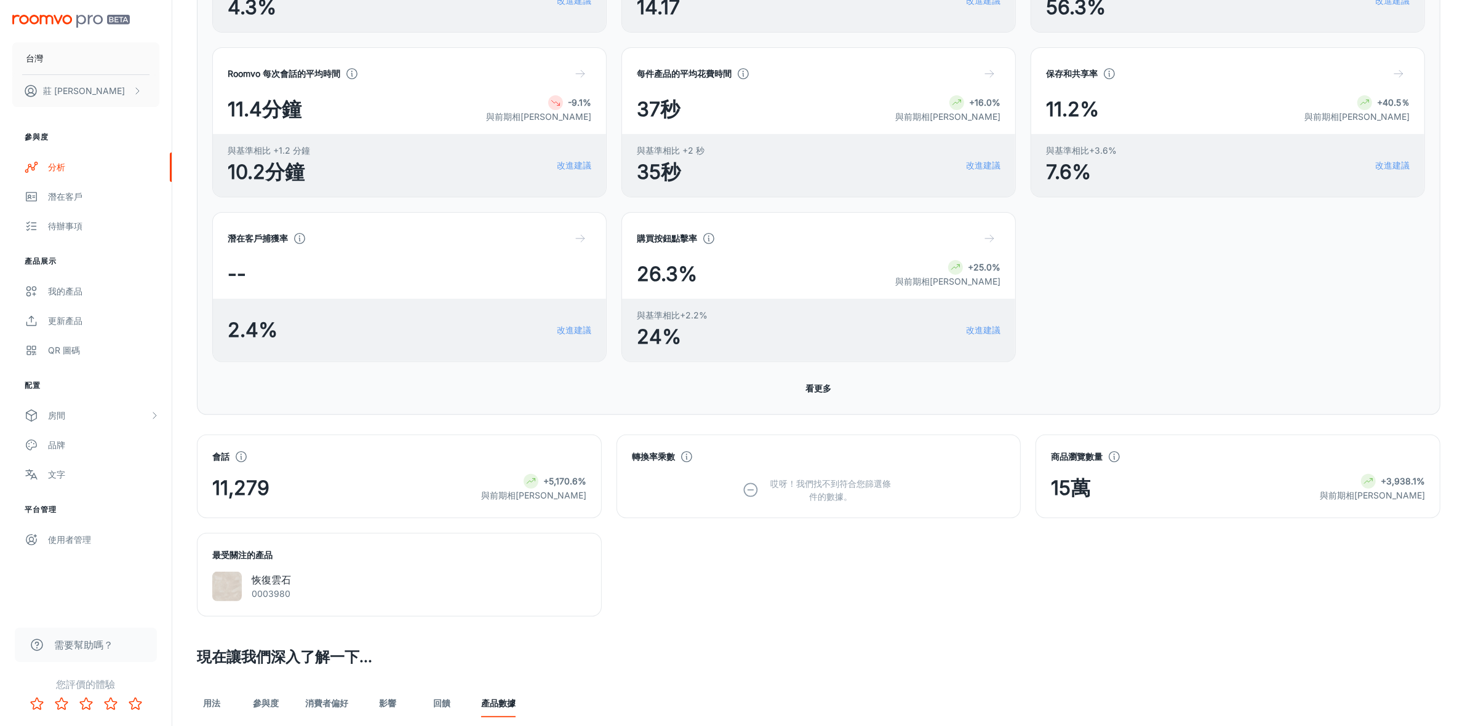
scroll to position [359, 0]
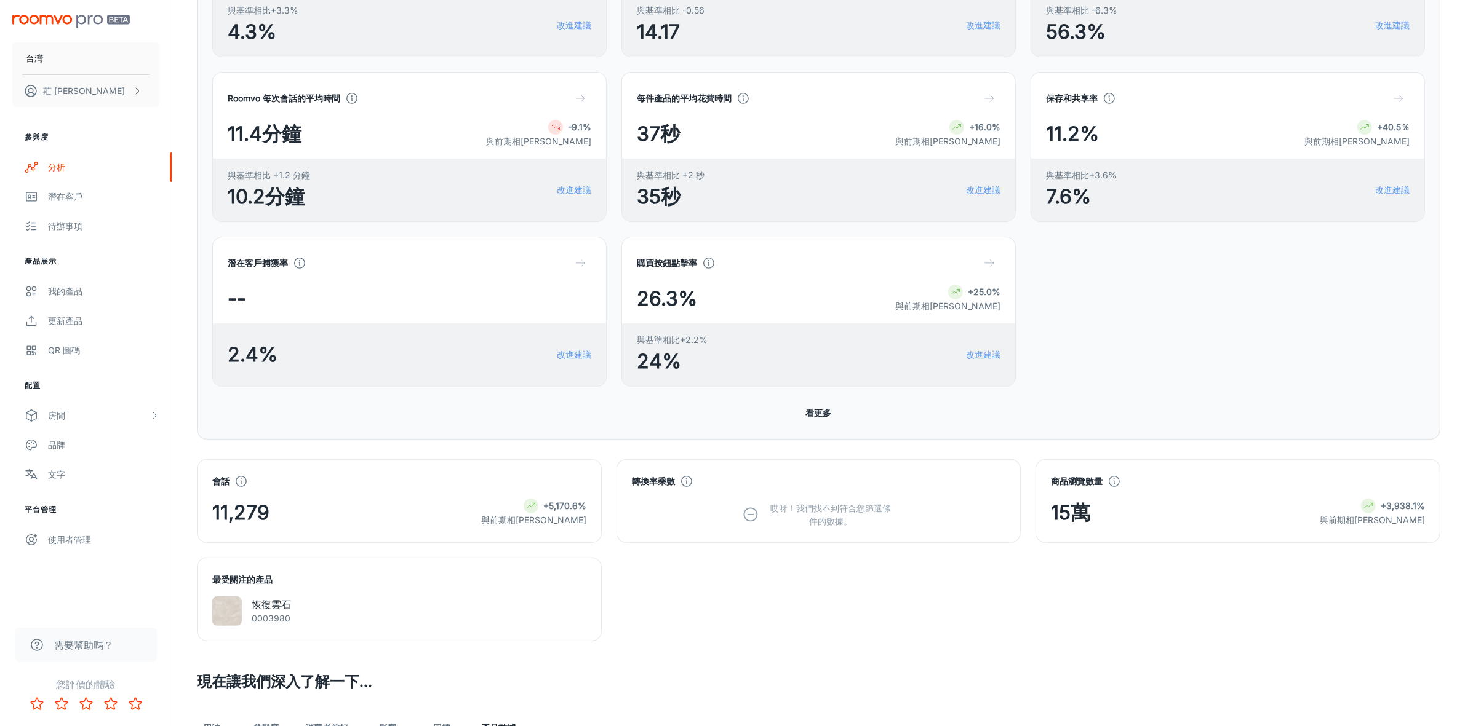
click at [678, 581] on div "會話 11,279 +5,170.6% 與前期相比 轉換率乘數 哎呀！我們找不到符合您篩選條件的數據。 商品瀏覽數量 15萬 +3,938.1% 與前期相比 …" at bounding box center [811, 543] width 1258 height 197
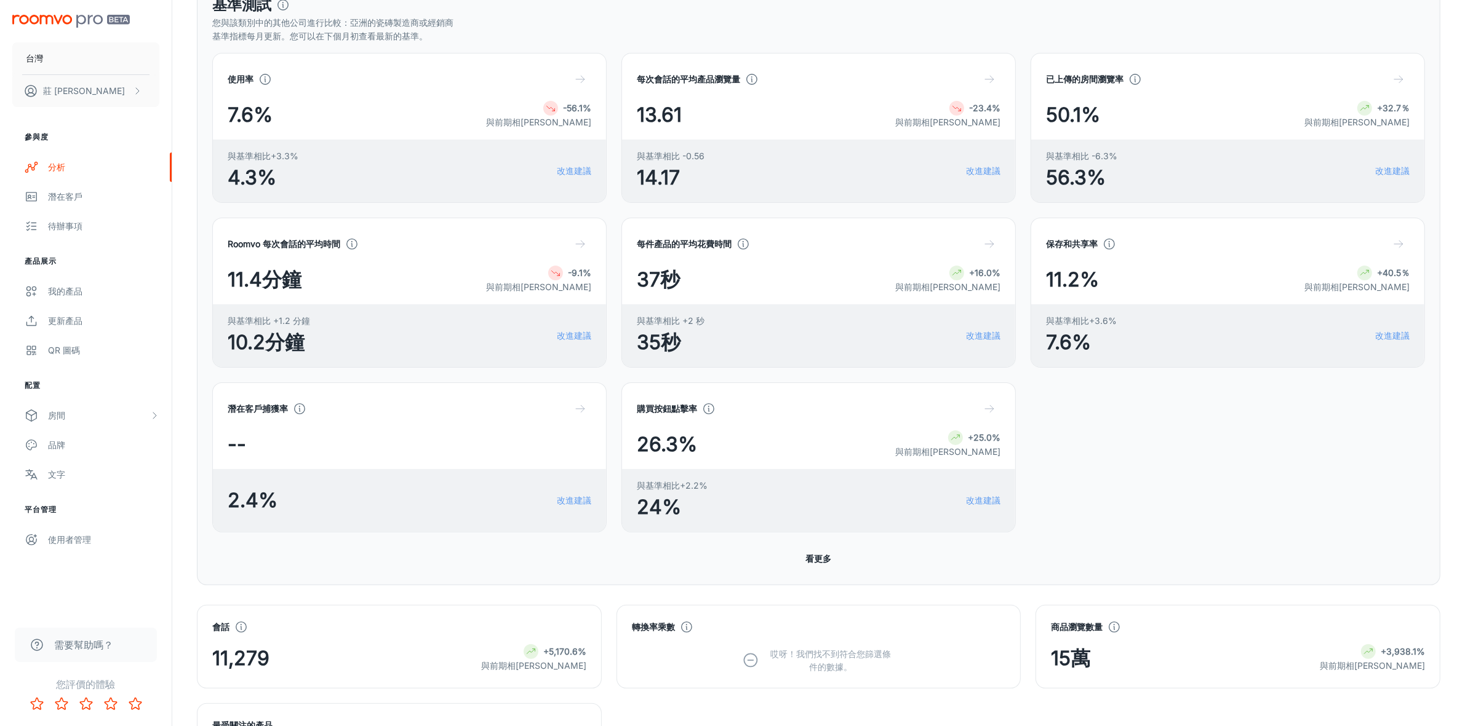
scroll to position [205, 0]
